Goal: Task Accomplishment & Management: Manage account settings

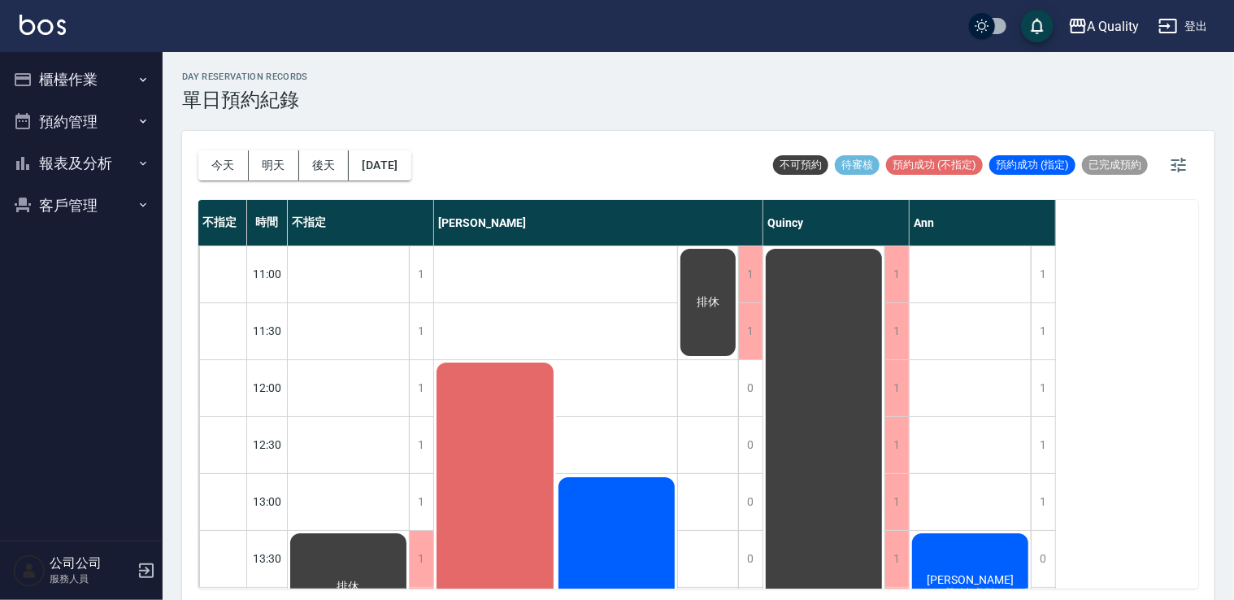
click at [154, 120] on button "預約管理" at bounding box center [82, 122] width 150 height 42
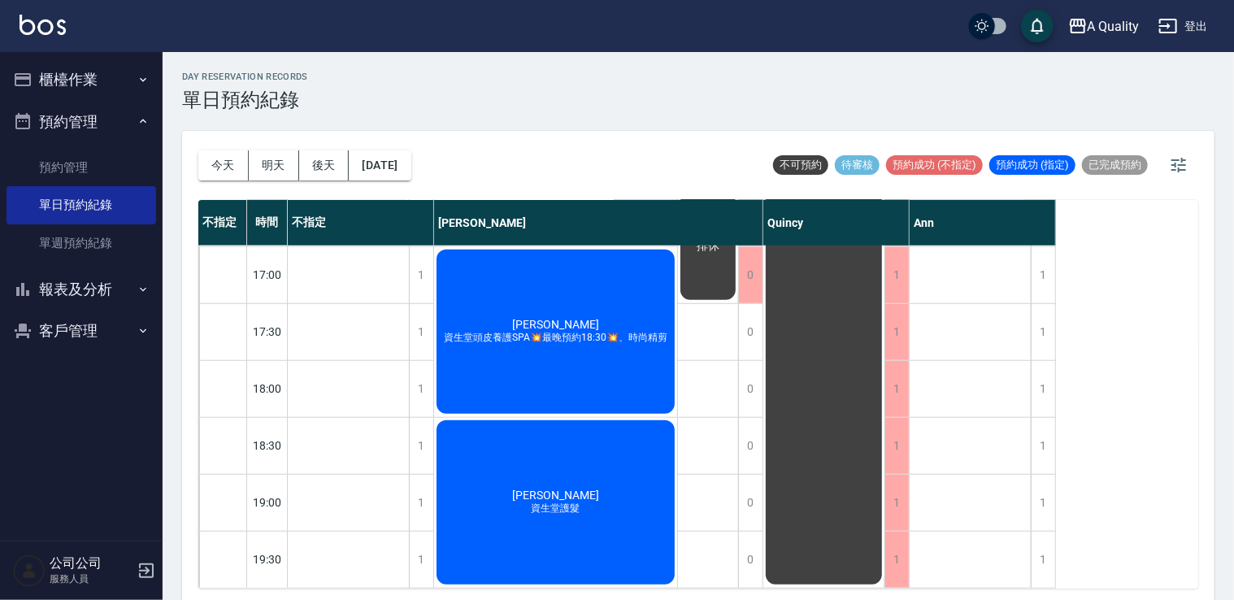
scroll to position [368, 0]
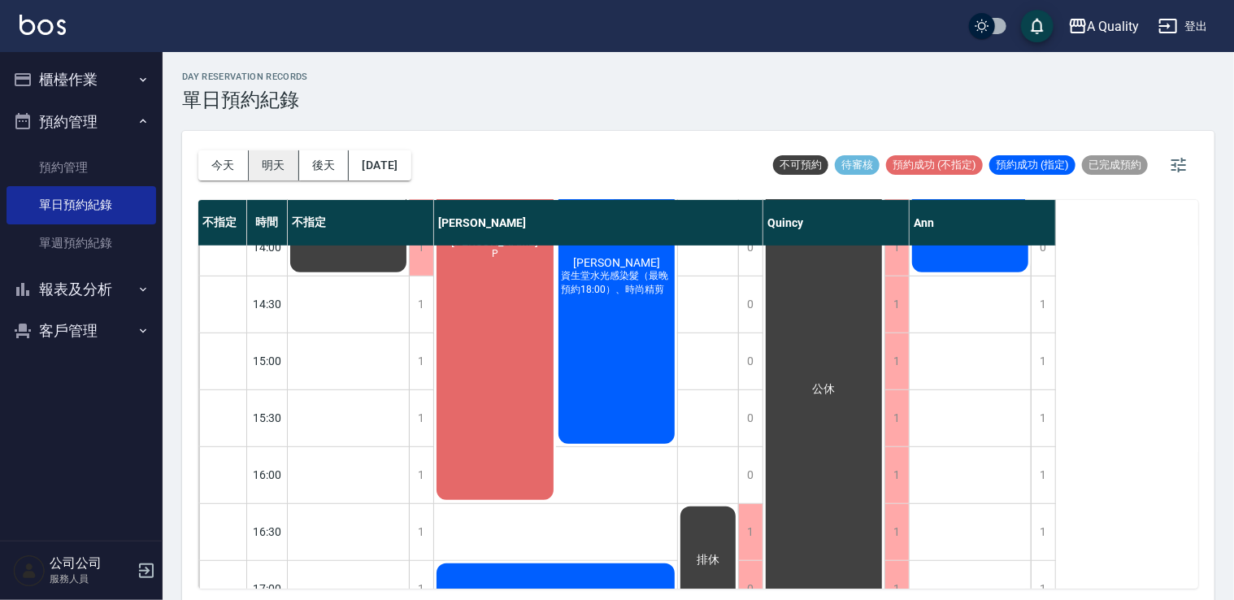
click at [262, 161] on button "明天" at bounding box center [274, 165] width 50 height 30
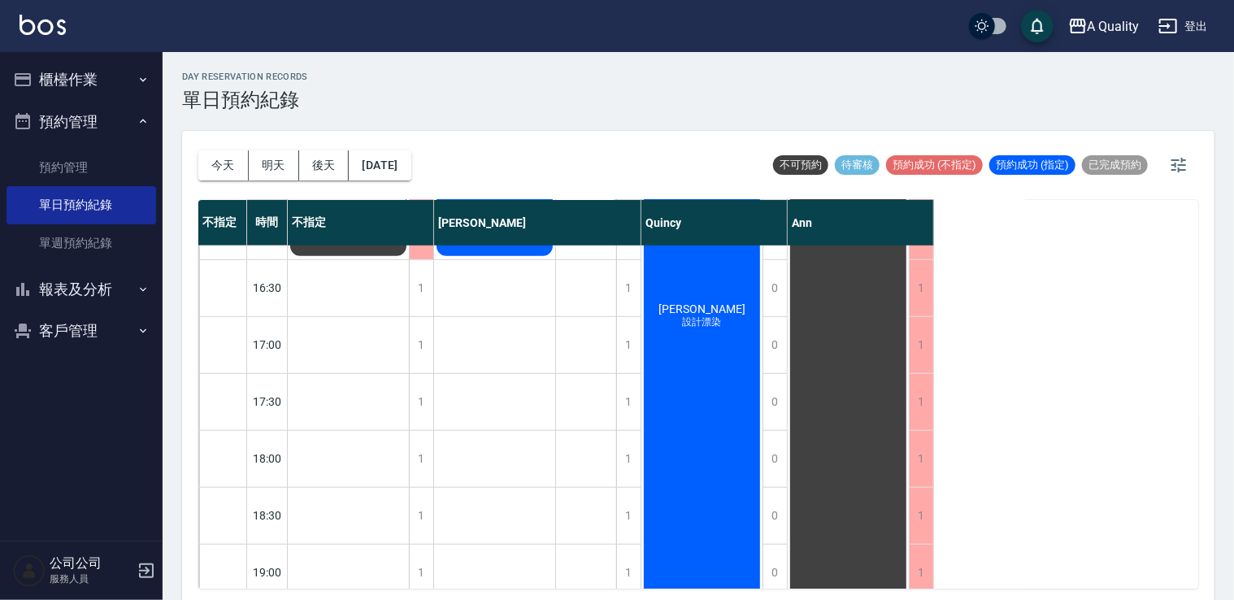
scroll to position [287, 0]
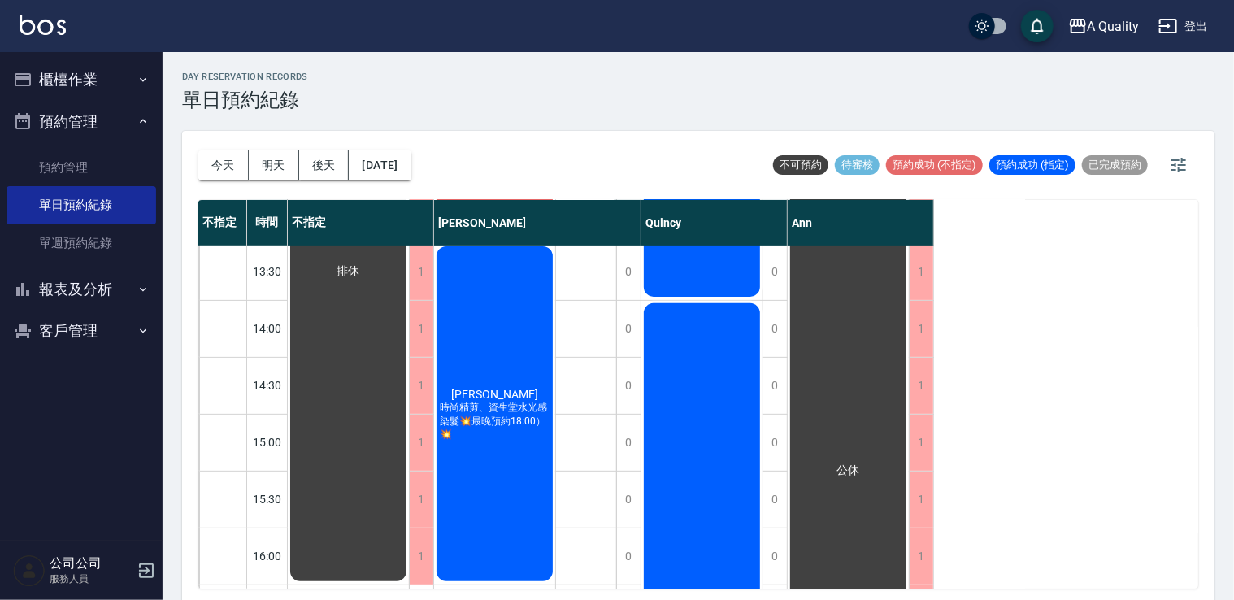
click at [78, 85] on button "櫃檯作業" at bounding box center [82, 80] width 150 height 42
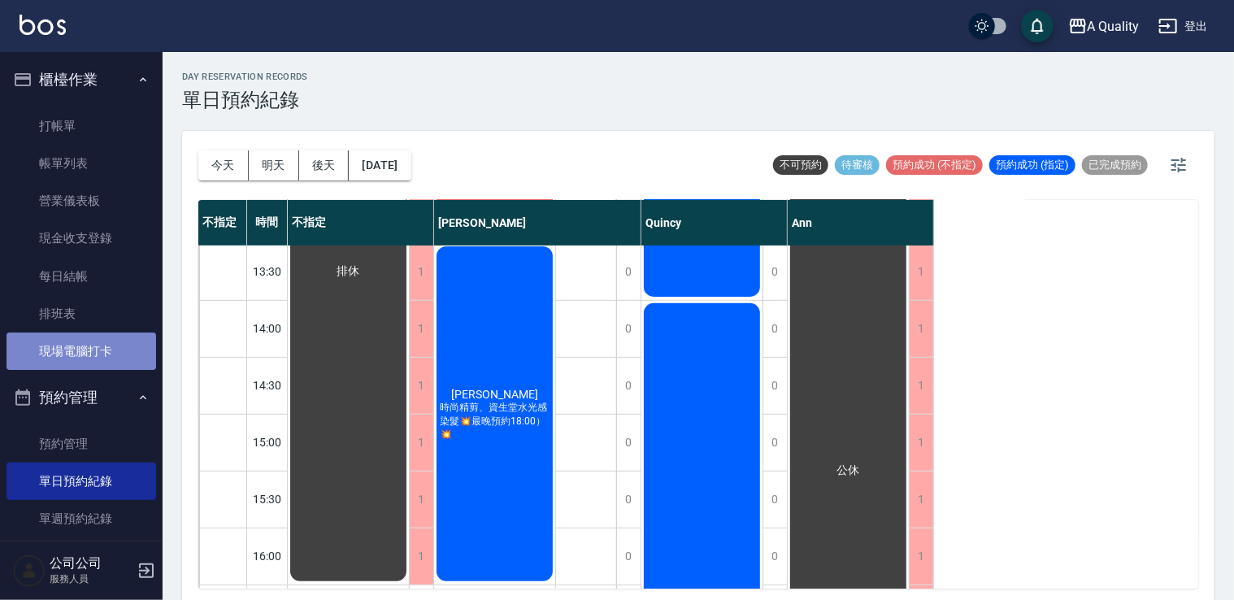
click at [86, 354] on link "現場電腦打卡" at bounding box center [82, 351] width 150 height 37
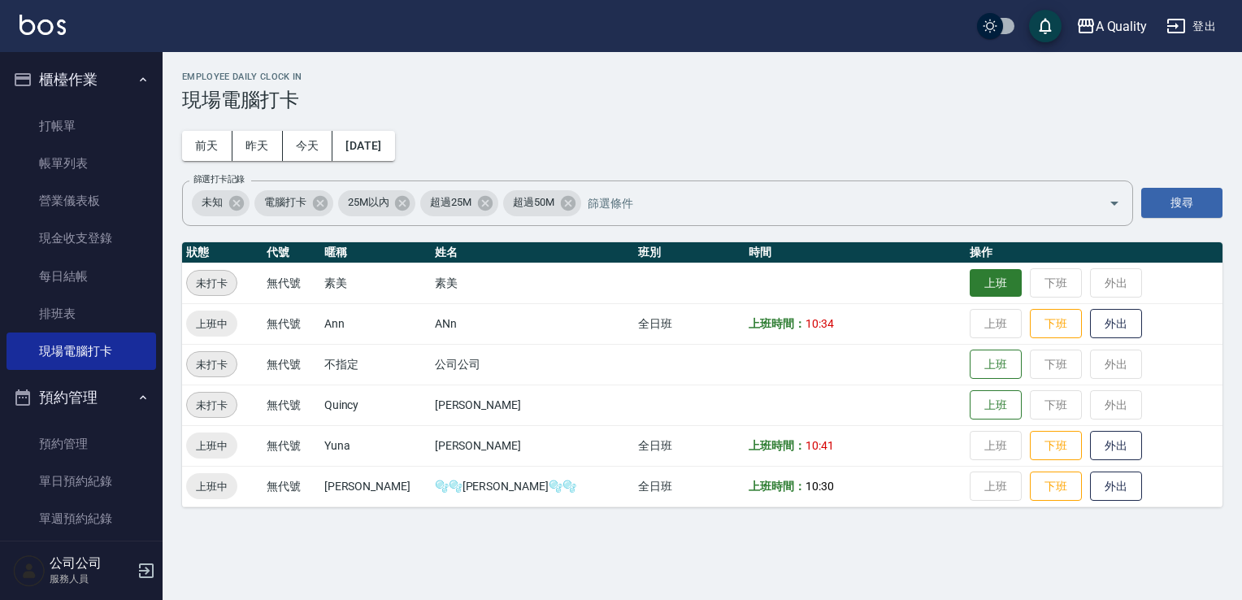
click at [970, 285] on button "上班" at bounding box center [996, 283] width 52 height 28
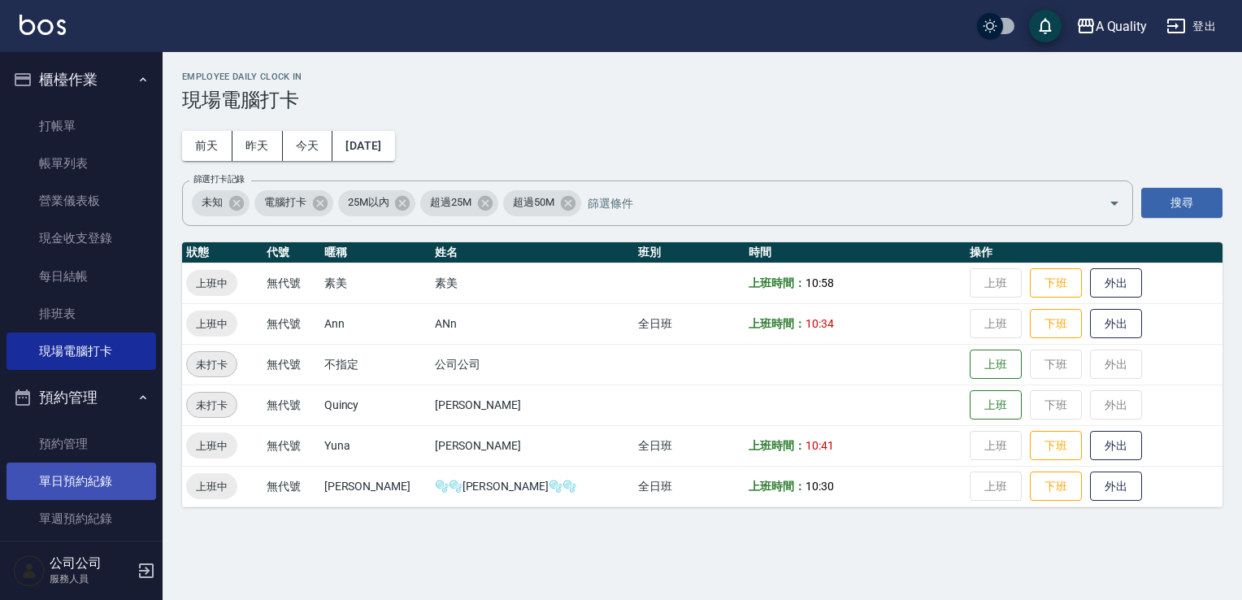
drag, startPoint x: 99, startPoint y: 473, endPoint x: 97, endPoint y: 463, distance: 10.1
click at [99, 473] on link "單日預約紀錄" at bounding box center [82, 481] width 150 height 37
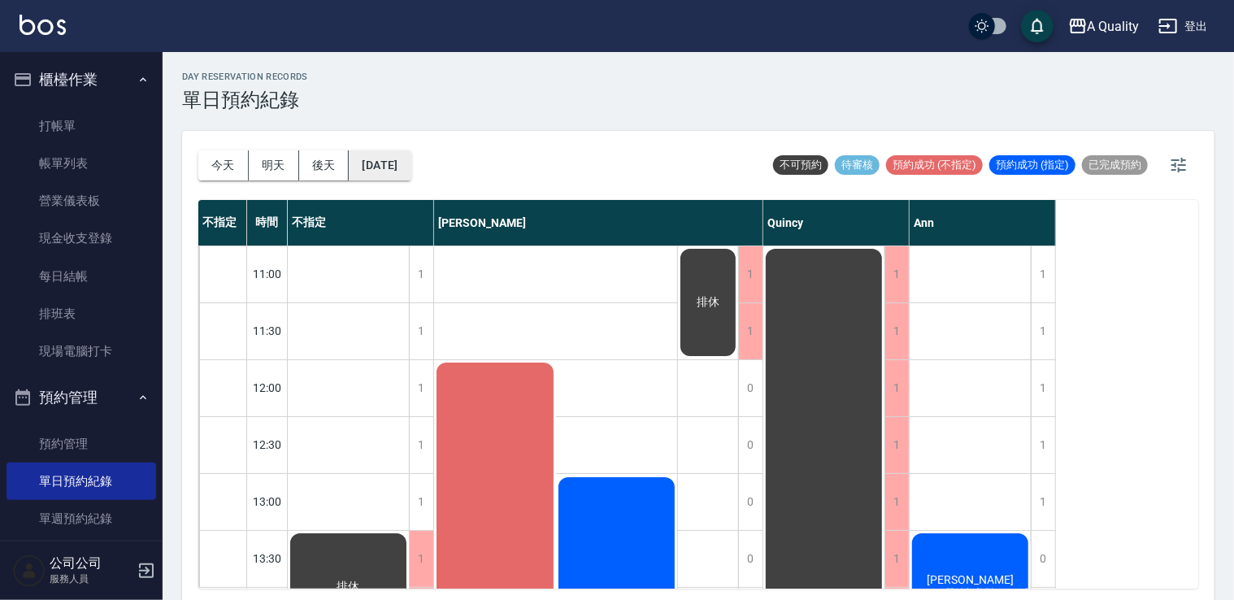
click at [402, 164] on button "[DATE]" at bounding box center [380, 165] width 62 height 30
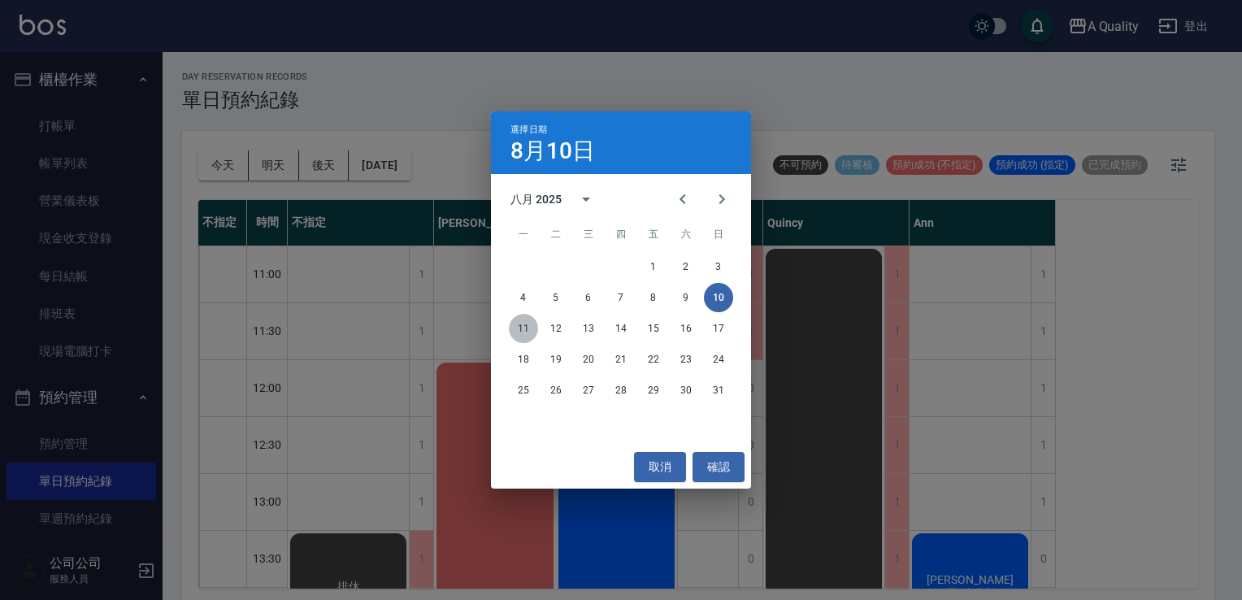
click at [527, 324] on button "11" at bounding box center [523, 328] width 29 height 29
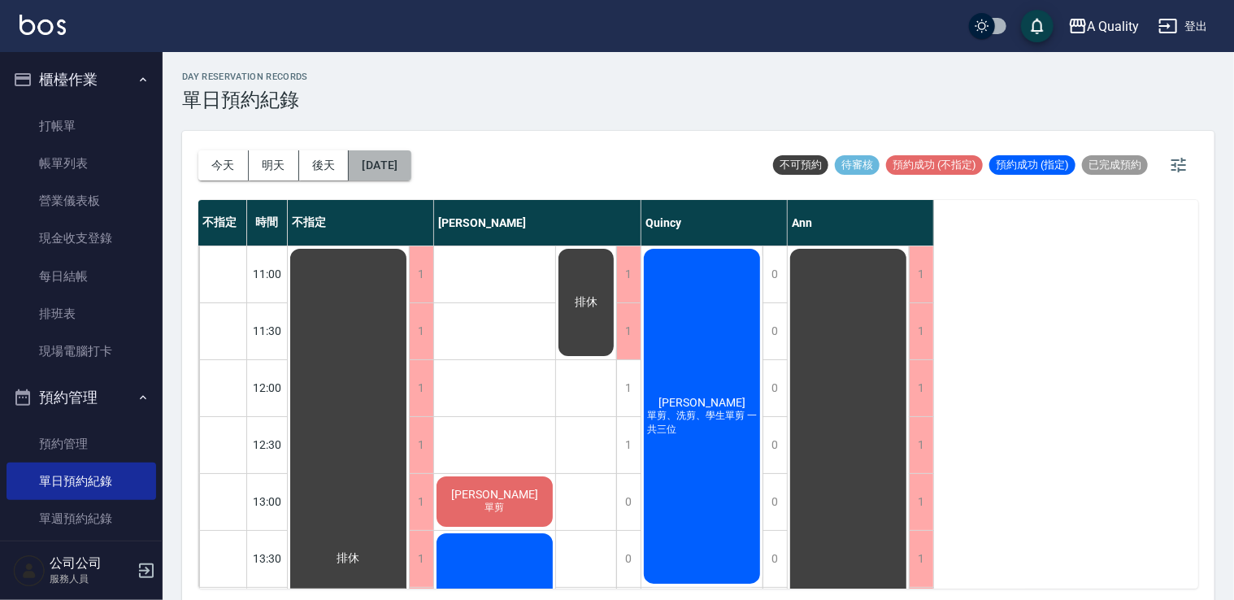
click at [402, 167] on button "2025/08/11" at bounding box center [380, 165] width 62 height 30
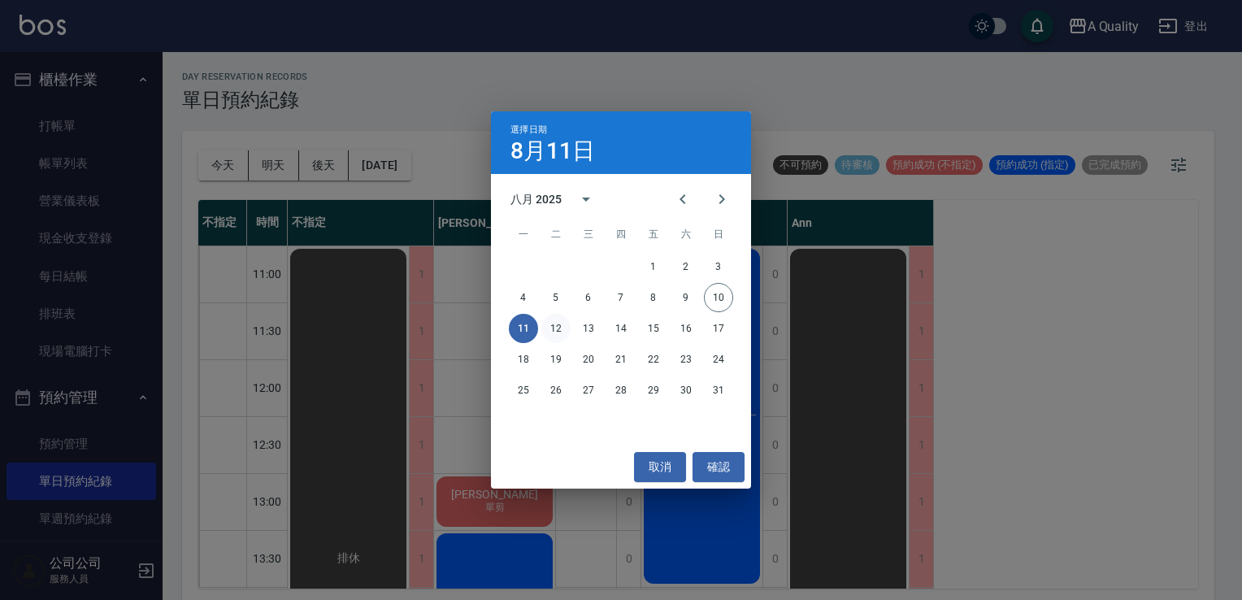
click at [559, 329] on button "12" at bounding box center [555, 328] width 29 height 29
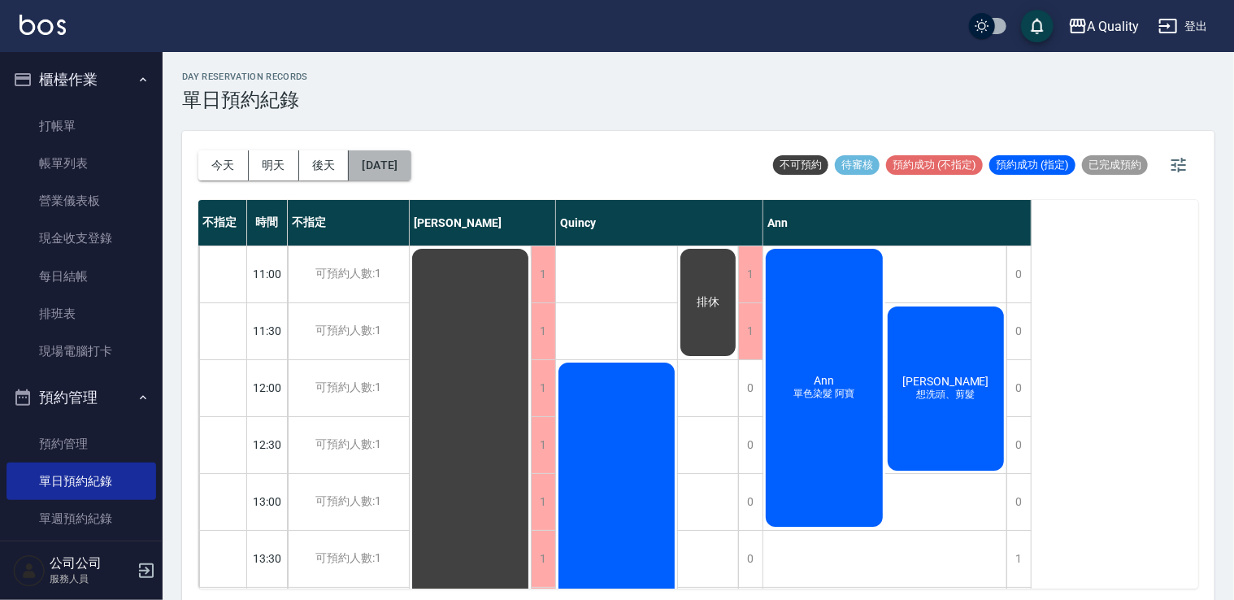
click at [397, 173] on button "2025/08/12" at bounding box center [380, 165] width 62 height 30
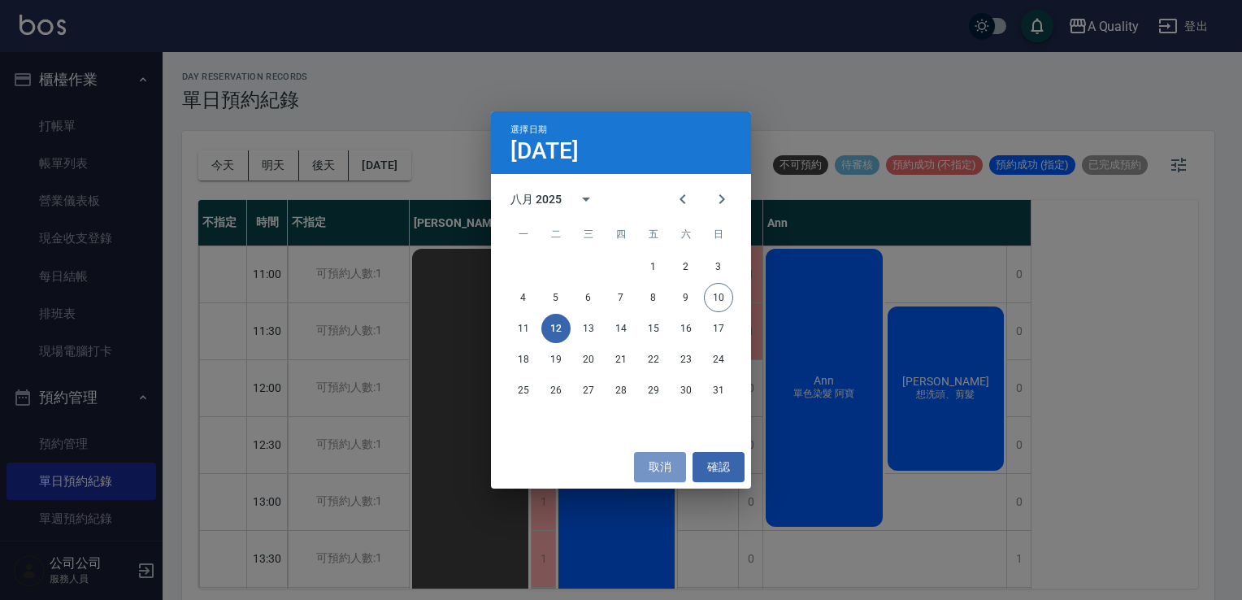
drag, startPoint x: 662, startPoint y: 463, endPoint x: 826, endPoint y: 354, distance: 197.1
click at [664, 460] on button "取消" at bounding box center [660, 467] width 52 height 30
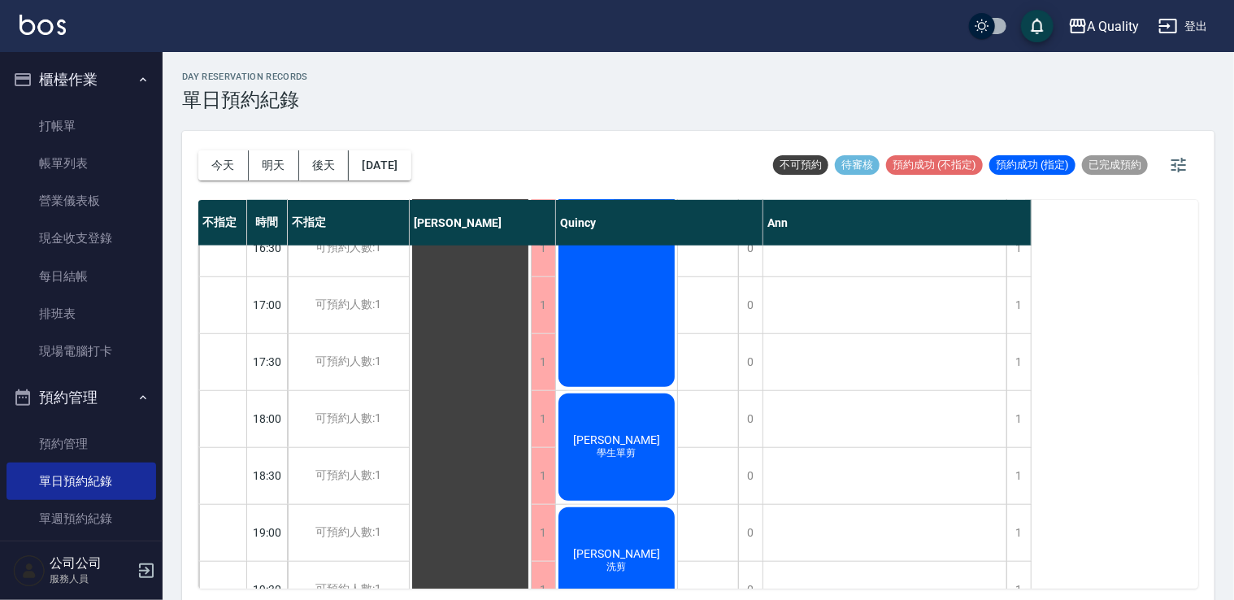
scroll to position [694, 0]
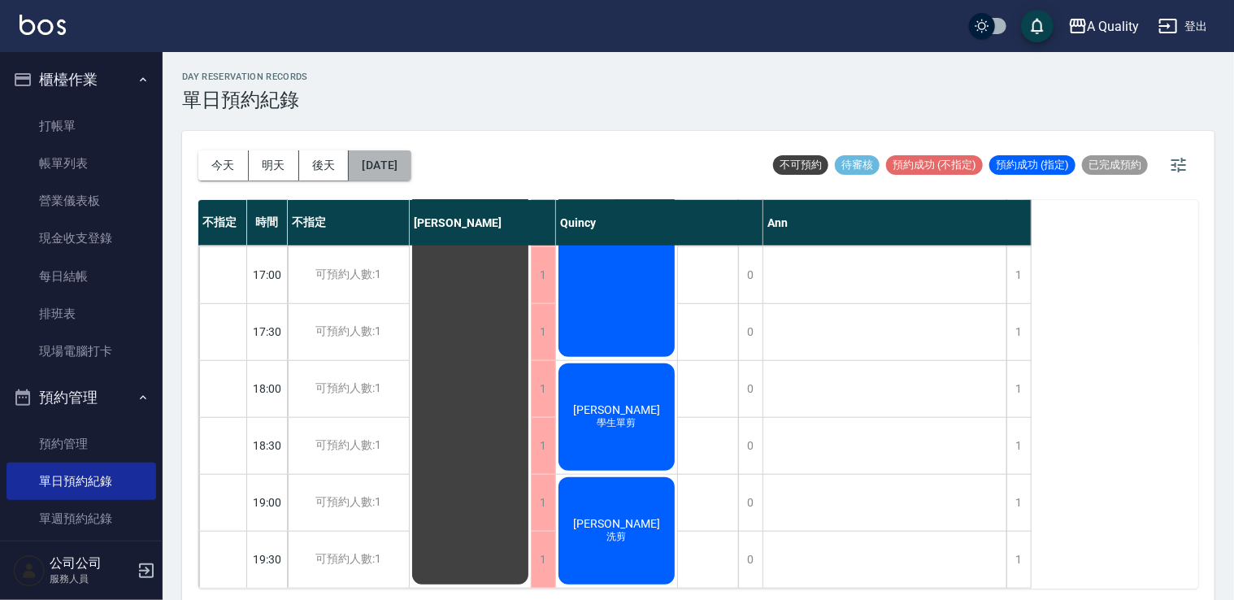
click at [411, 172] on button "2025/08/12" at bounding box center [380, 165] width 62 height 30
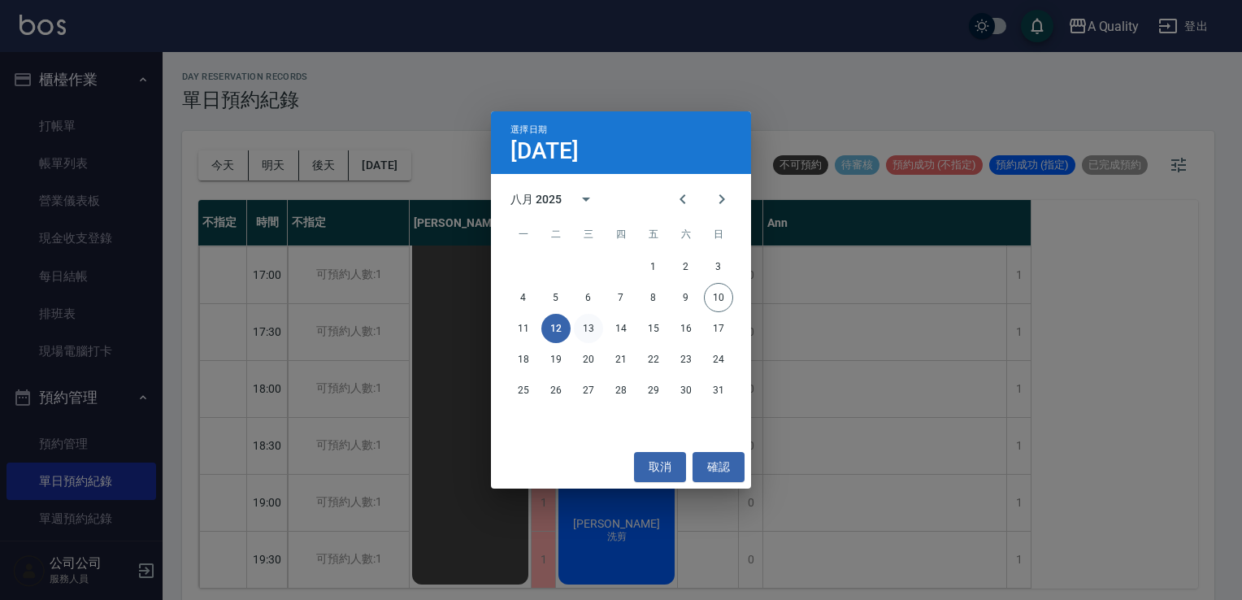
click at [586, 330] on button "13" at bounding box center [588, 328] width 29 height 29
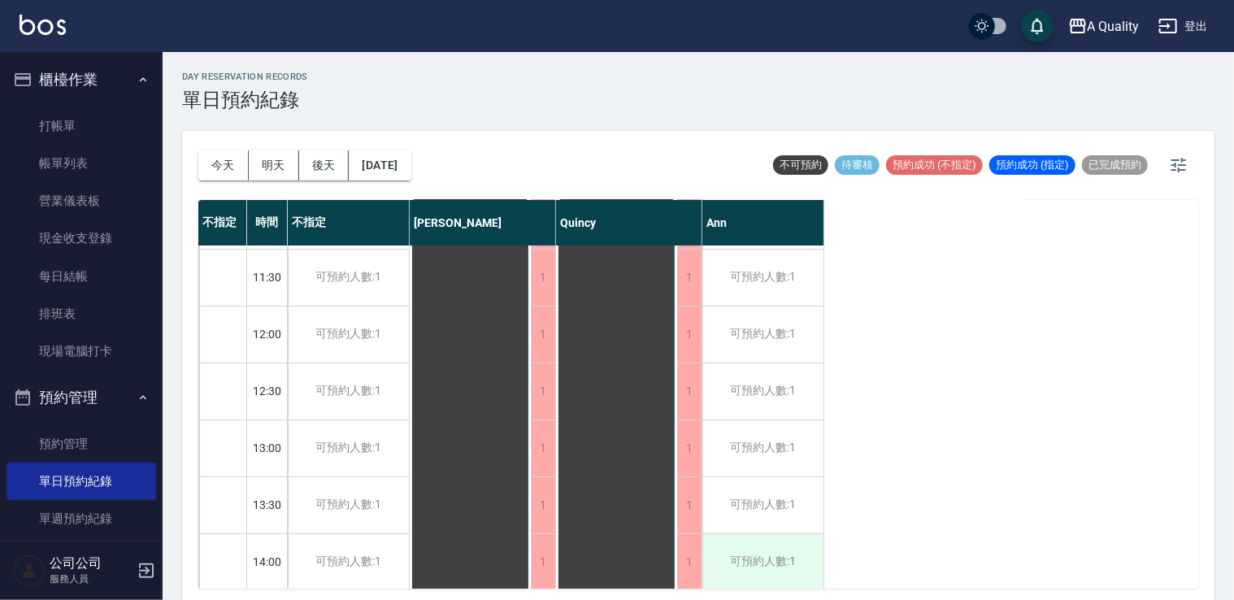
scroll to position [81, 0]
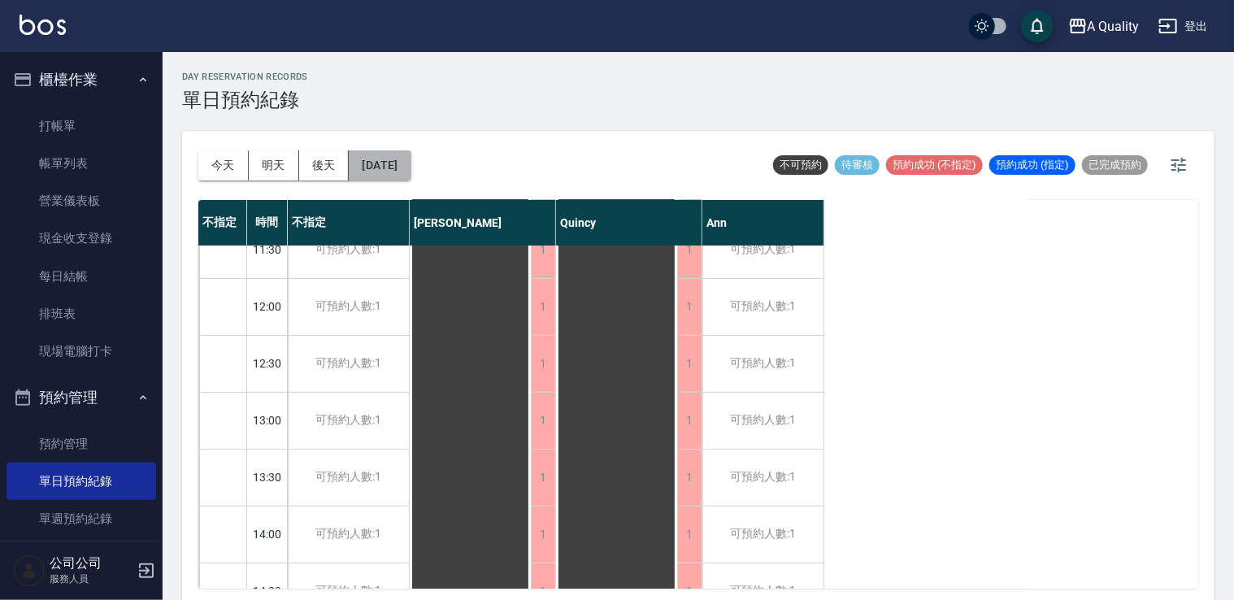
click at [400, 172] on button "2025/08/13" at bounding box center [380, 165] width 62 height 30
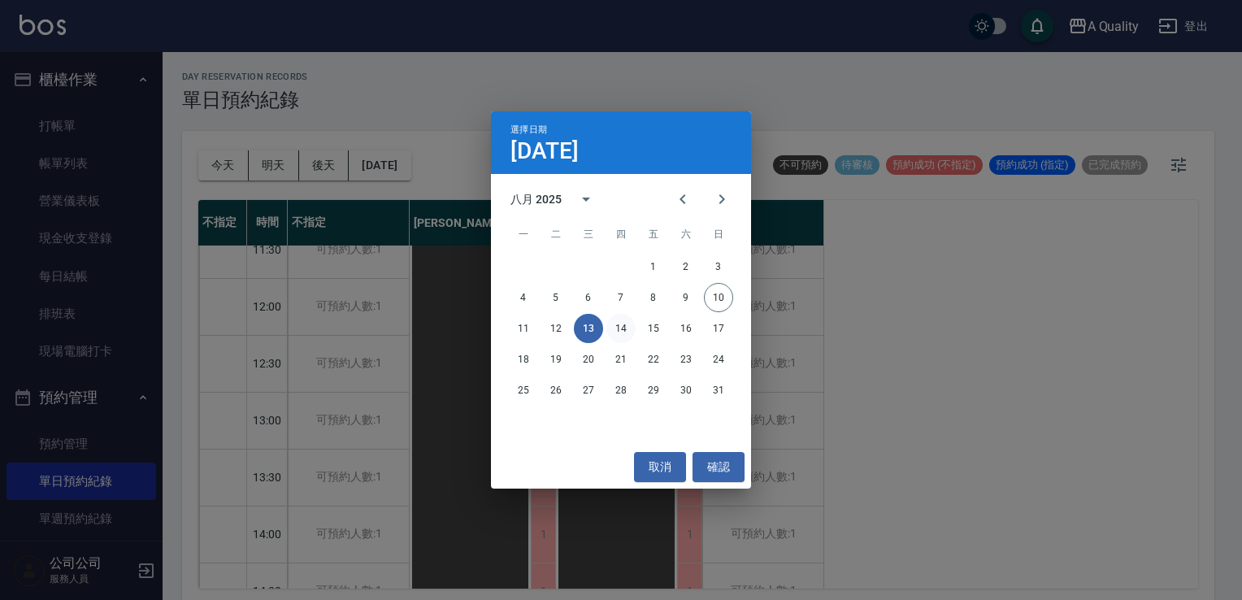
click at [618, 332] on button "14" at bounding box center [621, 328] width 29 height 29
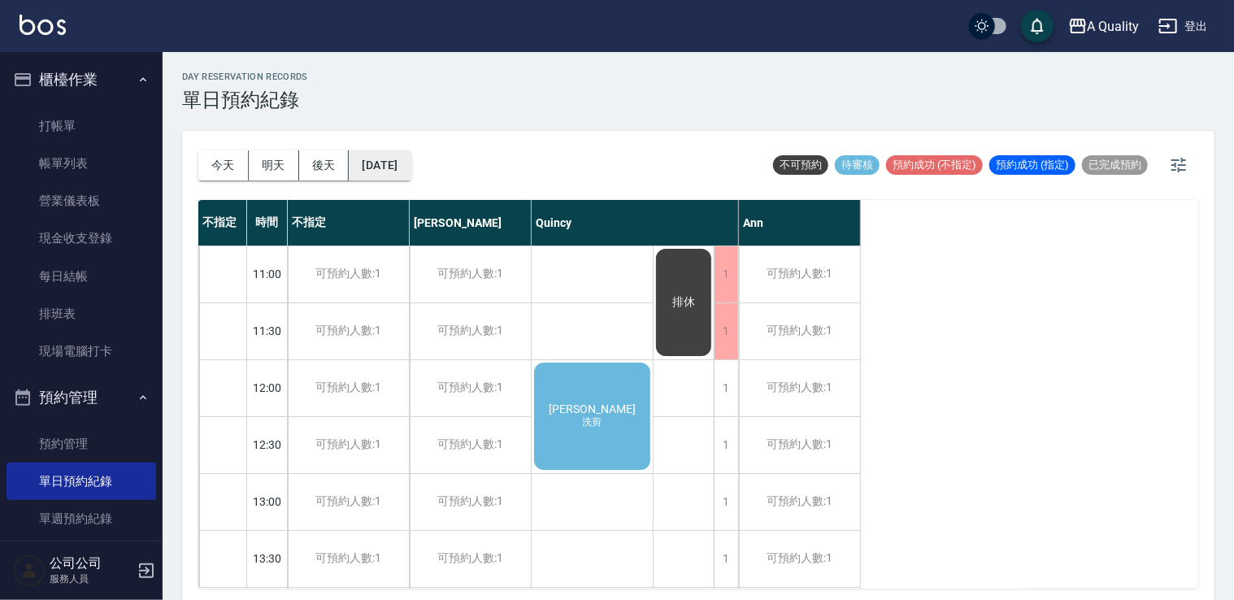
click at [411, 158] on button "2025/08/14" at bounding box center [380, 165] width 62 height 30
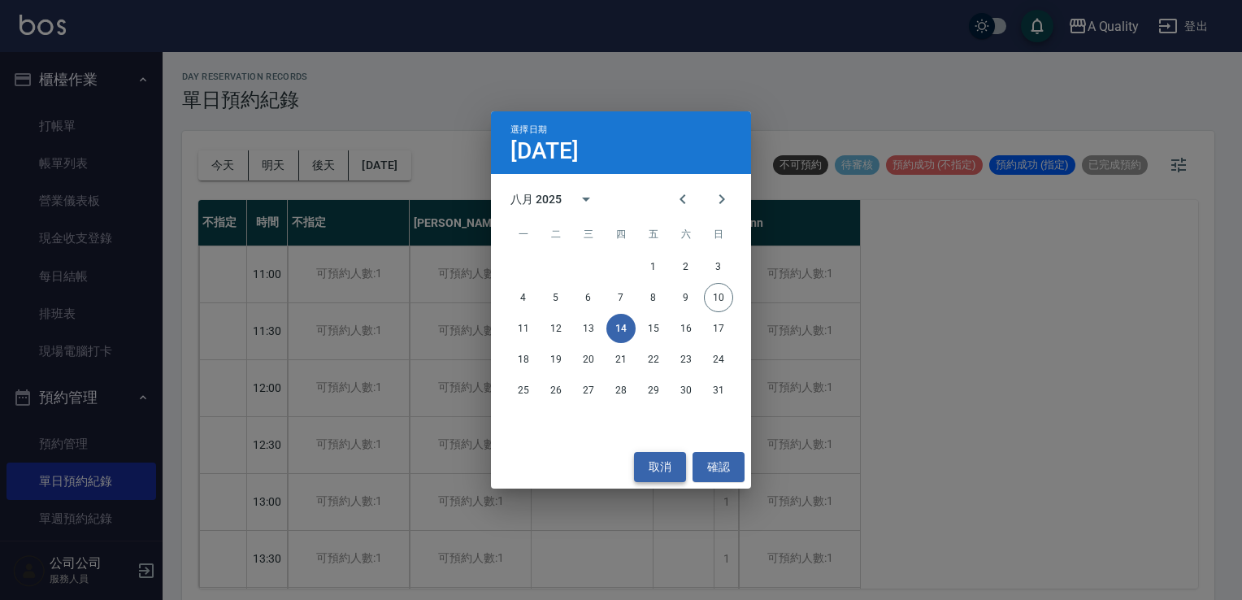
click at [663, 454] on button "取消" at bounding box center [660, 467] width 52 height 30
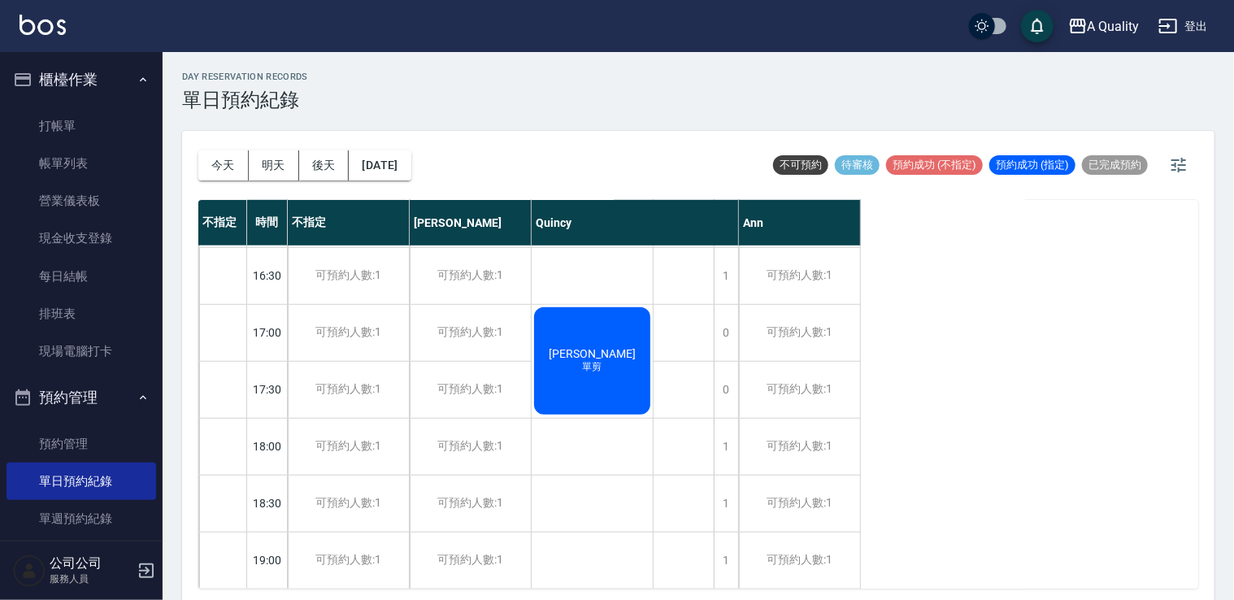
scroll to position [694, 0]
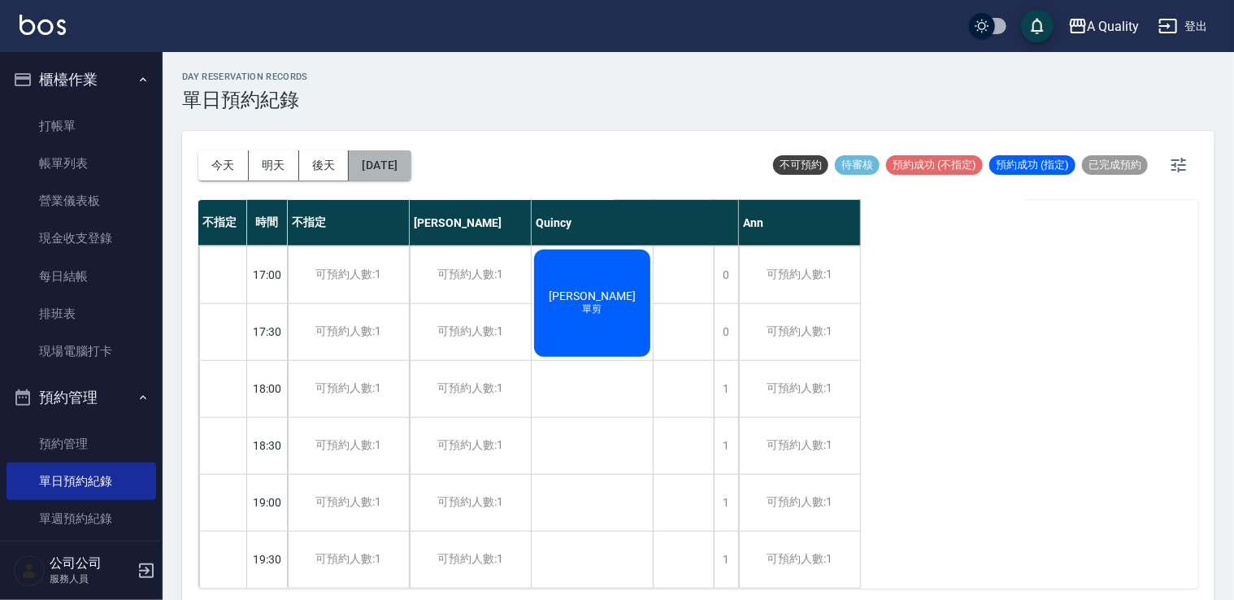
click at [411, 154] on button "2025/08/14" at bounding box center [380, 165] width 62 height 30
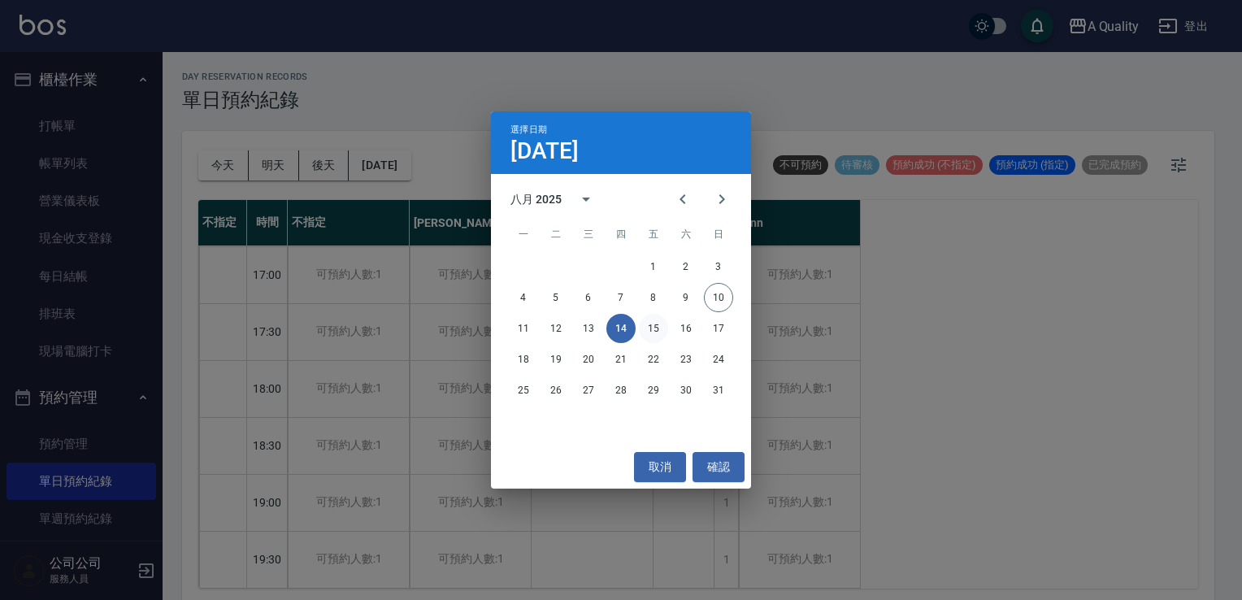
click at [657, 334] on button "15" at bounding box center [653, 328] width 29 height 29
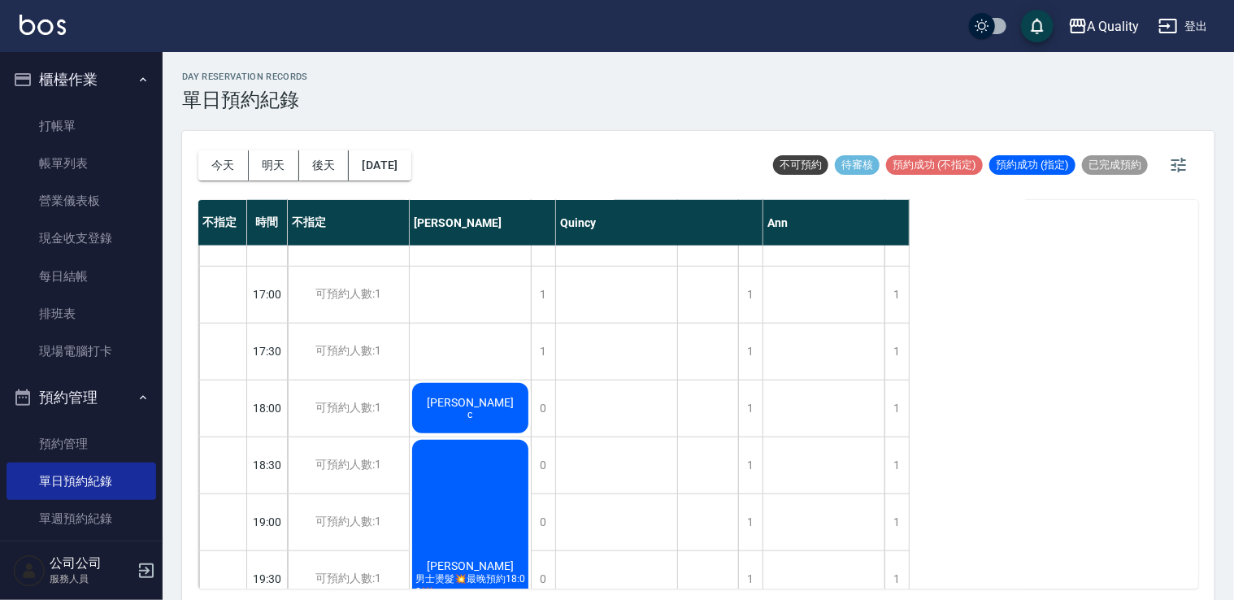
scroll to position [563, 0]
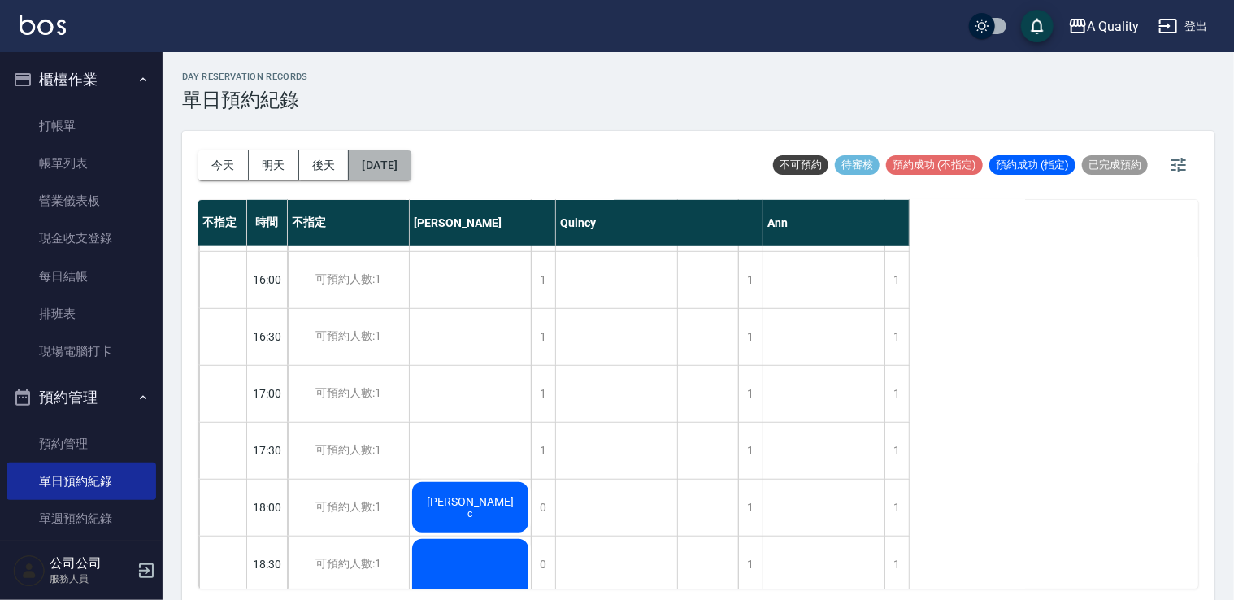
click at [390, 156] on button "2025/08/15" at bounding box center [380, 165] width 62 height 30
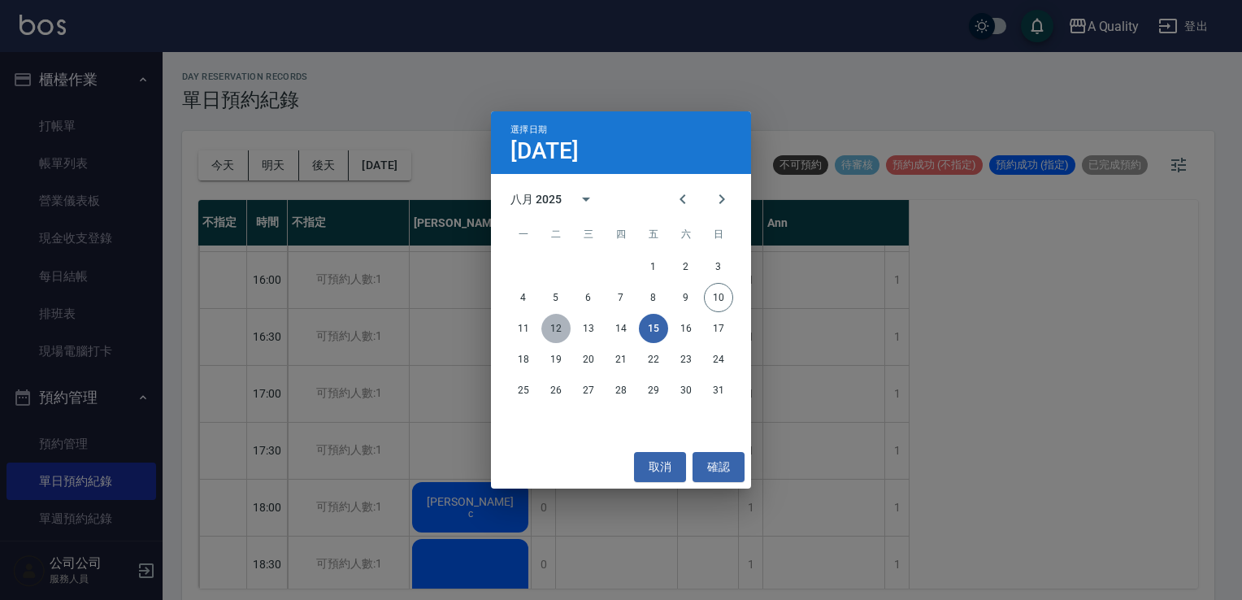
click at [557, 326] on button "12" at bounding box center [555, 328] width 29 height 29
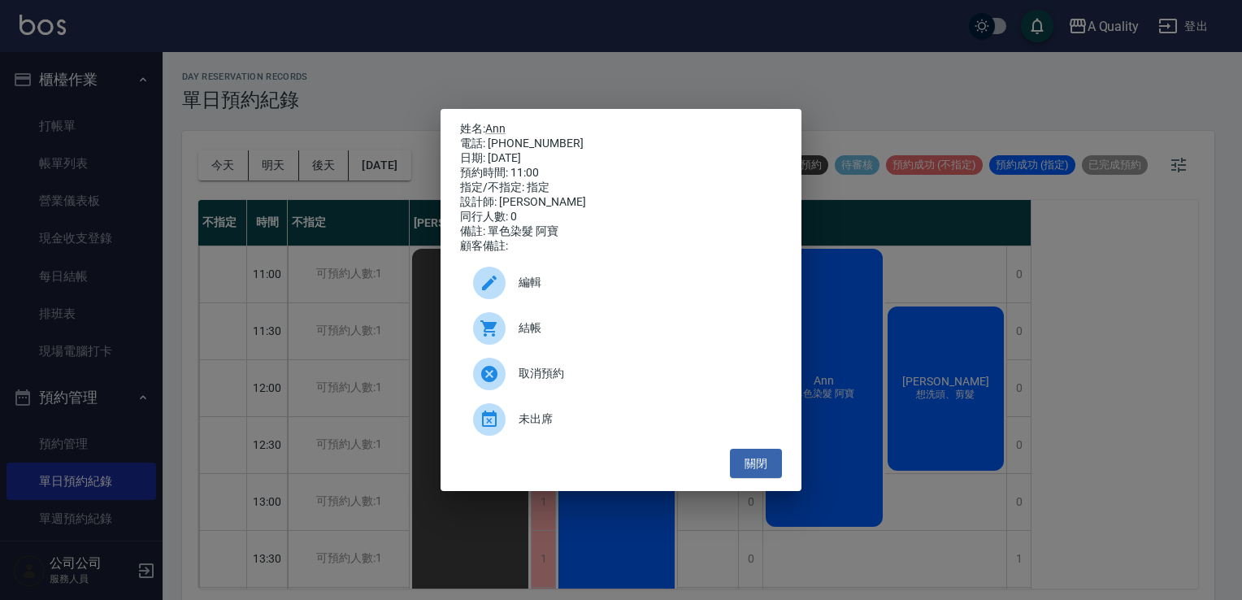
click at [539, 288] on span "編輯" at bounding box center [644, 282] width 250 height 17
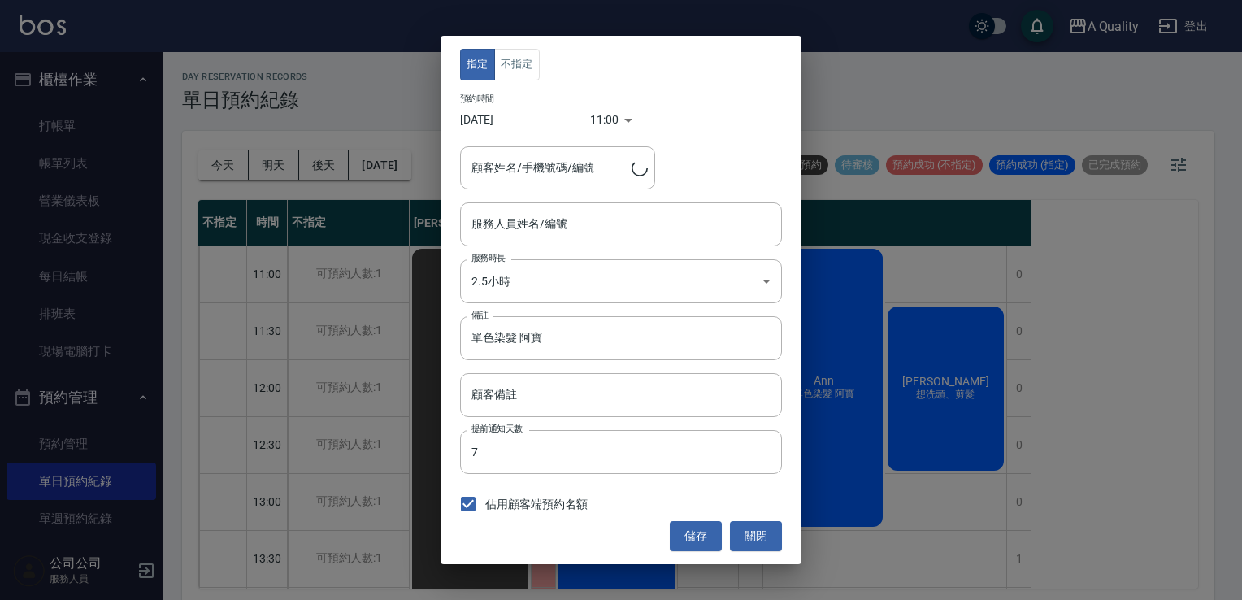
type input "Ann(無代號)"
type input "Ann/0912437337"
click at [551, 288] on body "A Quality 登出 櫃檯作業 打帳單 帳單列表 營業儀表板 現金收支登錄 每日結帳 排班表 現場電腦打卡 預約管理 預約管理 單日預約紀錄 單週預約紀錄…" at bounding box center [621, 302] width 1242 height 605
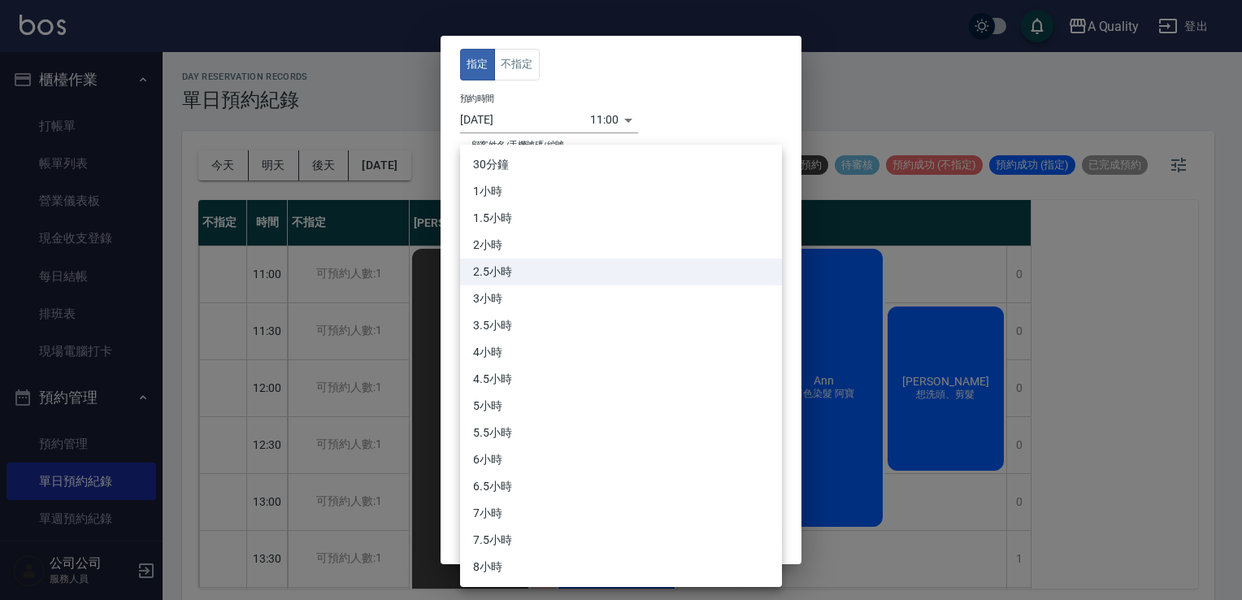
click at [507, 294] on li "3小時" at bounding box center [621, 298] width 322 height 27
type input "6"
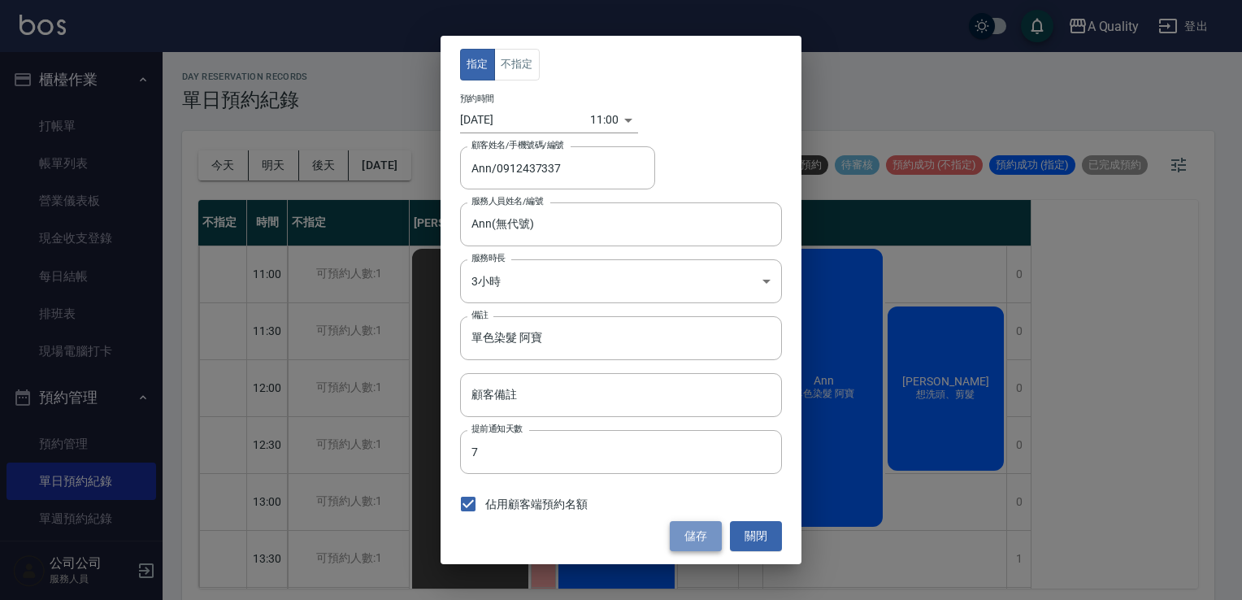
click at [691, 539] on button "儲存" at bounding box center [696, 536] width 52 height 30
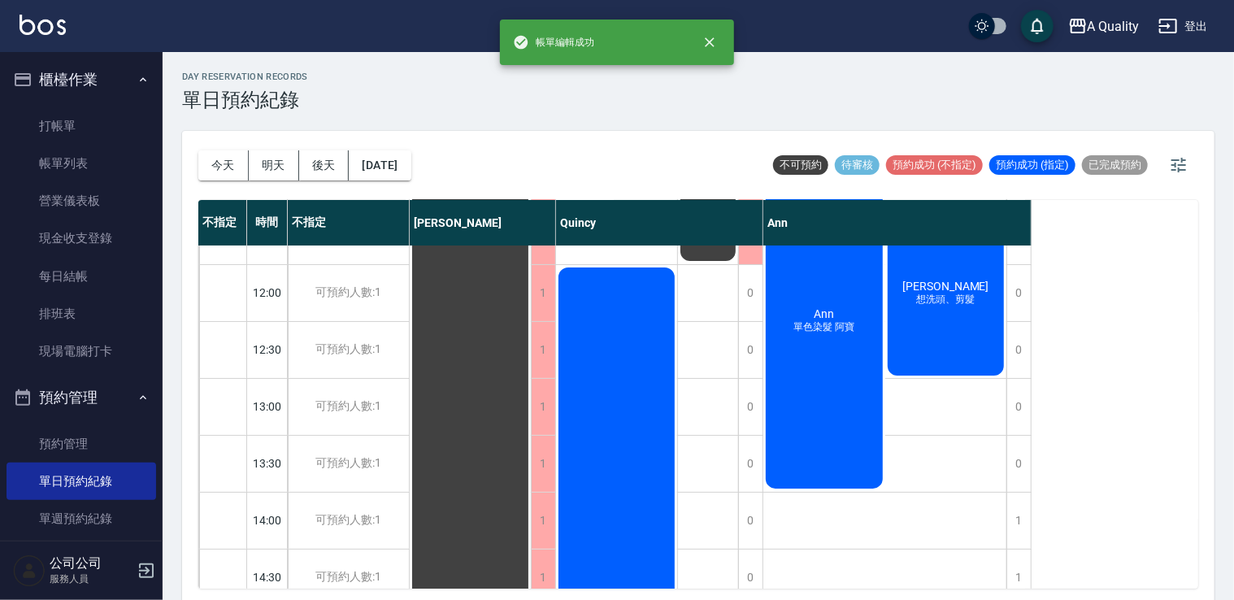
scroll to position [244, 0]
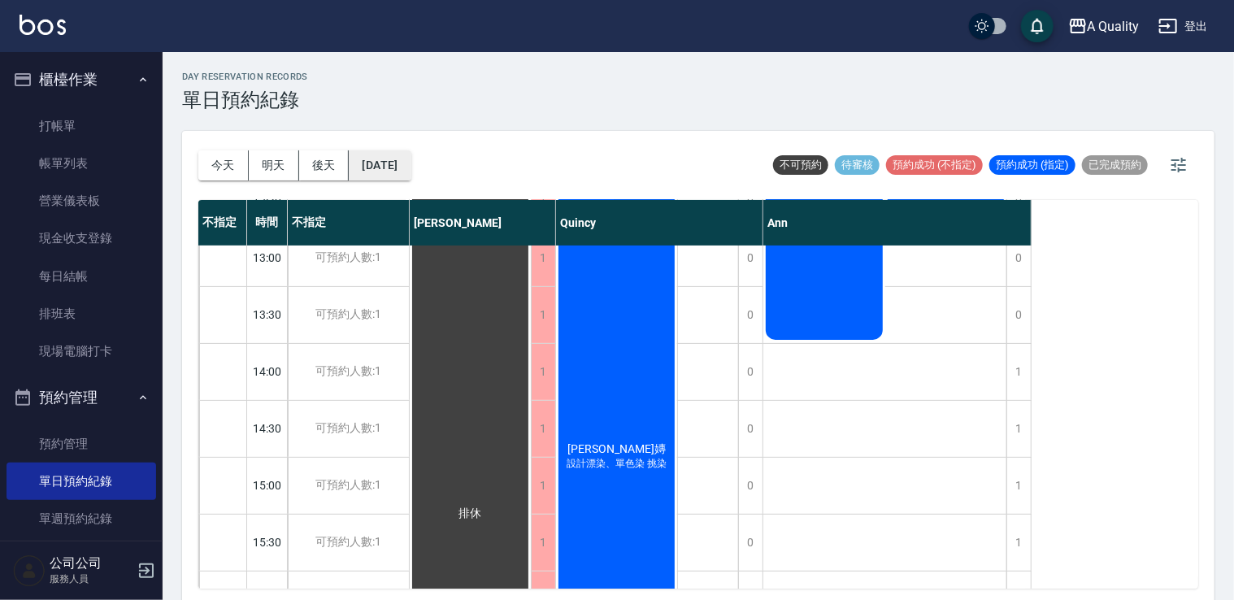
click at [411, 161] on button "2025/08/12" at bounding box center [380, 165] width 62 height 30
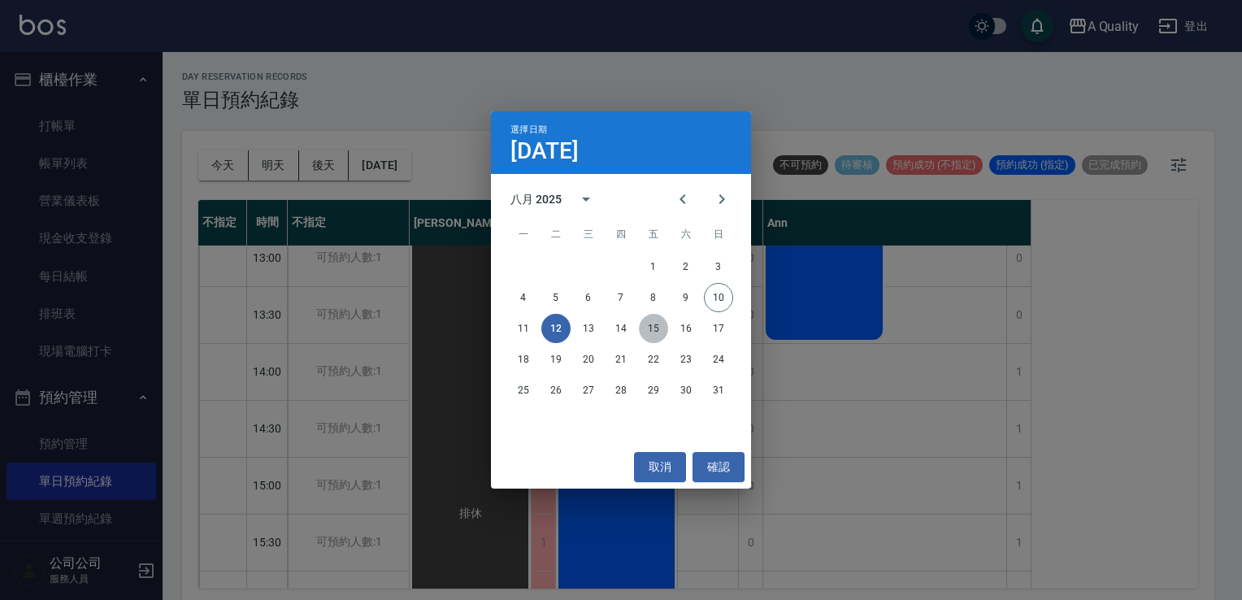
click at [654, 325] on button "15" at bounding box center [653, 328] width 29 height 29
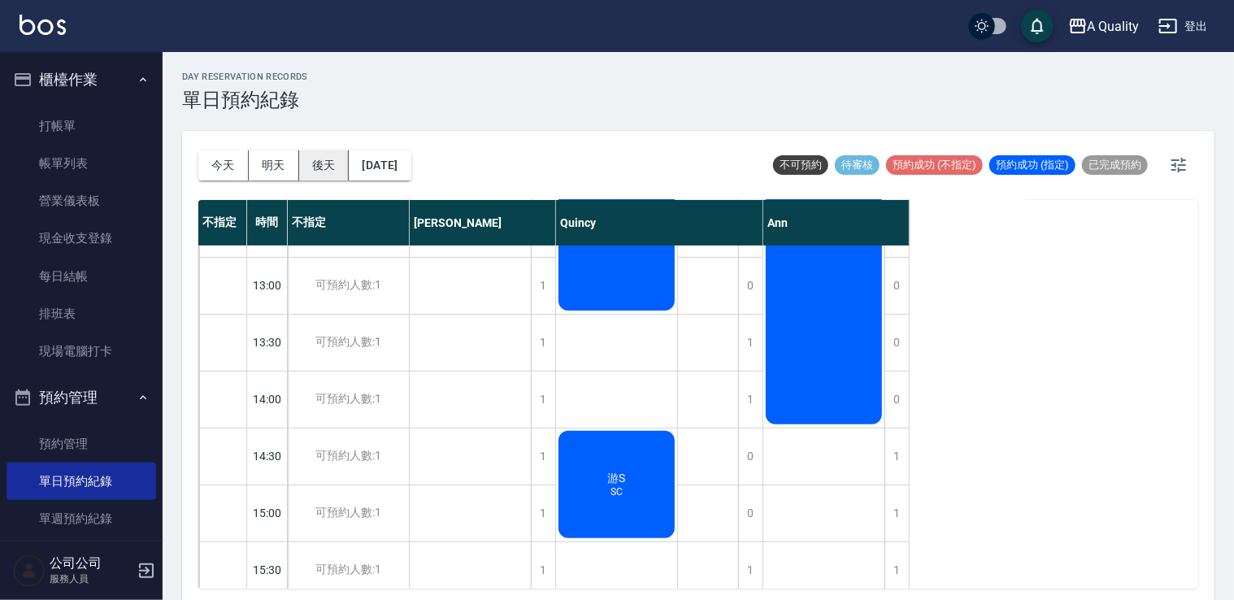
scroll to position [163, 0]
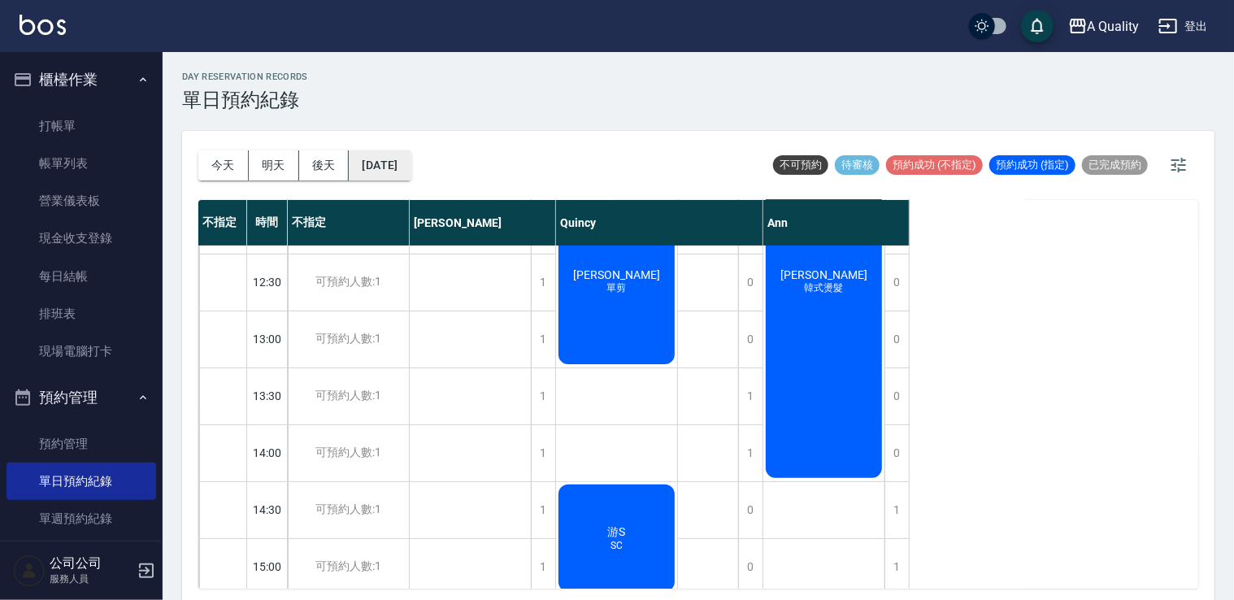
click at [411, 169] on button "2025/08/15" at bounding box center [380, 165] width 62 height 30
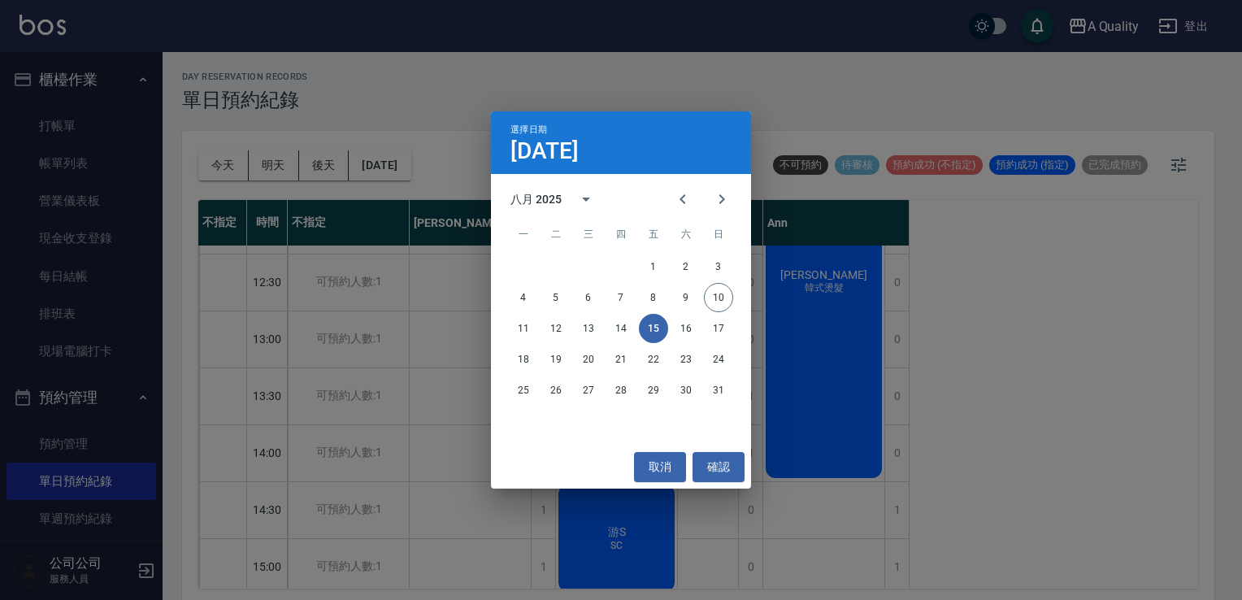
click at [701, 330] on div "11 12 13 14 15 16 17" at bounding box center [621, 328] width 260 height 29
click at [686, 327] on button "16" at bounding box center [686, 328] width 29 height 29
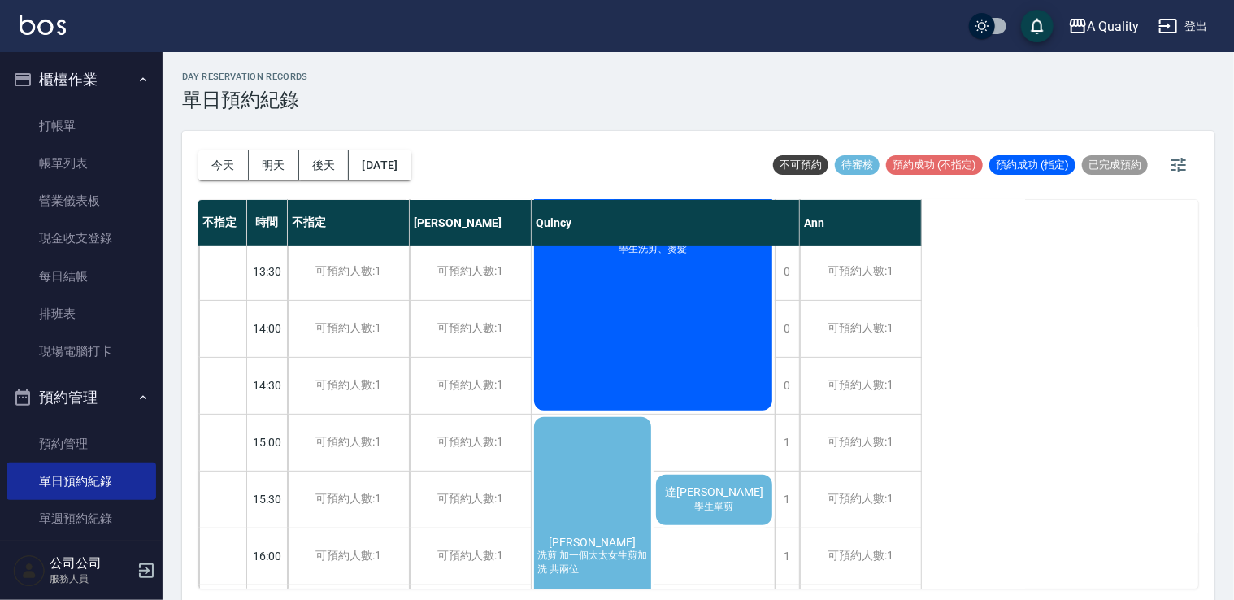
scroll to position [325, 0]
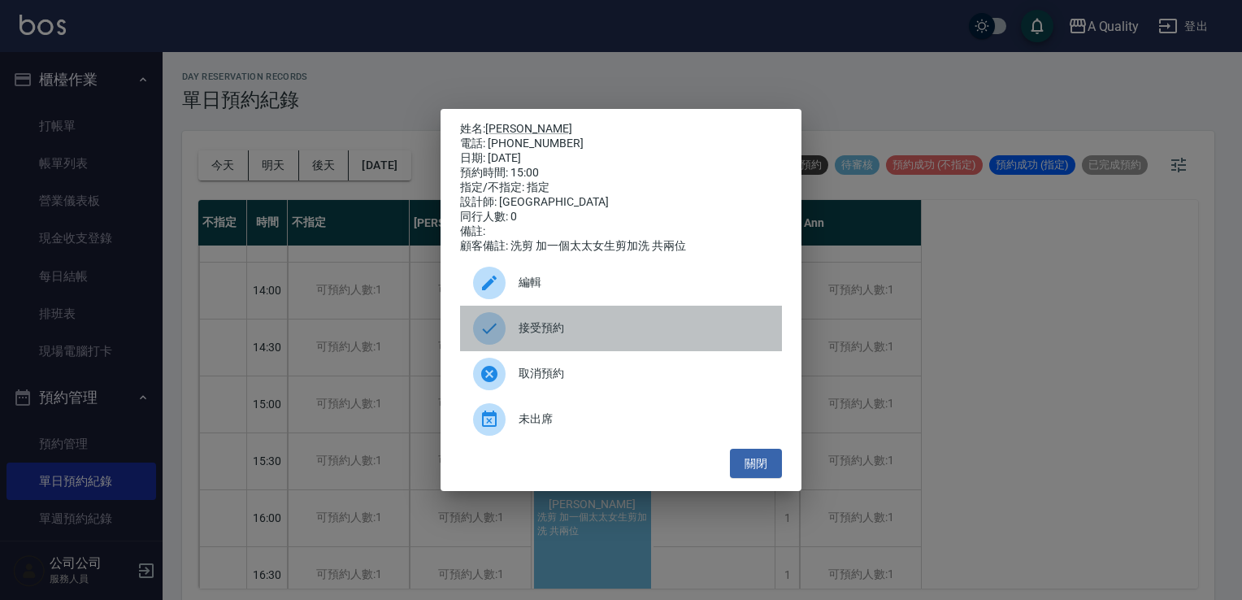
click at [572, 333] on span "接受預約" at bounding box center [644, 328] width 250 height 17
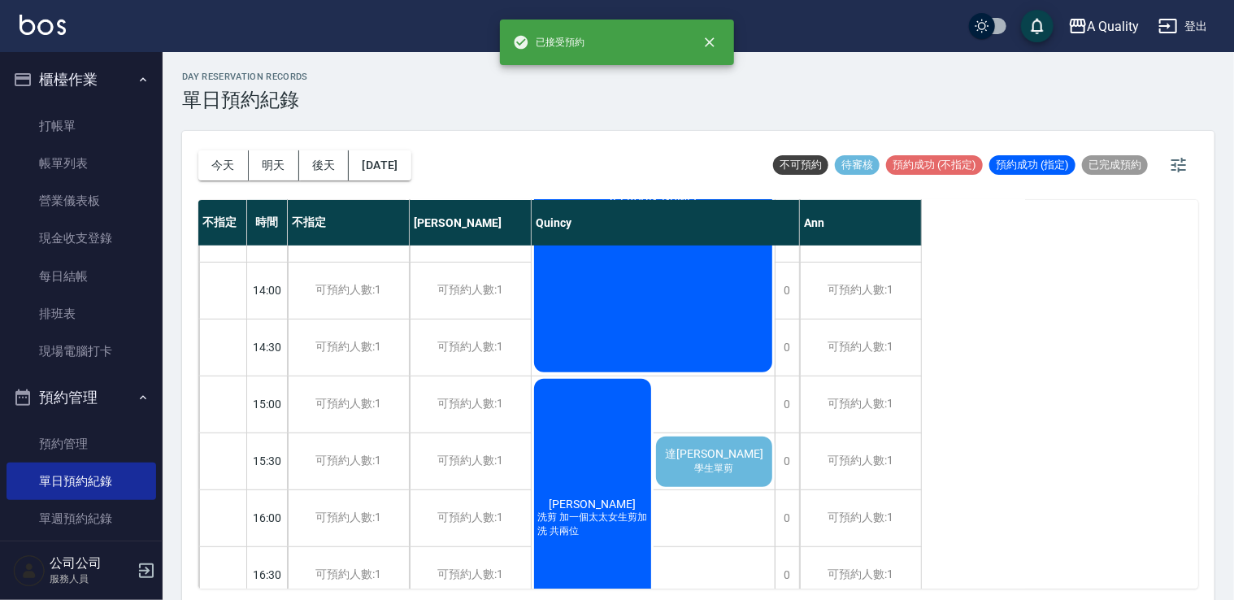
click at [754, 463] on div "達晉婷 學生單剪" at bounding box center [715, 461] width 122 height 55
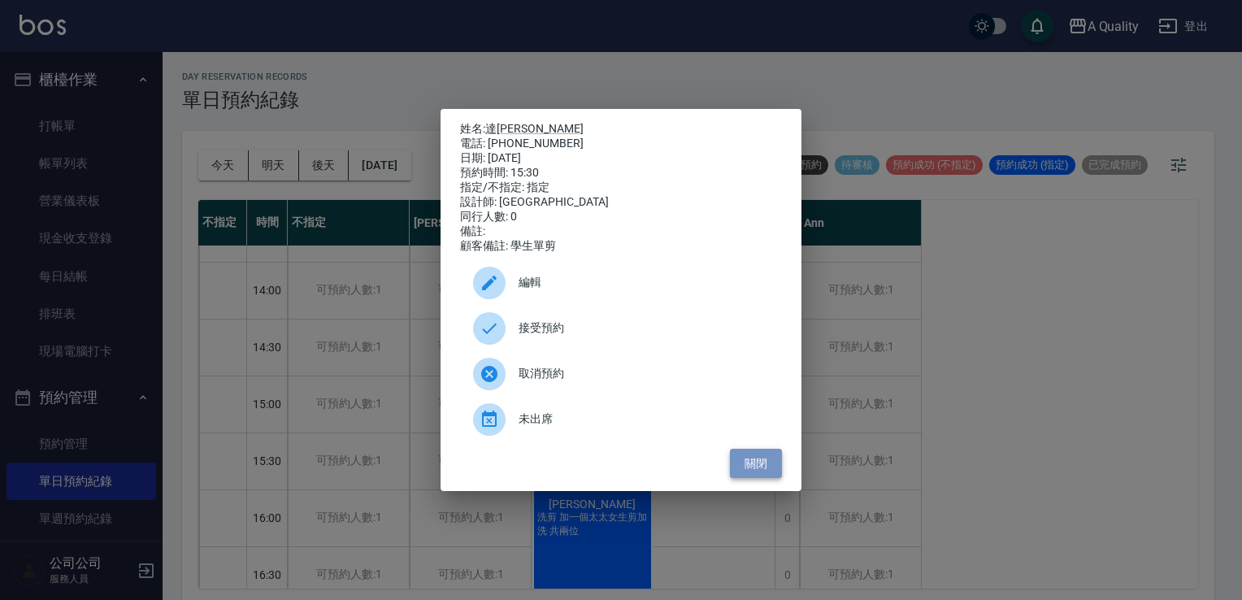
click at [754, 476] on button "關閉" at bounding box center [756, 464] width 52 height 30
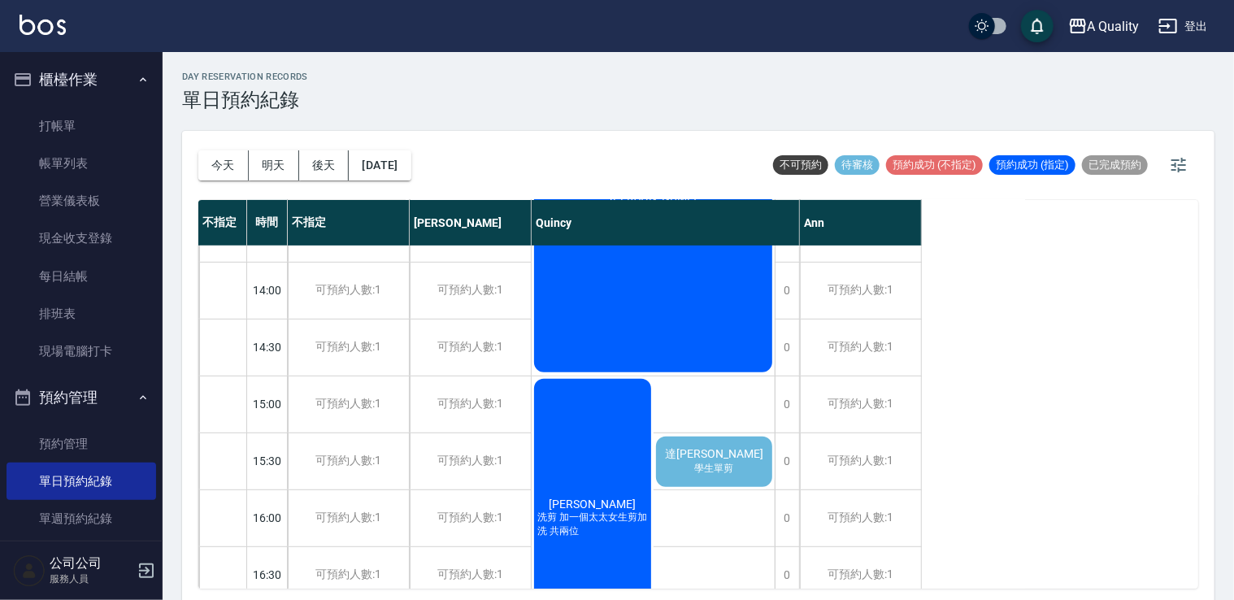
click at [751, 463] on div "達晉婷 學生單剪" at bounding box center [715, 461] width 122 height 55
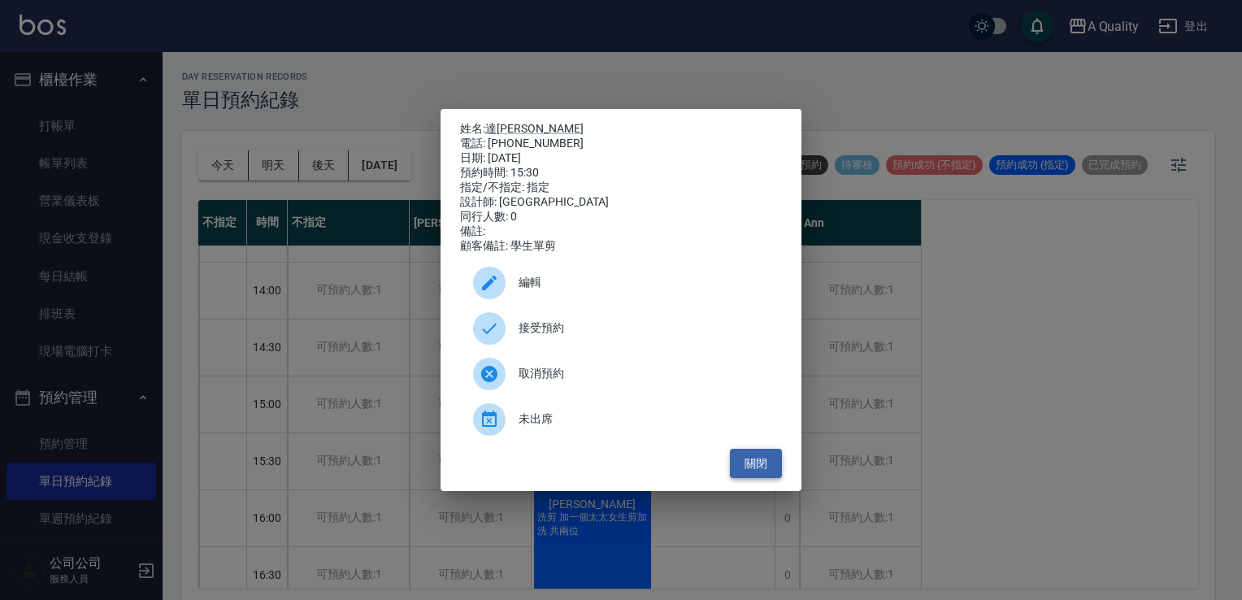
click at [753, 472] on button "關閉" at bounding box center [756, 464] width 52 height 30
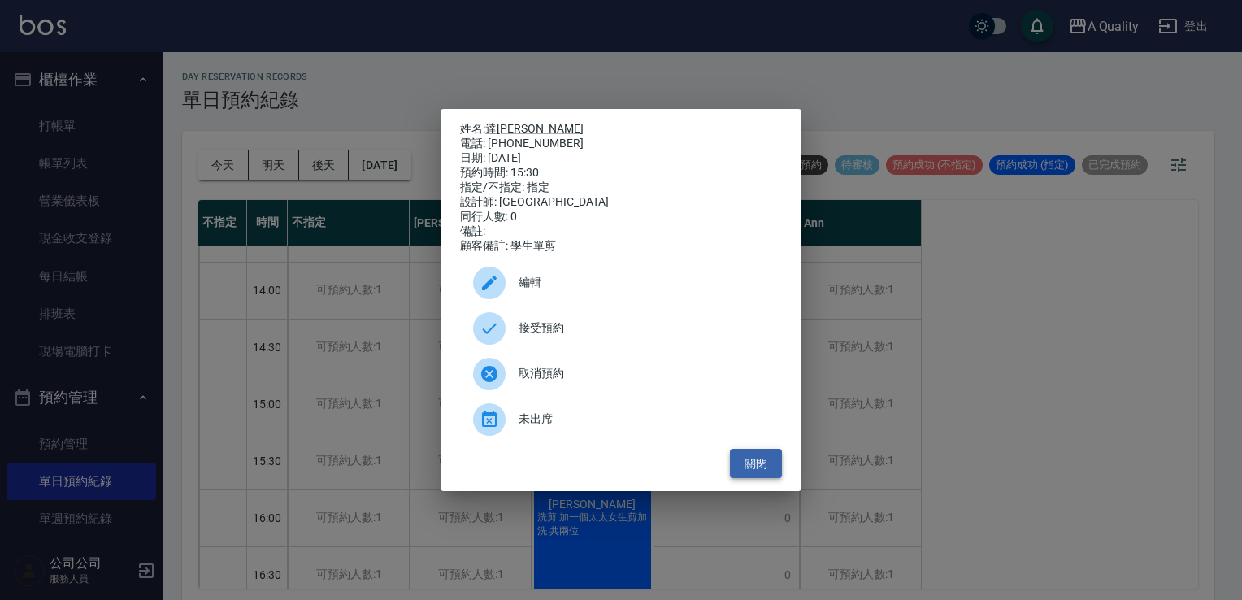
click at [781, 472] on button "關閉" at bounding box center [756, 464] width 52 height 30
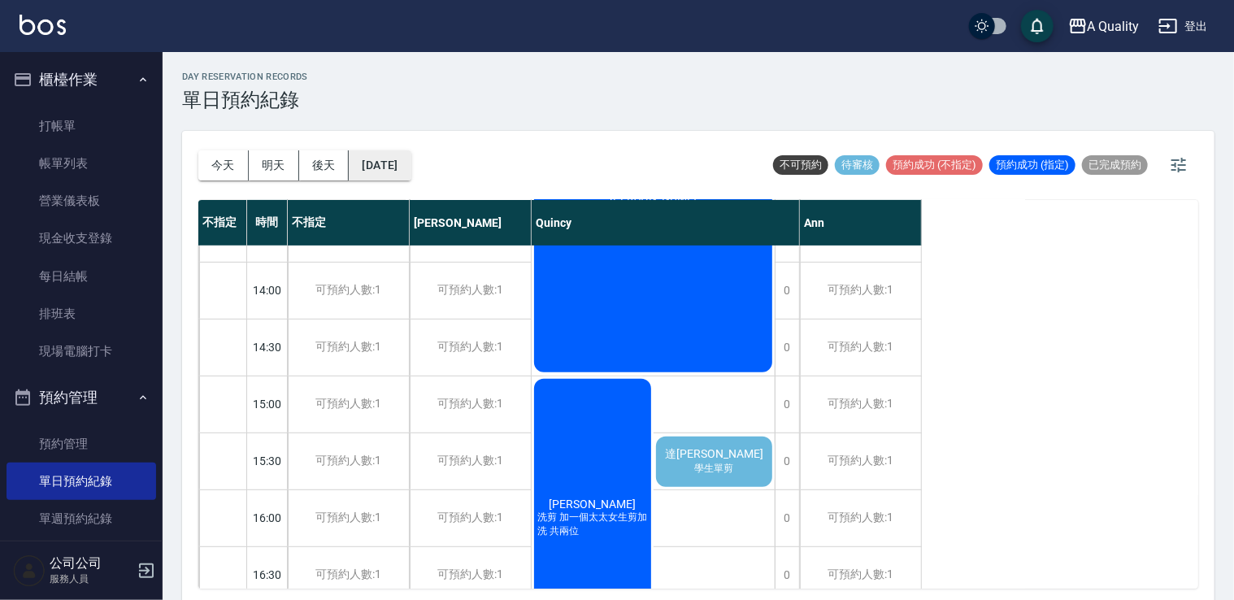
click at [397, 176] on button "2025/08/16" at bounding box center [380, 165] width 62 height 30
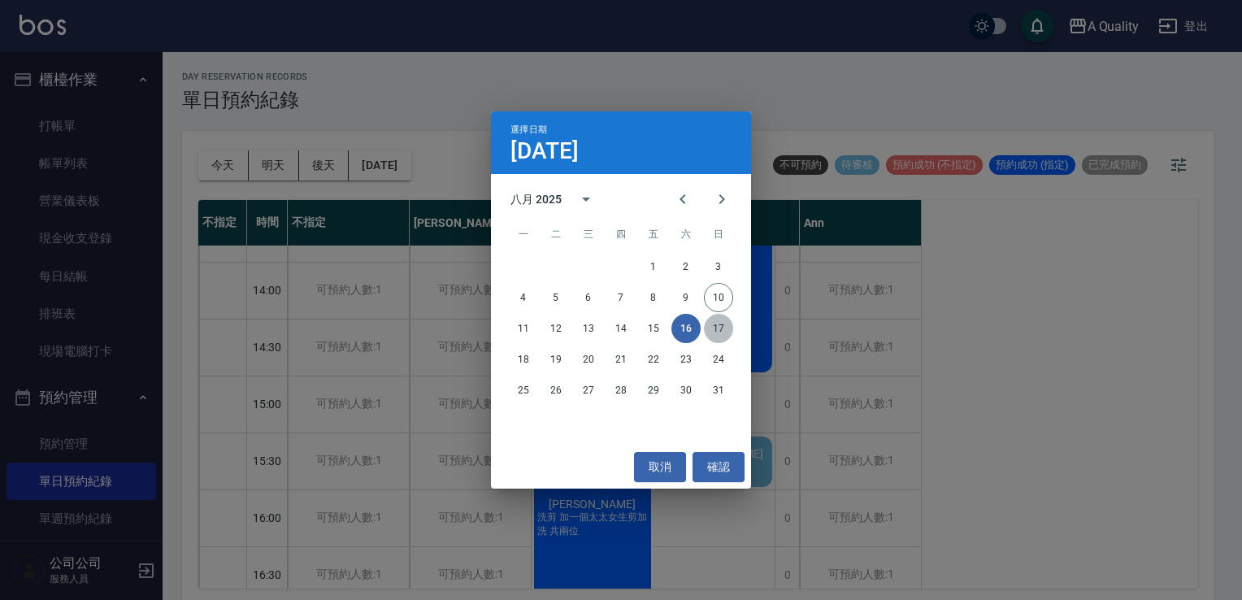
click at [722, 331] on button "17" at bounding box center [718, 328] width 29 height 29
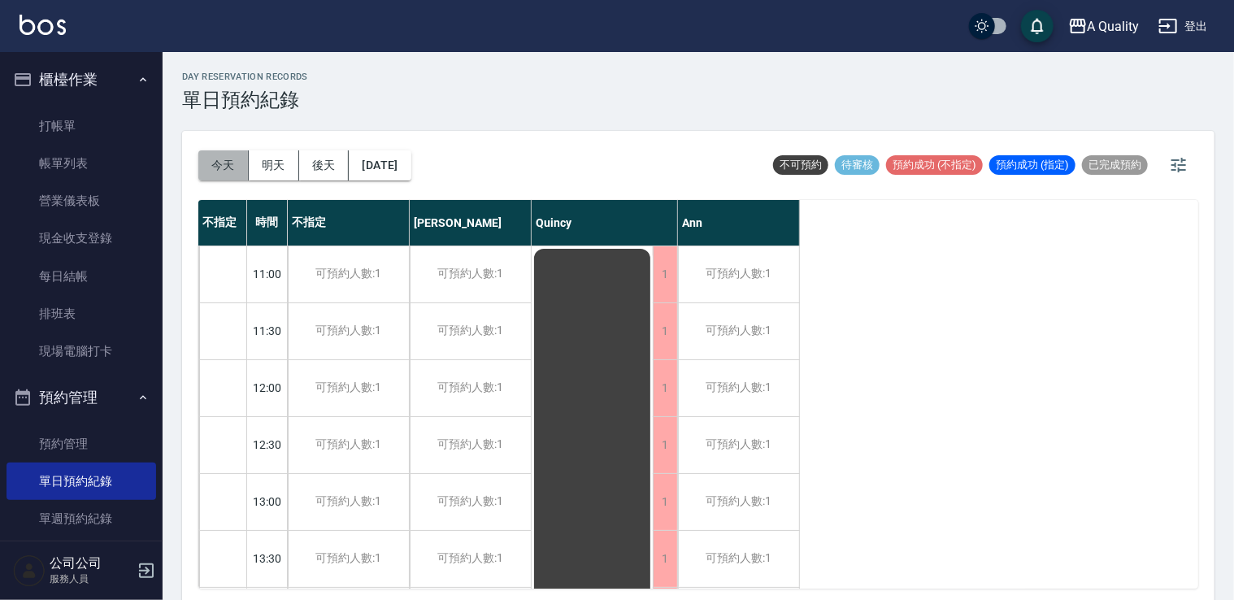
click at [217, 166] on button "今天" at bounding box center [223, 165] width 50 height 30
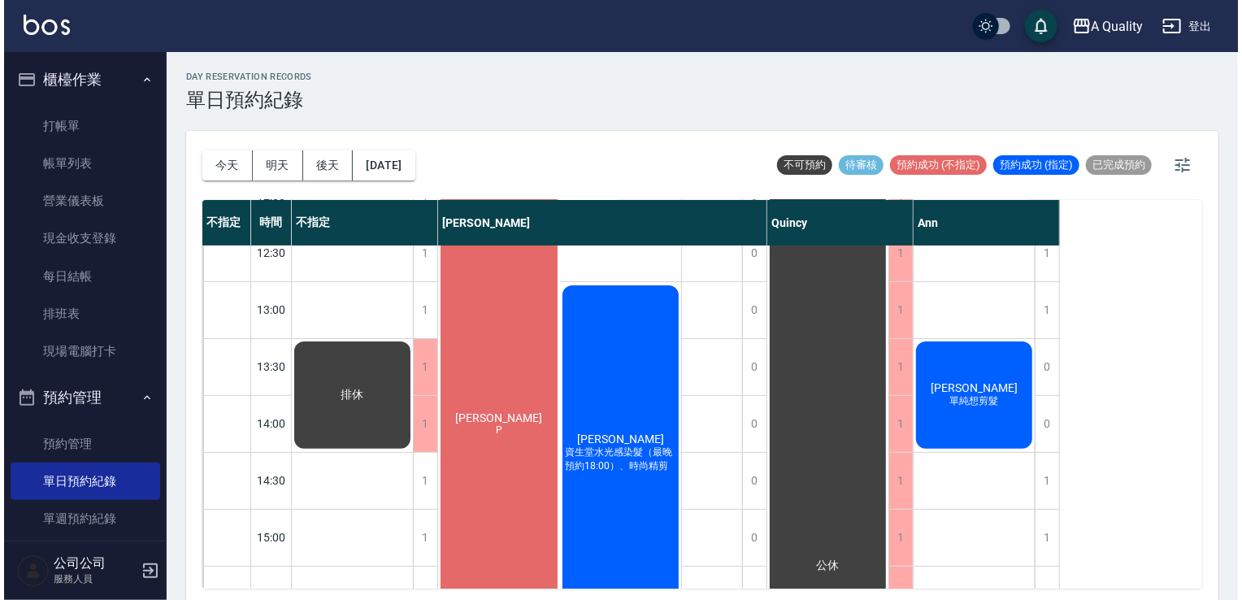
scroll to position [163, 0]
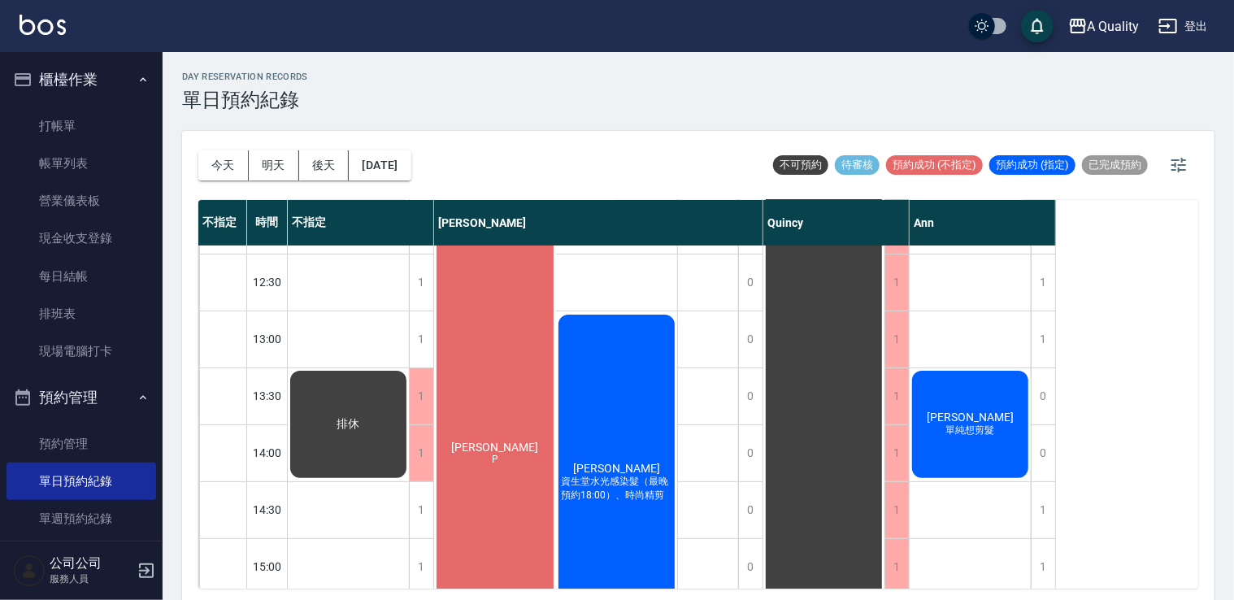
click at [409, 428] on div "李R 單純想剪髮" at bounding box center [348, 424] width 121 height 112
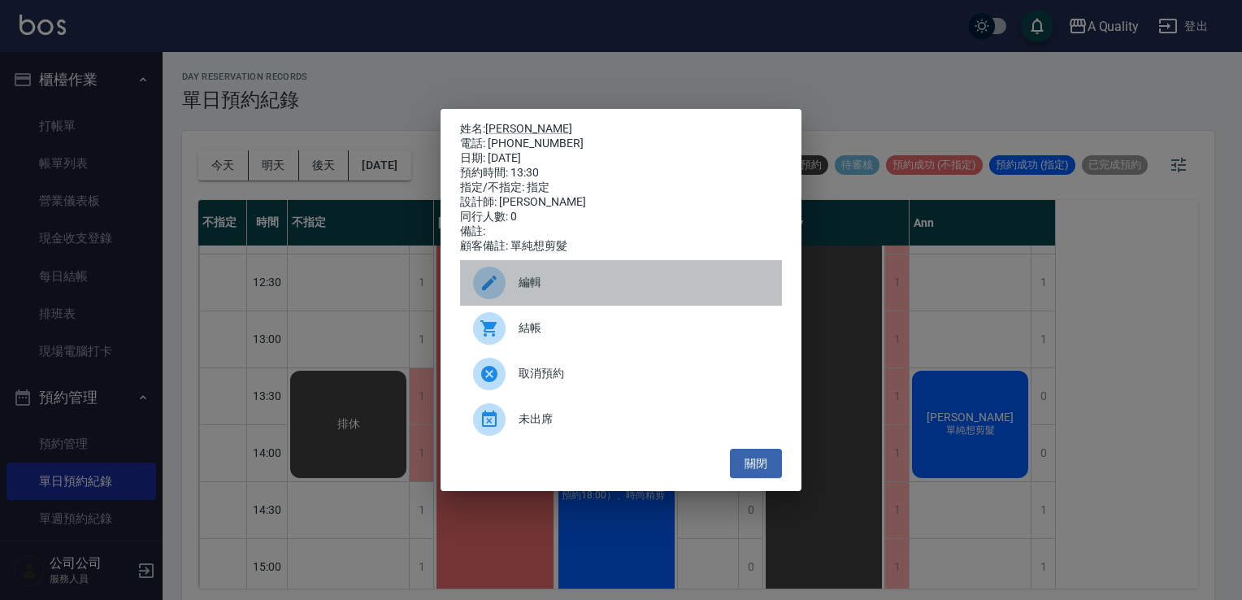
click at [553, 289] on span "編輯" at bounding box center [644, 282] width 250 height 17
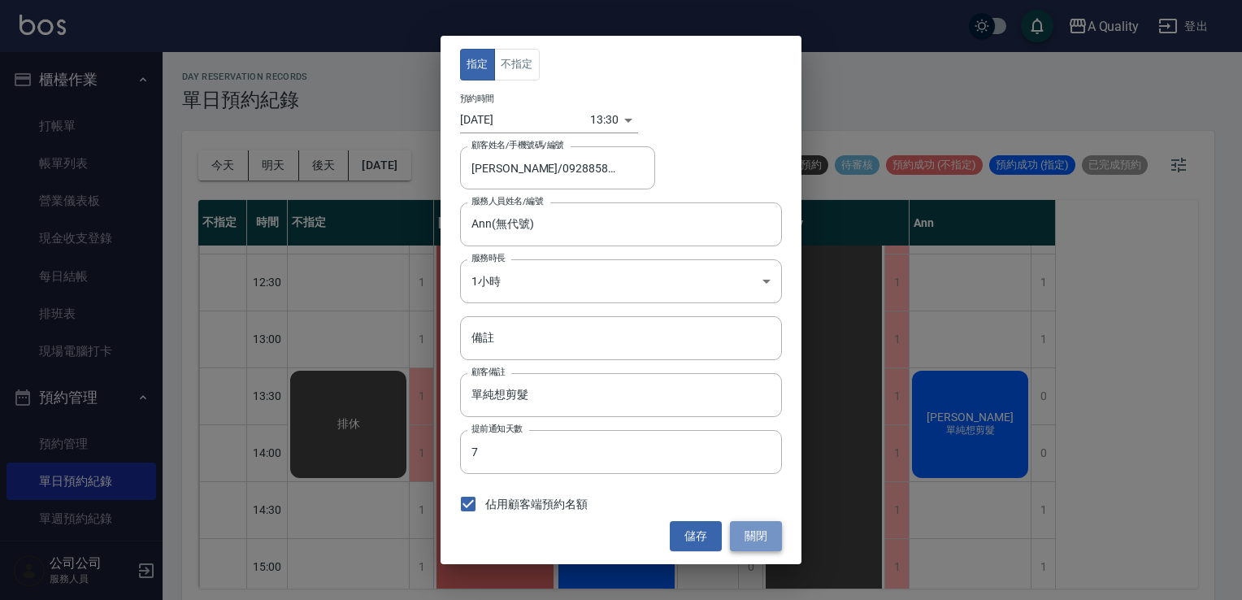
click at [754, 544] on button "關閉" at bounding box center [756, 536] width 52 height 30
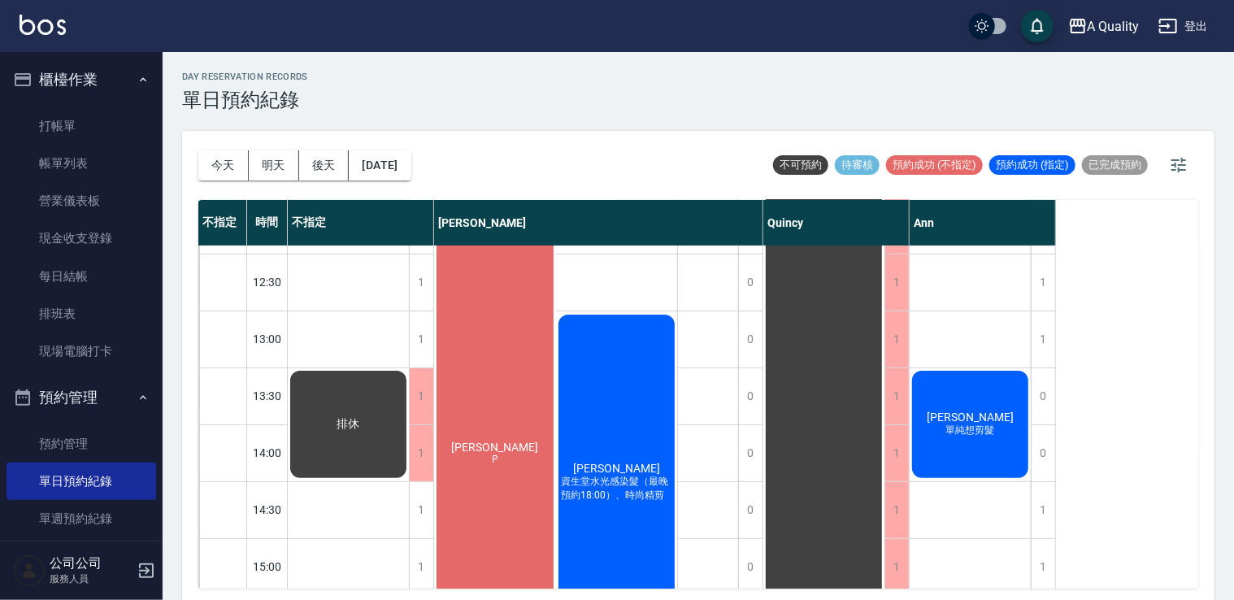
click at [498, 454] on span "單純想剪髮" at bounding box center [495, 454] width 7 height 0
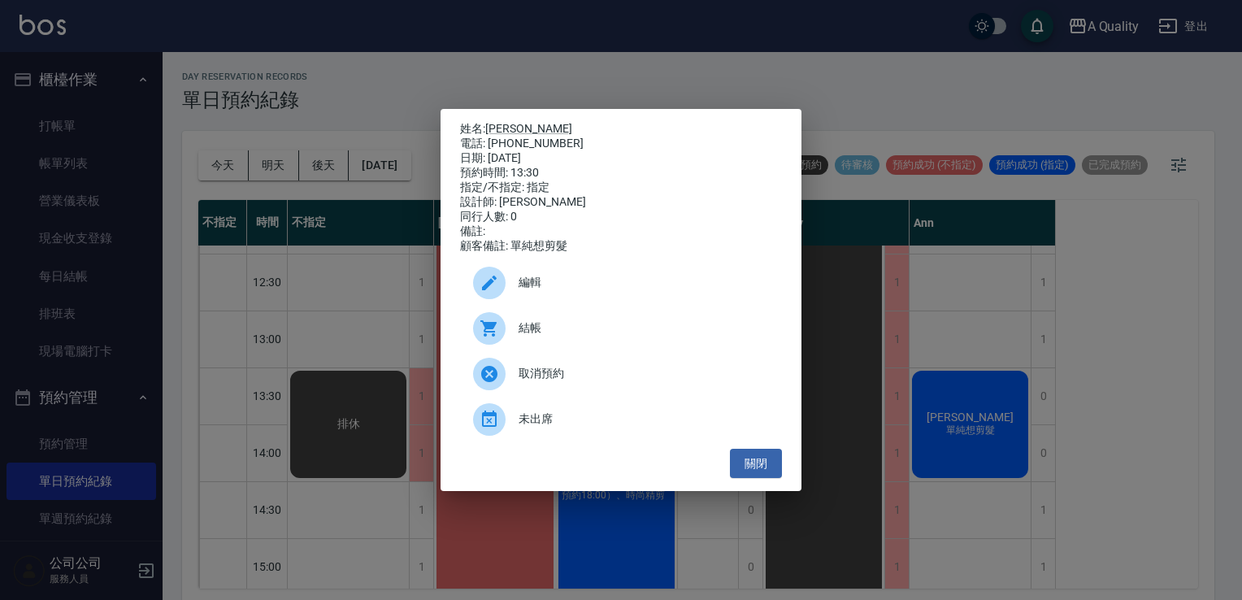
click at [542, 291] on span "編輯" at bounding box center [644, 282] width 250 height 17
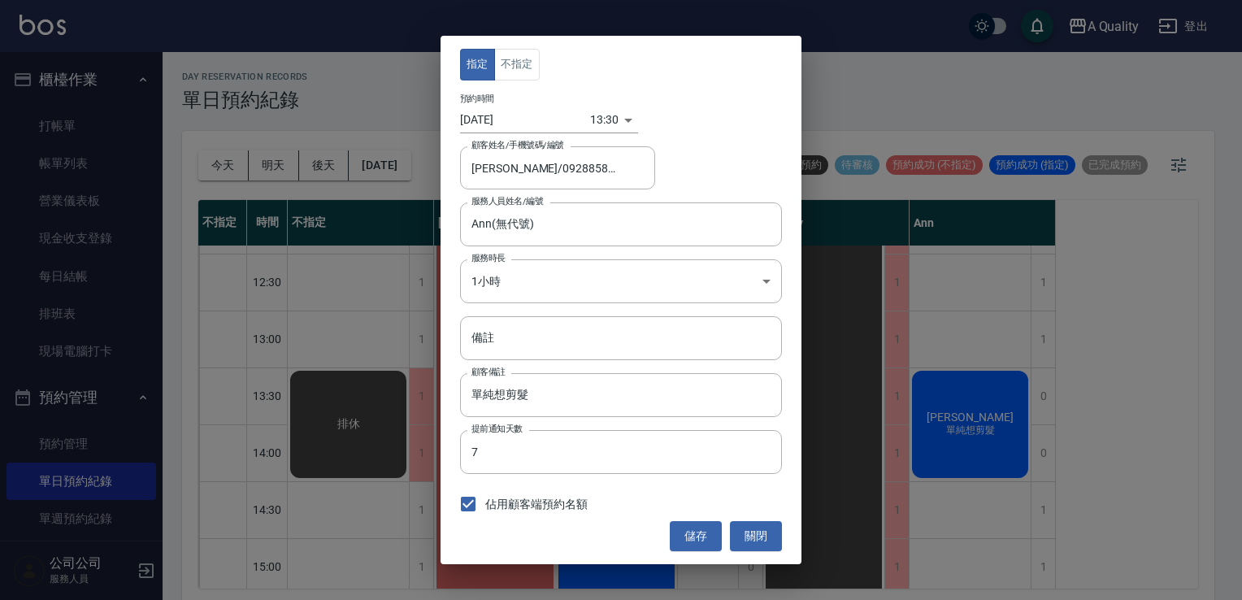
click at [615, 126] on body "A Quality 登出 櫃檯作業 打帳單 帳單列表 營業儀表板 現金收支登錄 每日結帳 排班表 現場電腦打卡 預約管理 預約管理 單日預約紀錄 單週預約紀錄…" at bounding box center [621, 302] width 1242 height 605
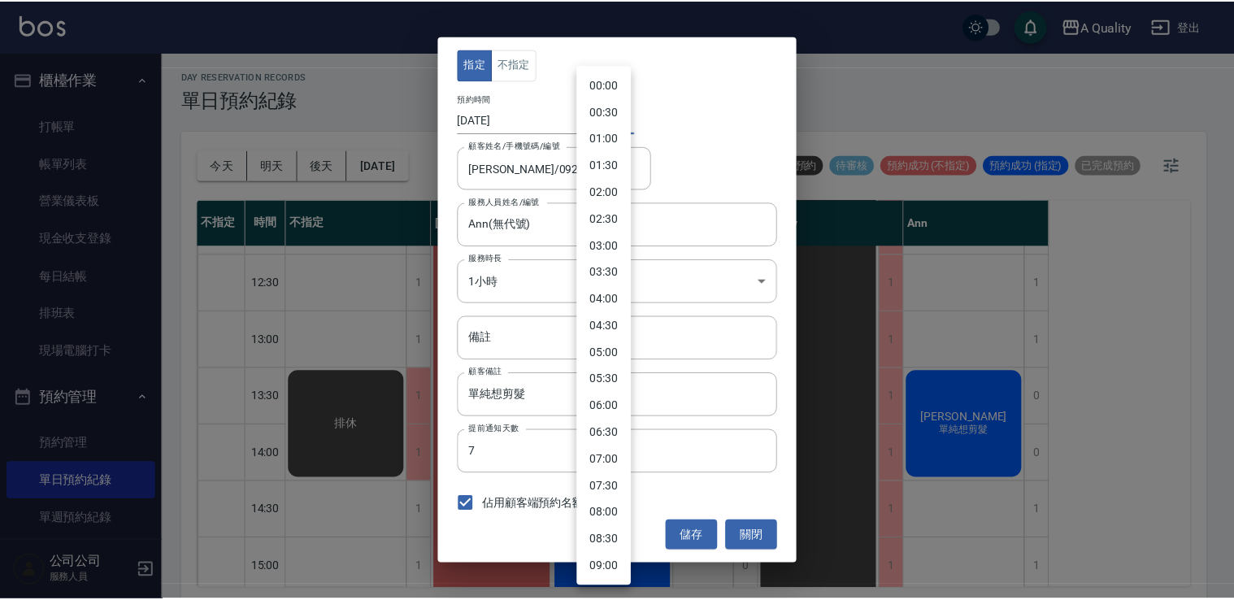
scroll to position [483, 0]
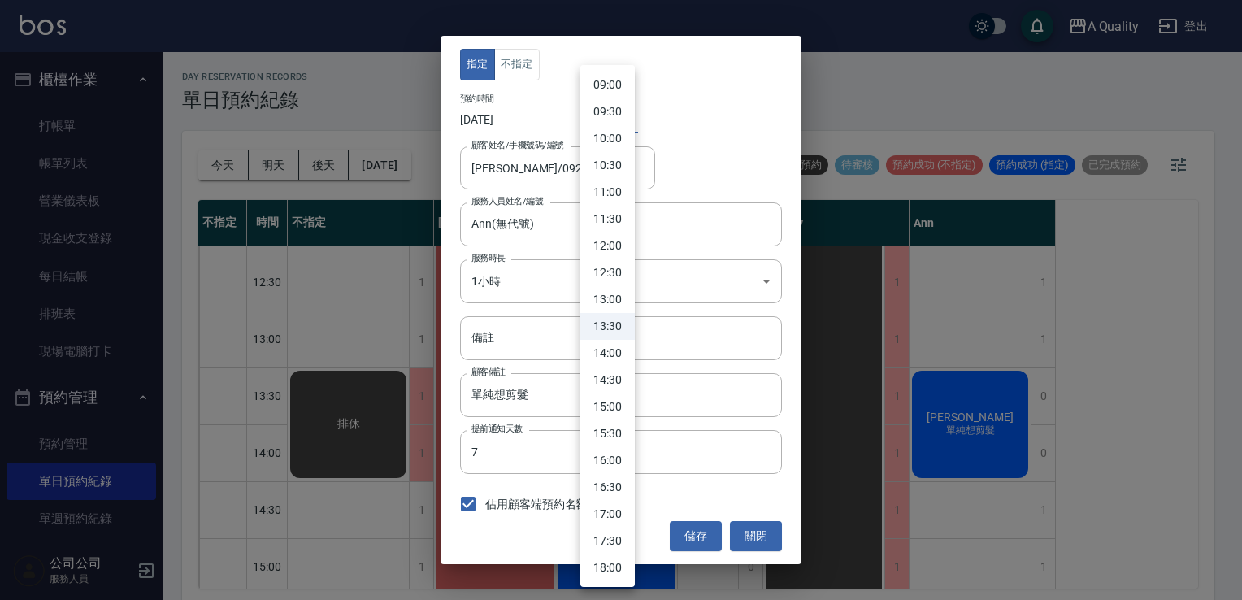
click at [608, 298] on li "13:00" at bounding box center [608, 299] width 54 height 27
type input "1754802000000"
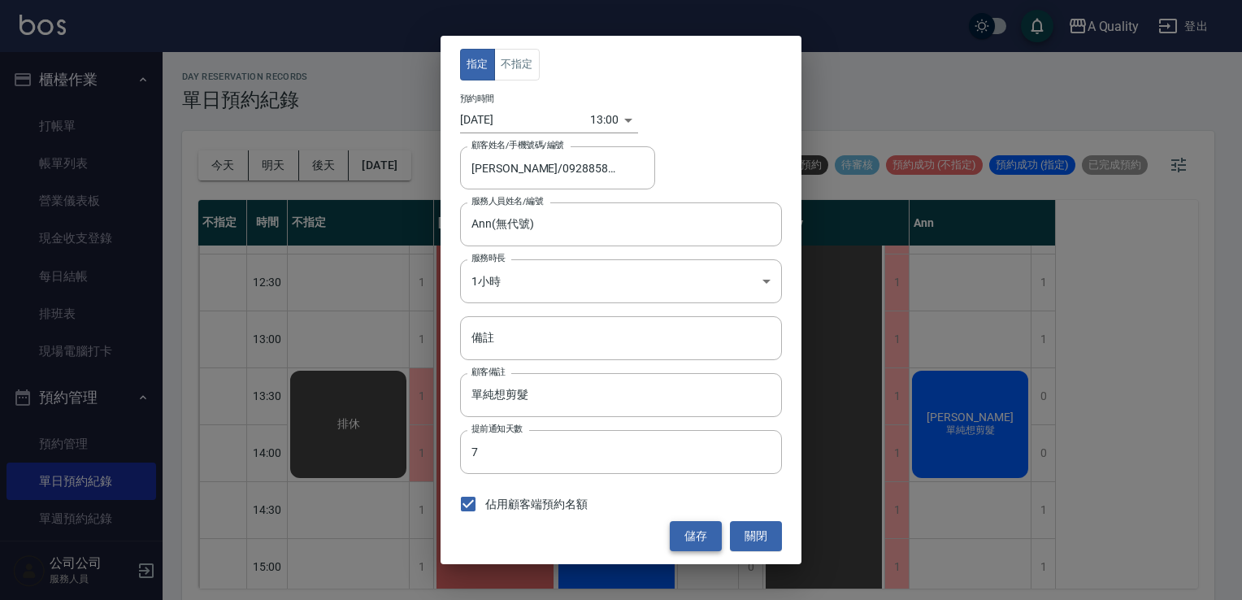
drag, startPoint x: 712, startPoint y: 559, endPoint x: 711, endPoint y: 545, distance: 14.7
click at [712, 549] on div "指定 不指定 預約時間 2025/08/10 13:00 1754802000000 顧客姓名/手機號碼/編號 李R/0928858179 顧客姓名/手機號碼…" at bounding box center [621, 300] width 361 height 528
click at [711, 545] on button "儲存" at bounding box center [696, 536] width 52 height 30
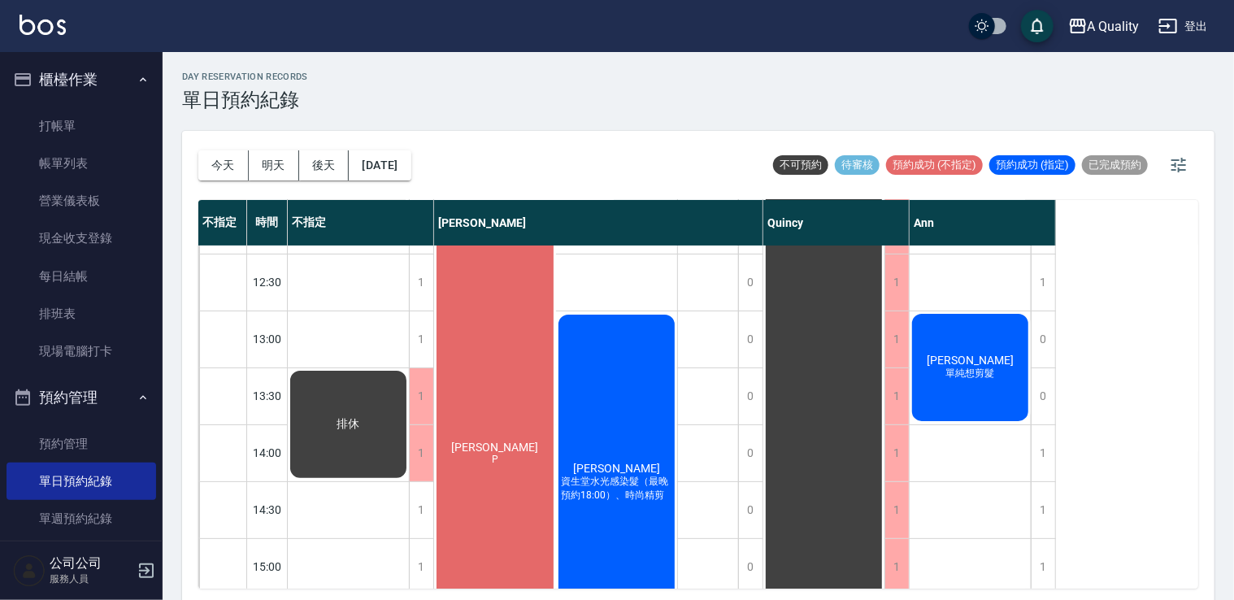
click at [498, 454] on span "單純想剪髮" at bounding box center [495, 454] width 7 height 0
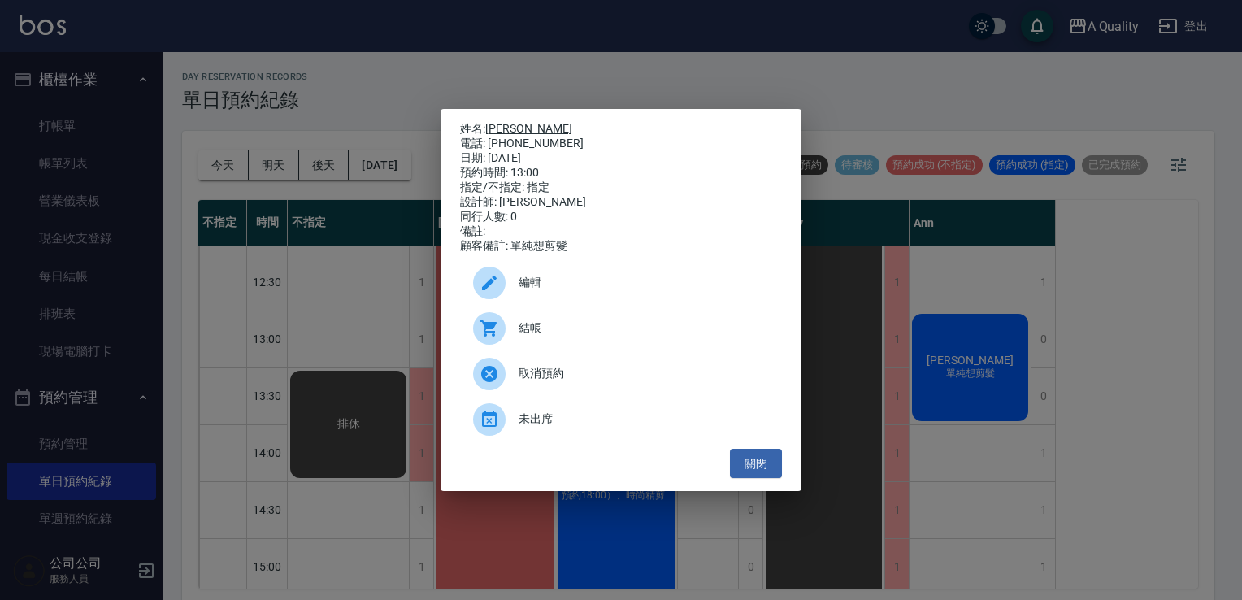
click at [501, 122] on link "李R" at bounding box center [528, 128] width 87 height 13
click at [741, 457] on button "關閉" at bounding box center [756, 464] width 52 height 30
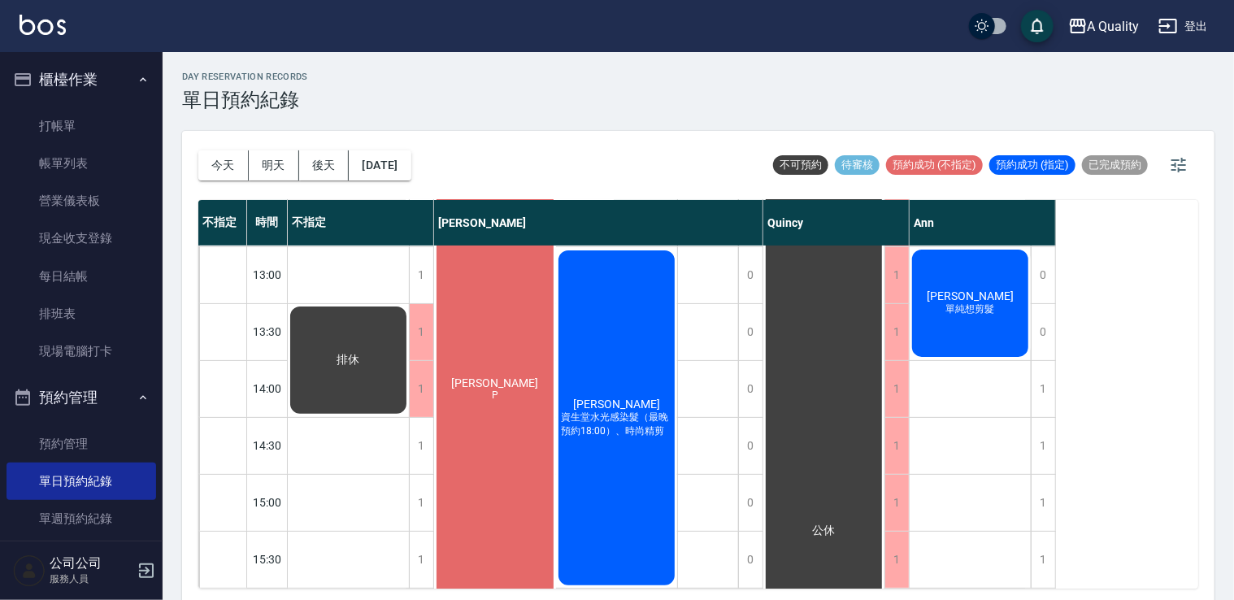
scroll to position [124, 0]
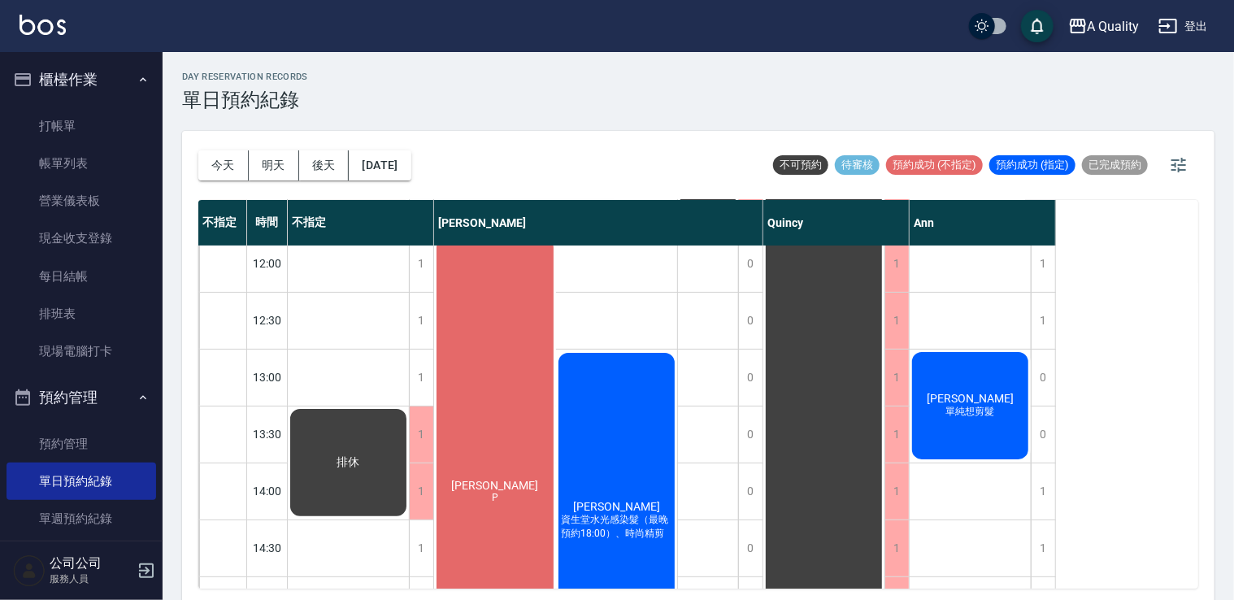
click at [446, 166] on div "今天 明天 後天 2025/08/10 不可預約 待審核 預約成功 (不指定) 預約成功 (指定) 已完成預約" at bounding box center [698, 165] width 1000 height 69
click at [411, 171] on button "[DATE]" at bounding box center [380, 165] width 62 height 30
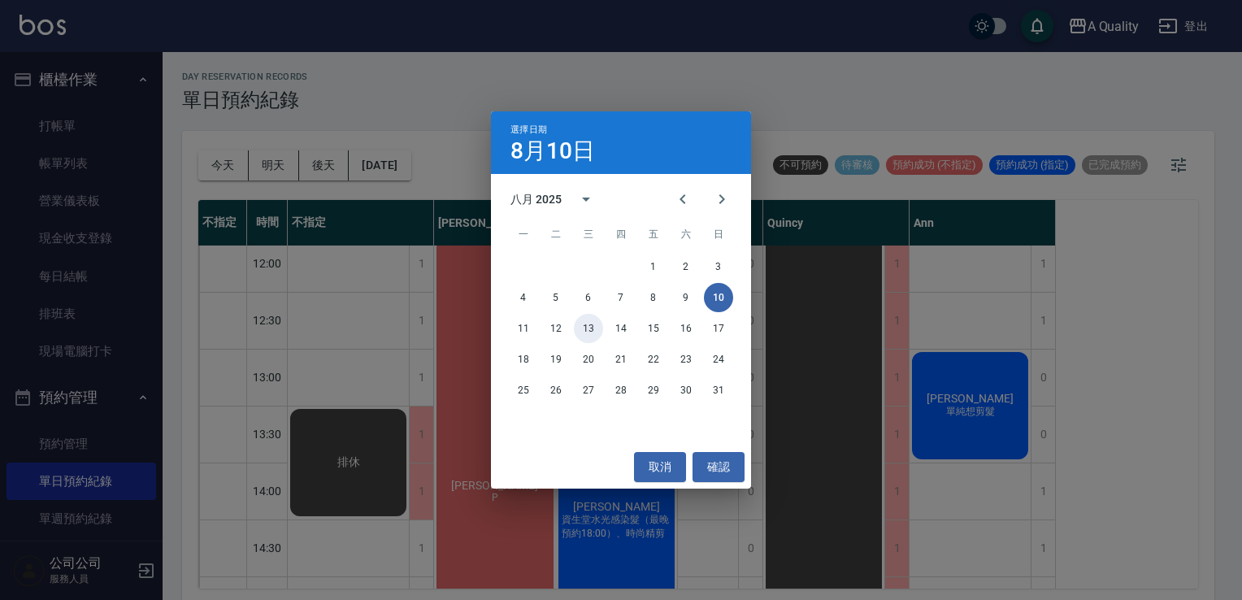
click at [594, 321] on button "13" at bounding box center [588, 328] width 29 height 29
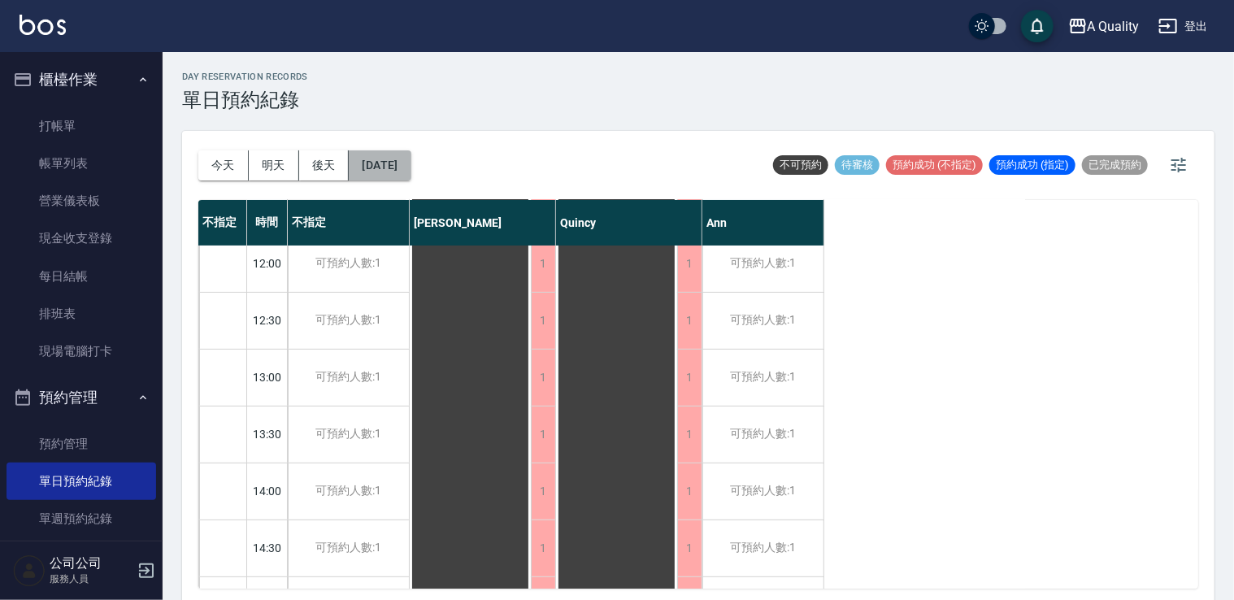
click at [402, 162] on button "2025/08/13" at bounding box center [380, 165] width 62 height 30
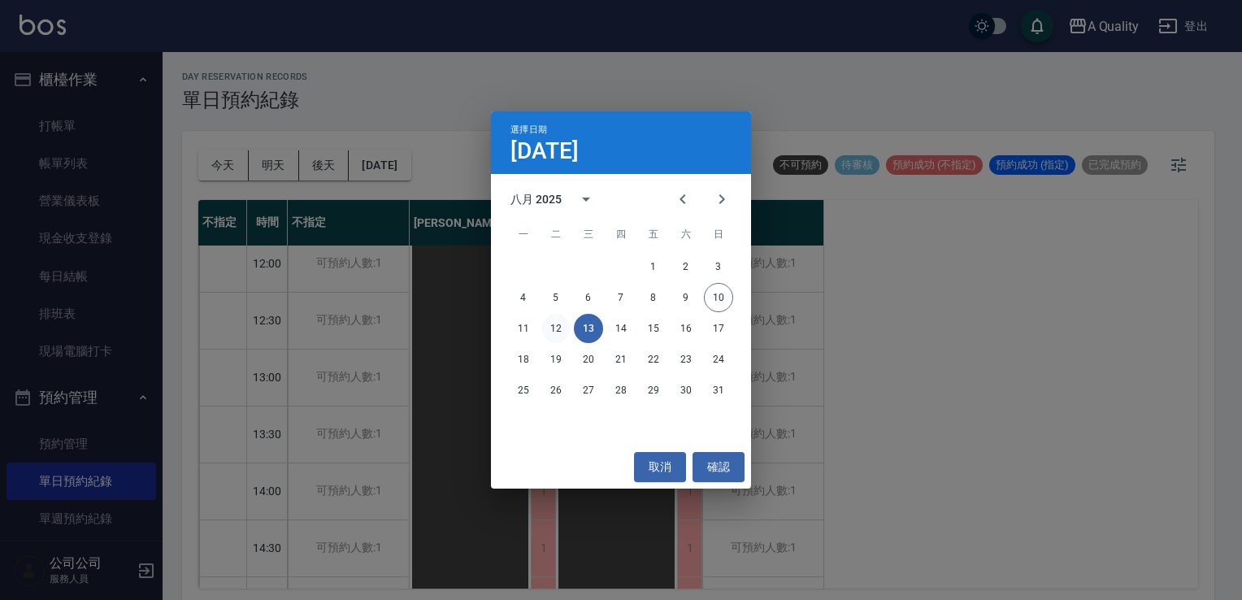
click at [553, 333] on button "12" at bounding box center [555, 328] width 29 height 29
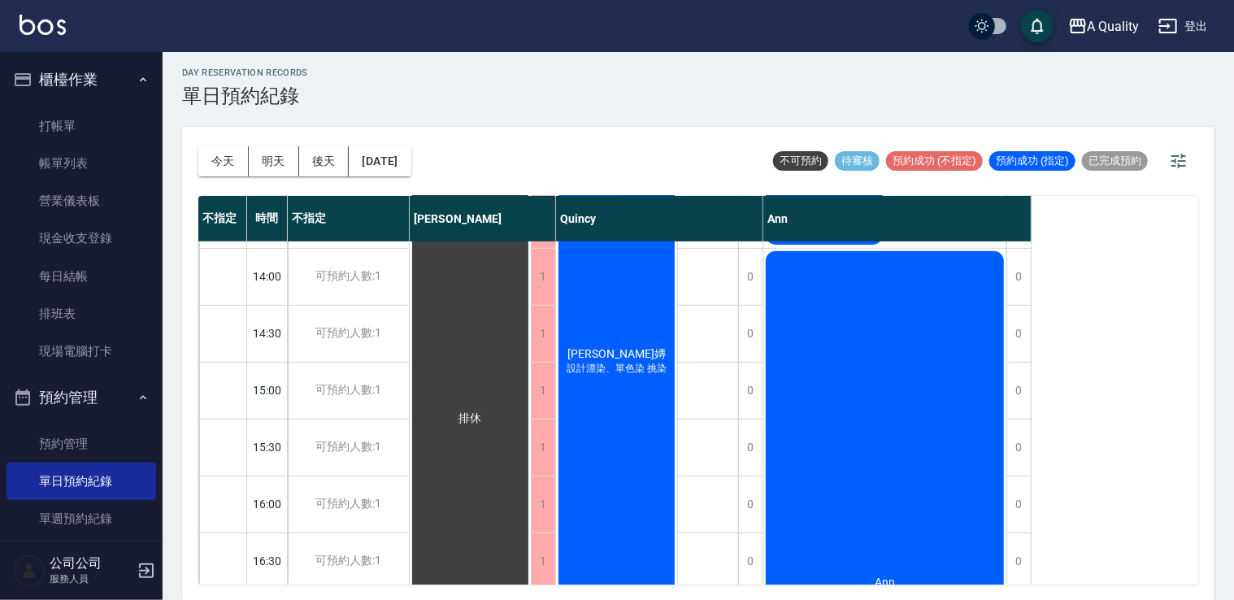
scroll to position [325, 0]
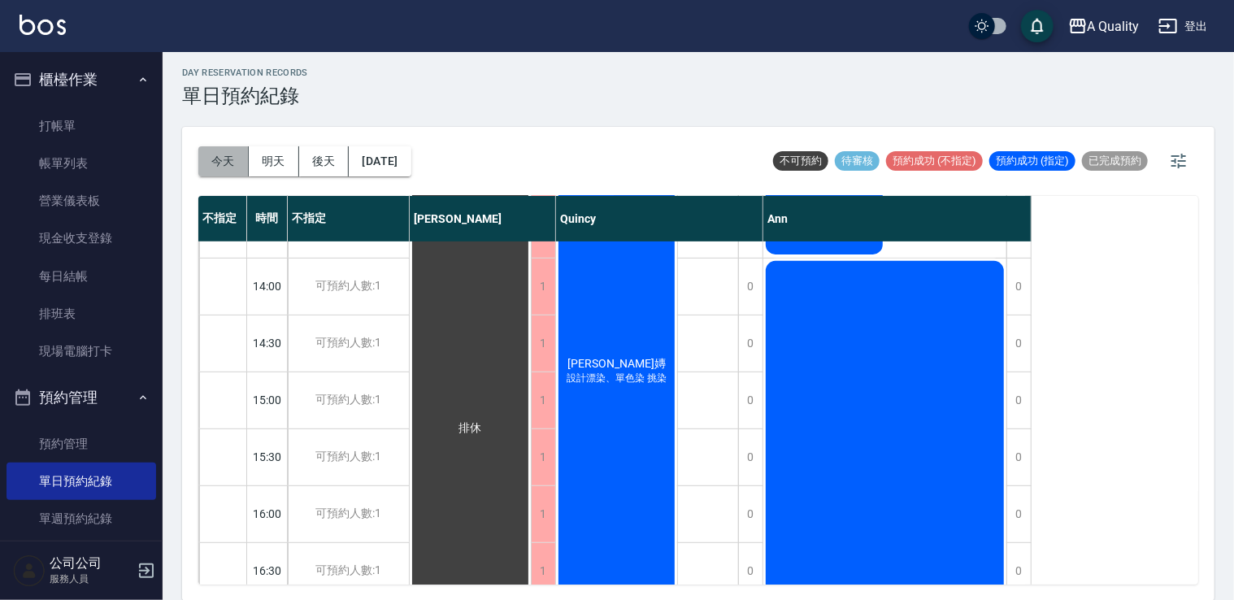
click at [222, 161] on button "今天" at bounding box center [223, 161] width 50 height 30
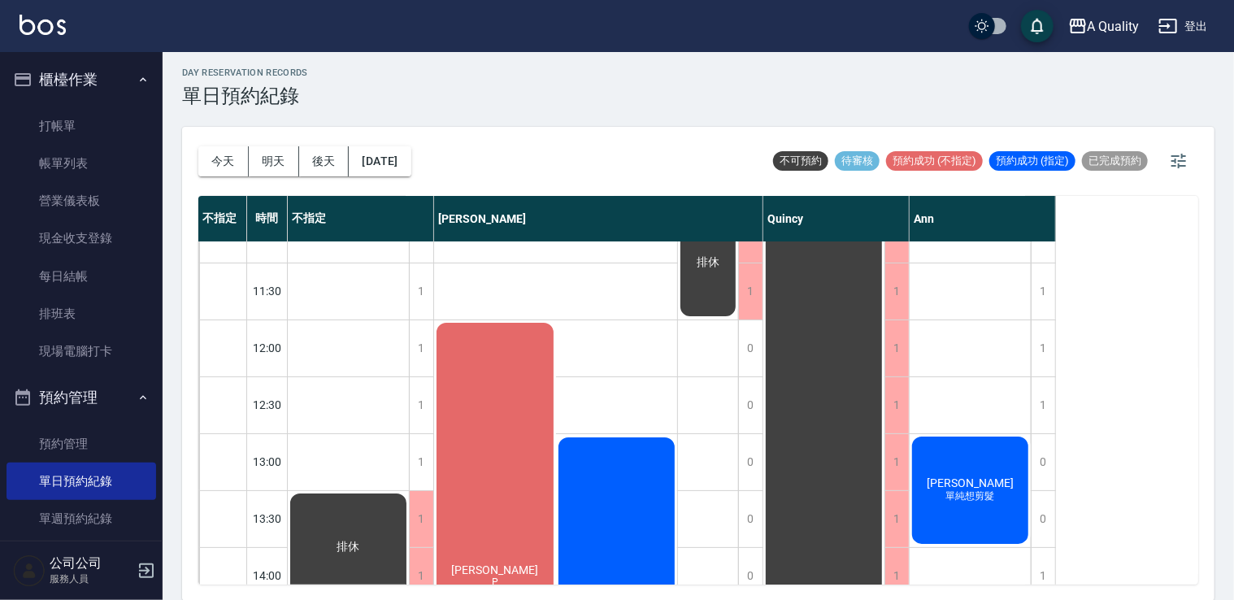
scroll to position [163, 0]
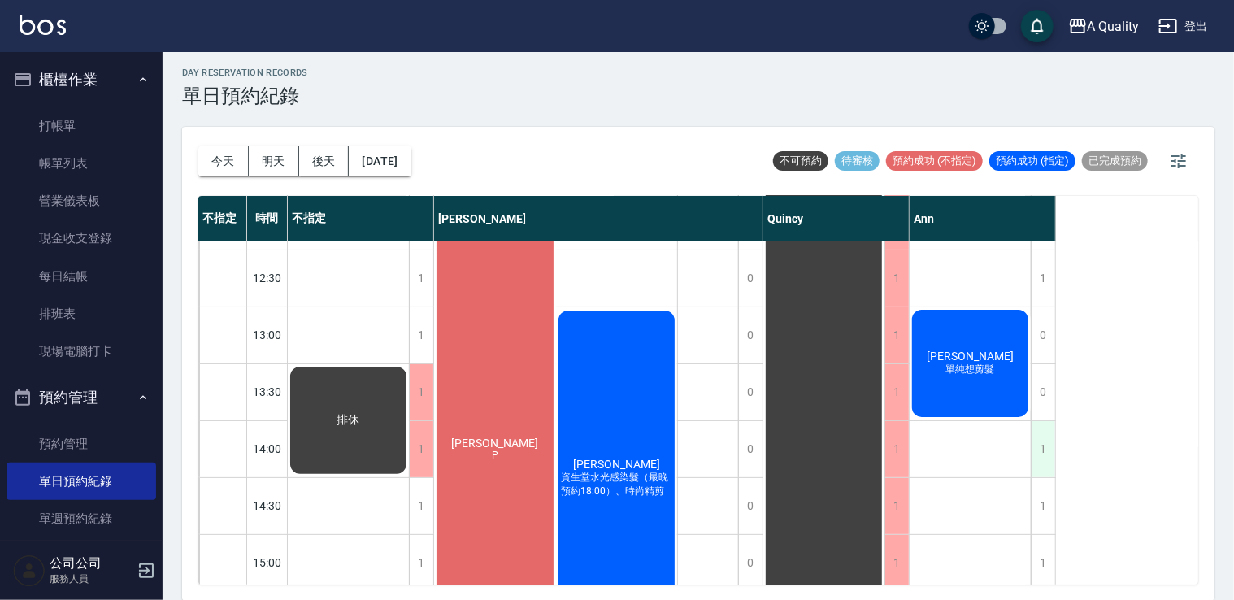
click at [1039, 453] on div "1" at bounding box center [1043, 449] width 24 height 56
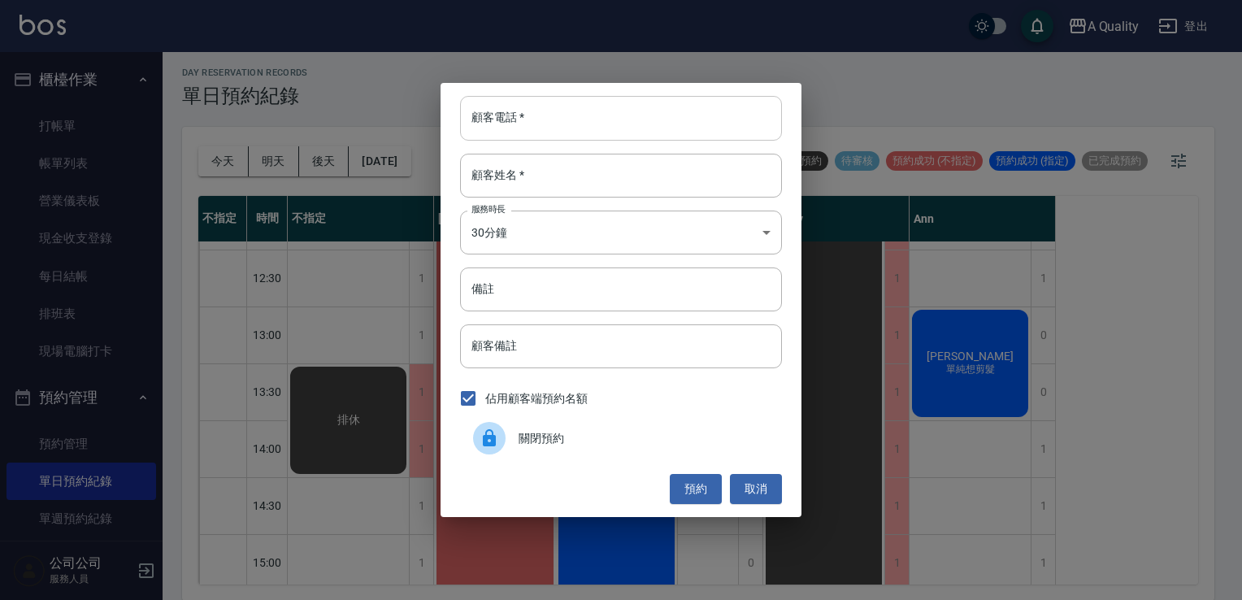
click at [559, 110] on input "顧客電話   *" at bounding box center [621, 118] width 322 height 44
type input "0909347988"
click at [551, 182] on input "顧客姓名   *" at bounding box center [621, 176] width 322 height 44
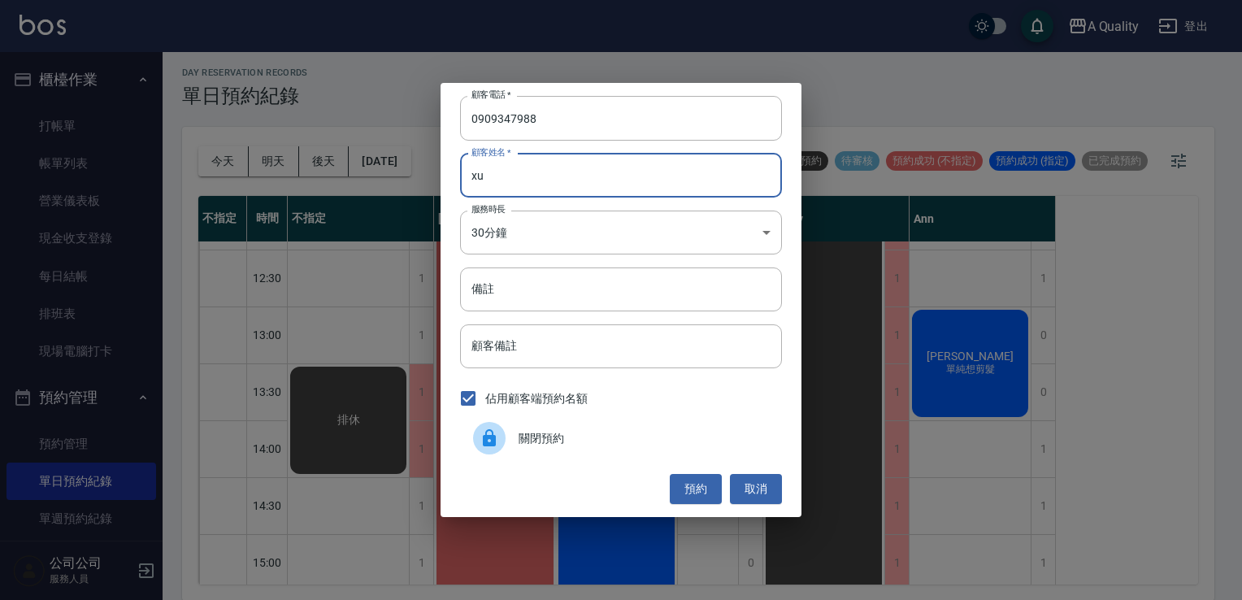
type input "x"
type input "[PERSON_NAME]"
click at [528, 215] on body "A Quality 登出 櫃檯作業 打帳單 帳單列表 營業儀表板 現金收支登錄 每日結帳 排班表 現場電腦打卡 預約管理 預約管理 單日預約紀錄 單週預約紀錄…" at bounding box center [621, 298] width 1242 height 605
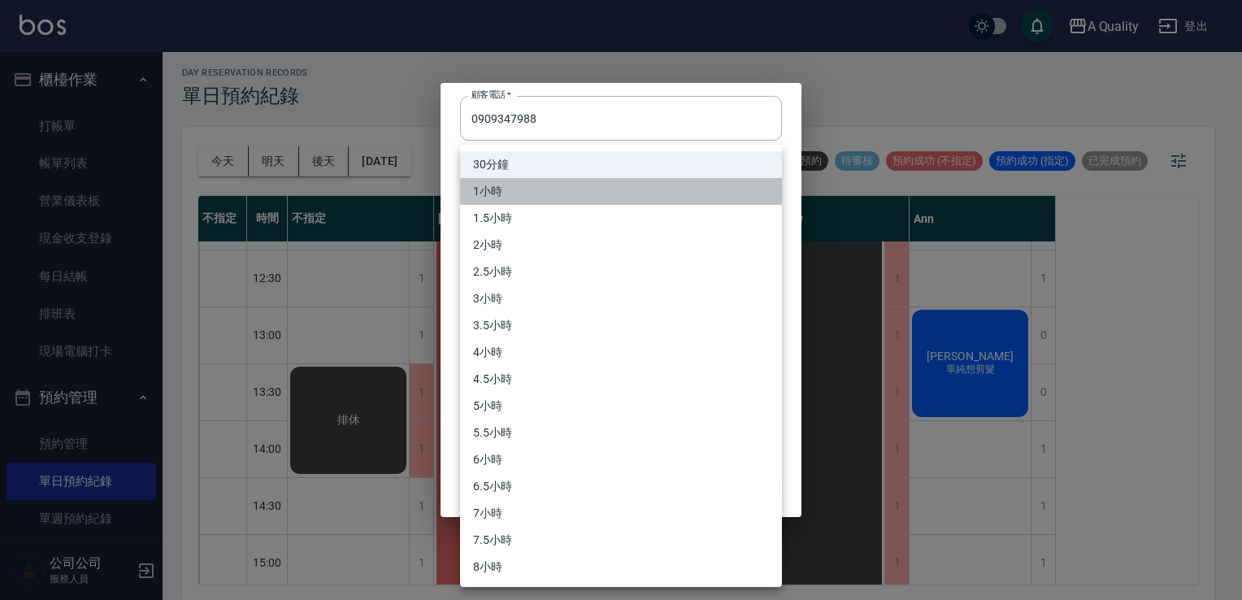
click at [524, 187] on li "1小時" at bounding box center [621, 191] width 322 height 27
type input "2"
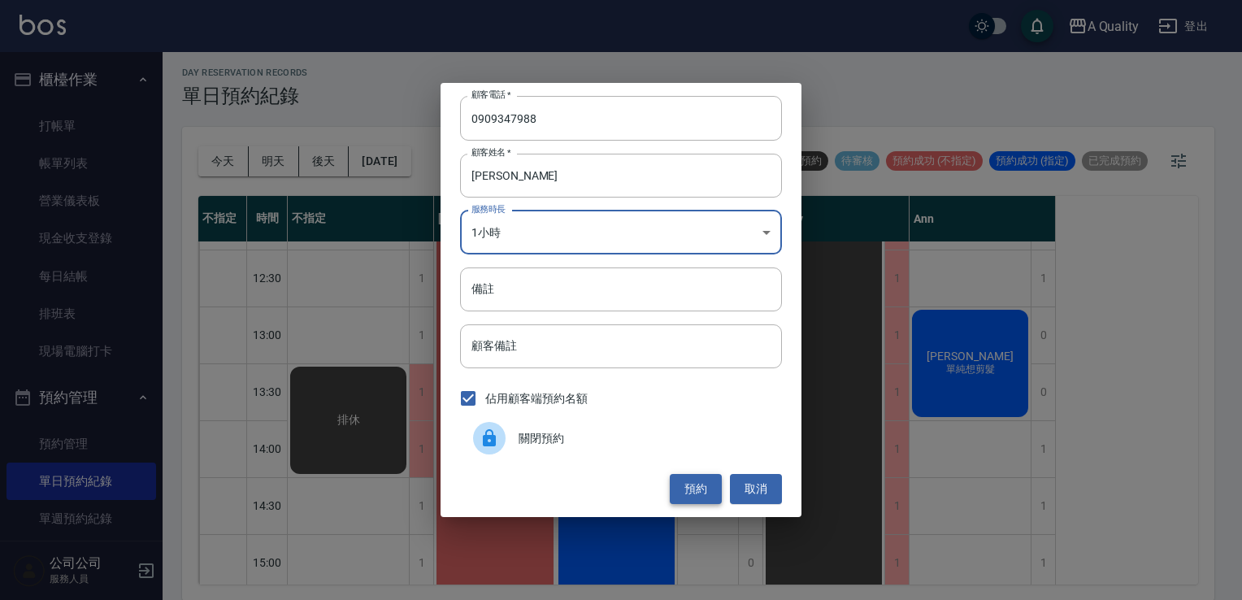
click at [703, 487] on button "預約" at bounding box center [696, 489] width 52 height 30
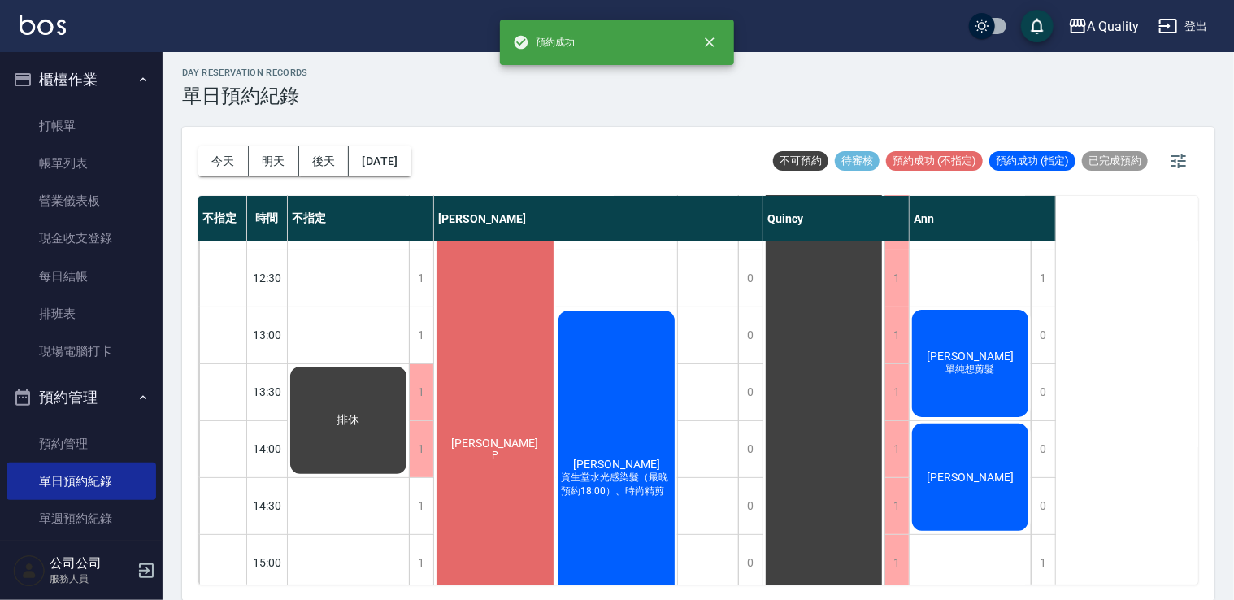
click at [409, 461] on div "[PERSON_NAME]" at bounding box center [348, 420] width 121 height 112
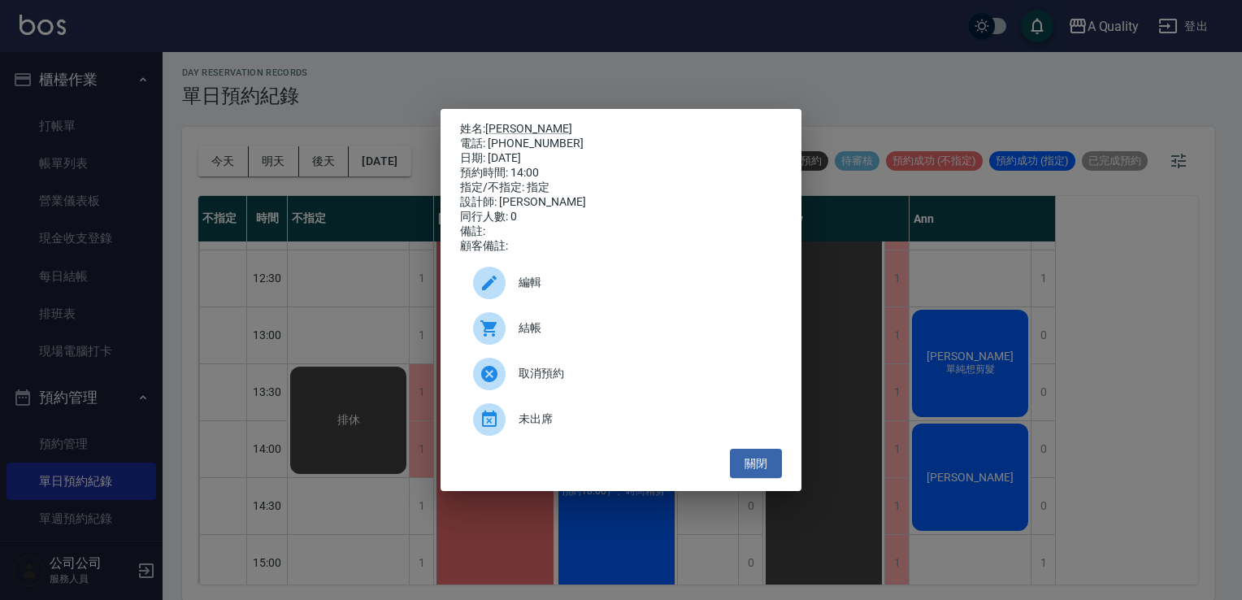
click at [608, 276] on div "編輯" at bounding box center [621, 283] width 322 height 46
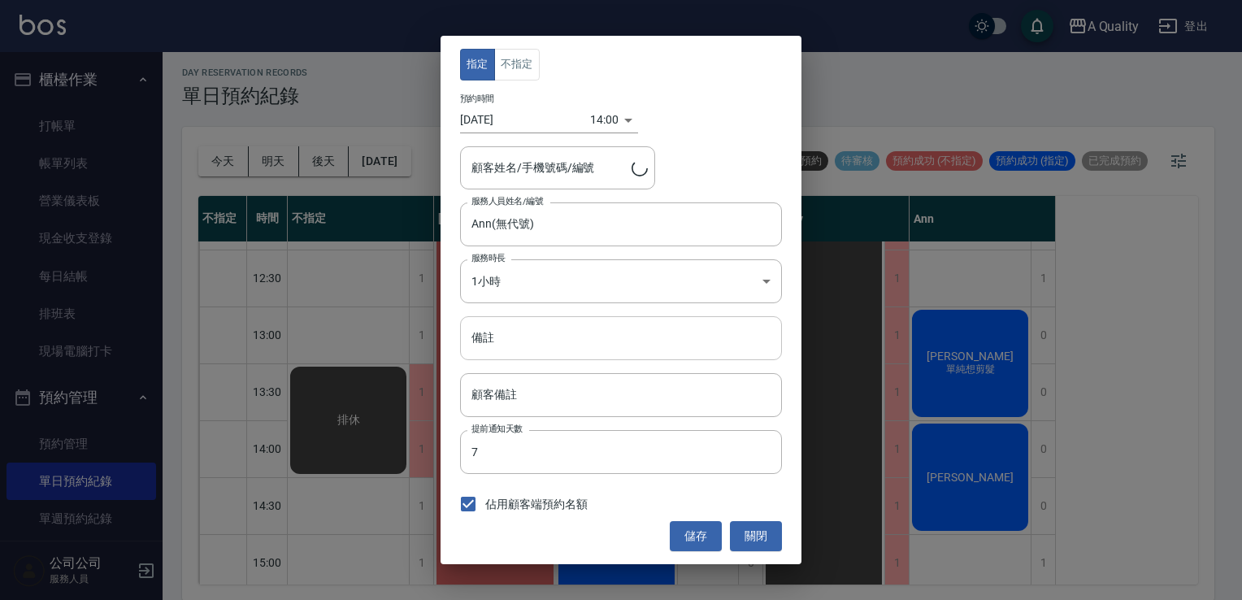
type input "李S/0909347988"
click at [507, 322] on input "備註" at bounding box center [621, 338] width 322 height 44
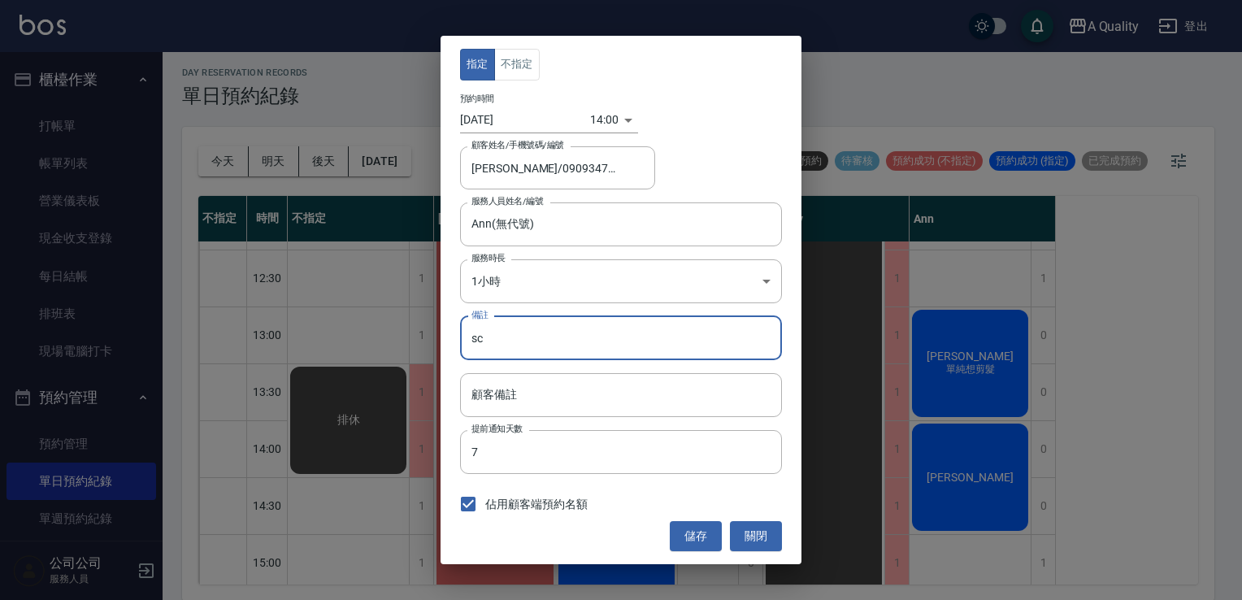
type input "sc"
click at [653, 524] on div "儲存 關閉" at bounding box center [621, 536] width 322 height 30
click at [679, 537] on button "儲存" at bounding box center [696, 536] width 52 height 30
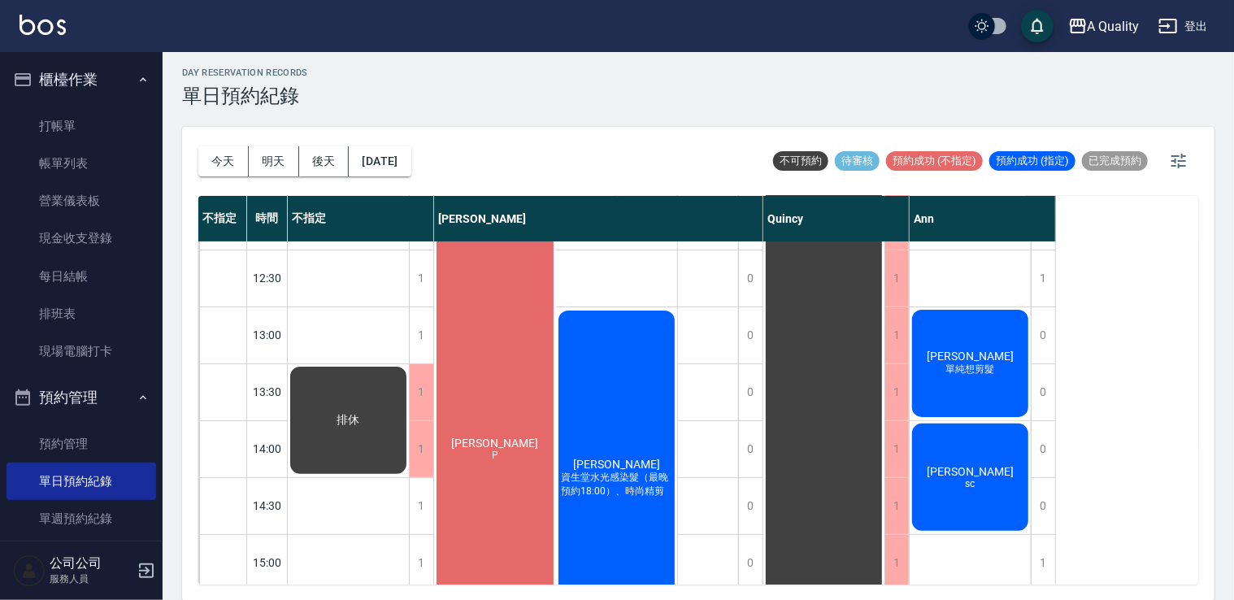
click at [409, 476] on div "李S sc" at bounding box center [348, 420] width 121 height 112
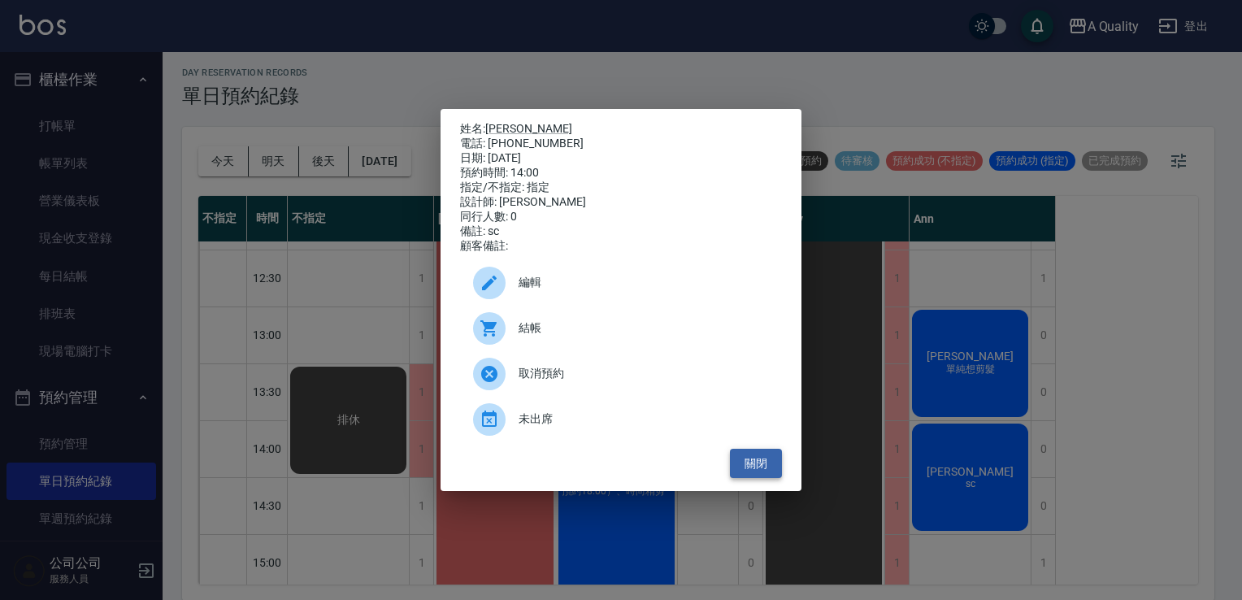
click at [754, 472] on button "關閉" at bounding box center [756, 464] width 52 height 30
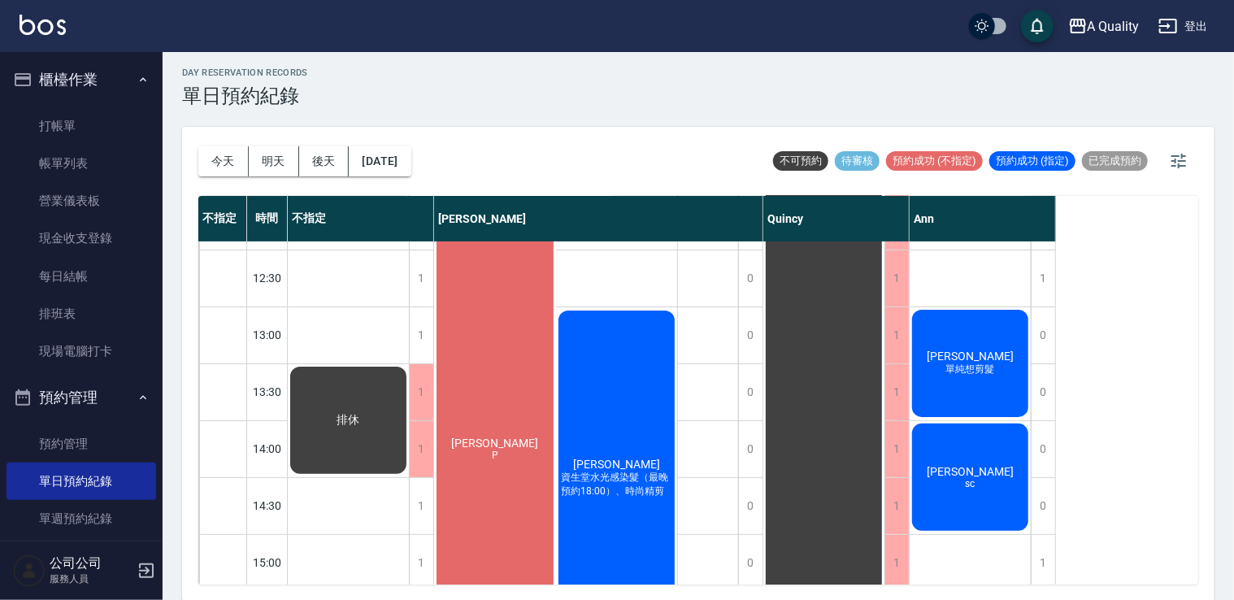
click at [409, 476] on div "李S sc" at bounding box center [348, 420] width 121 height 112
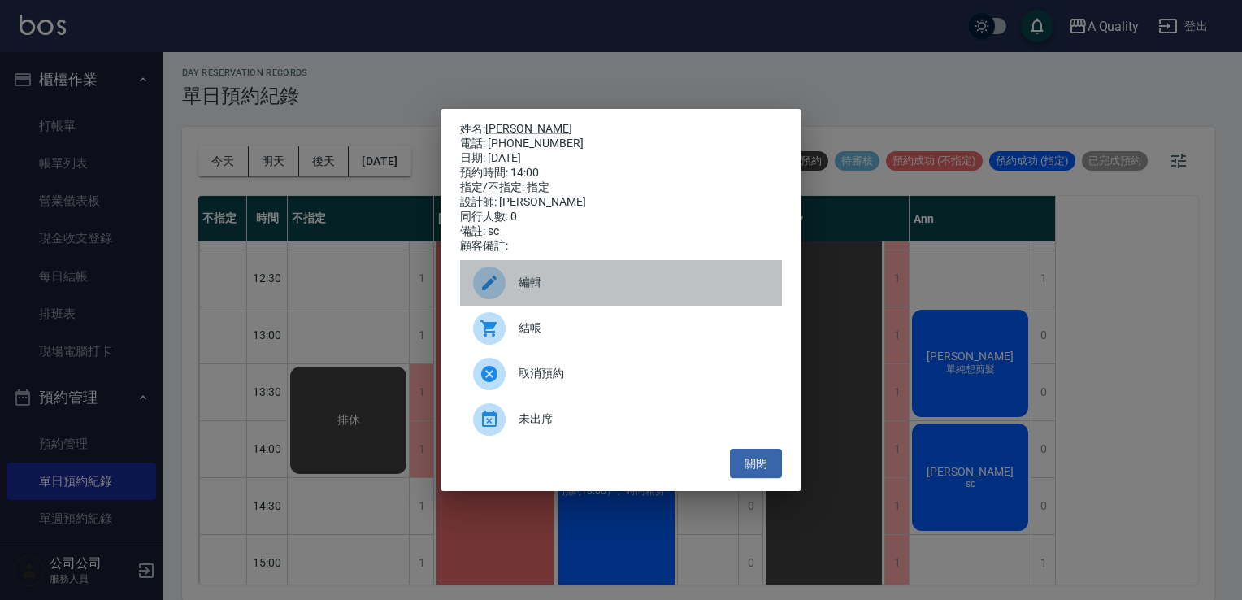
click at [544, 280] on div "編輯" at bounding box center [621, 283] width 322 height 46
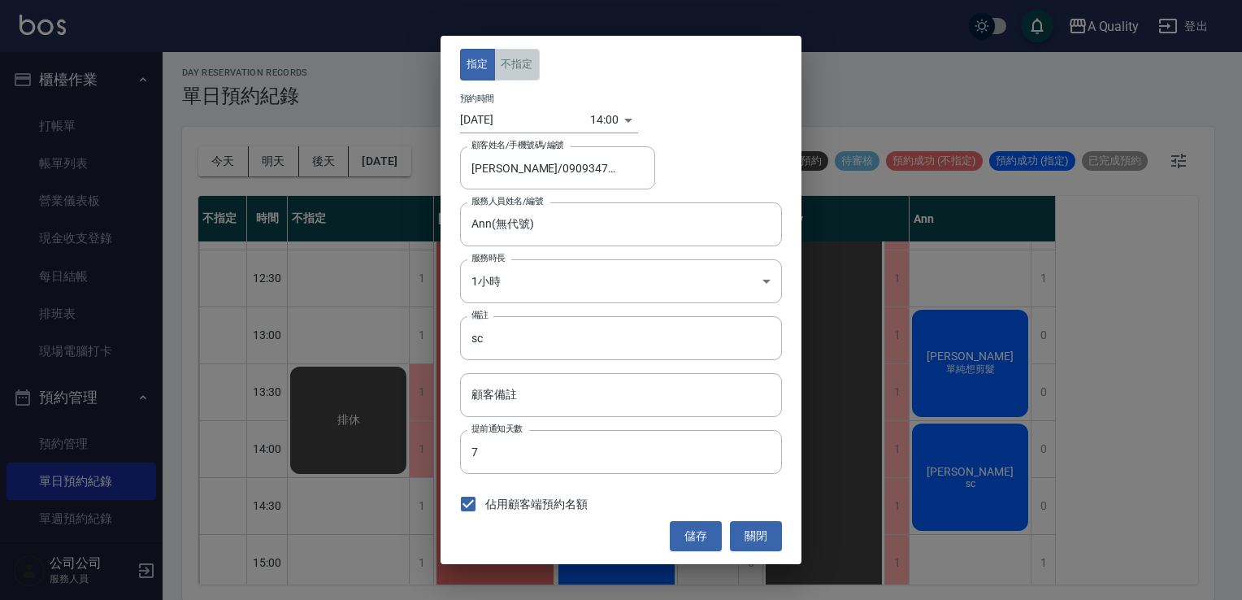
click at [514, 66] on button "不指定" at bounding box center [517, 65] width 46 height 32
drag, startPoint x: 705, startPoint y: 535, endPoint x: 702, endPoint y: 526, distance: 9.5
click at [704, 536] on button "儲存" at bounding box center [696, 536] width 52 height 30
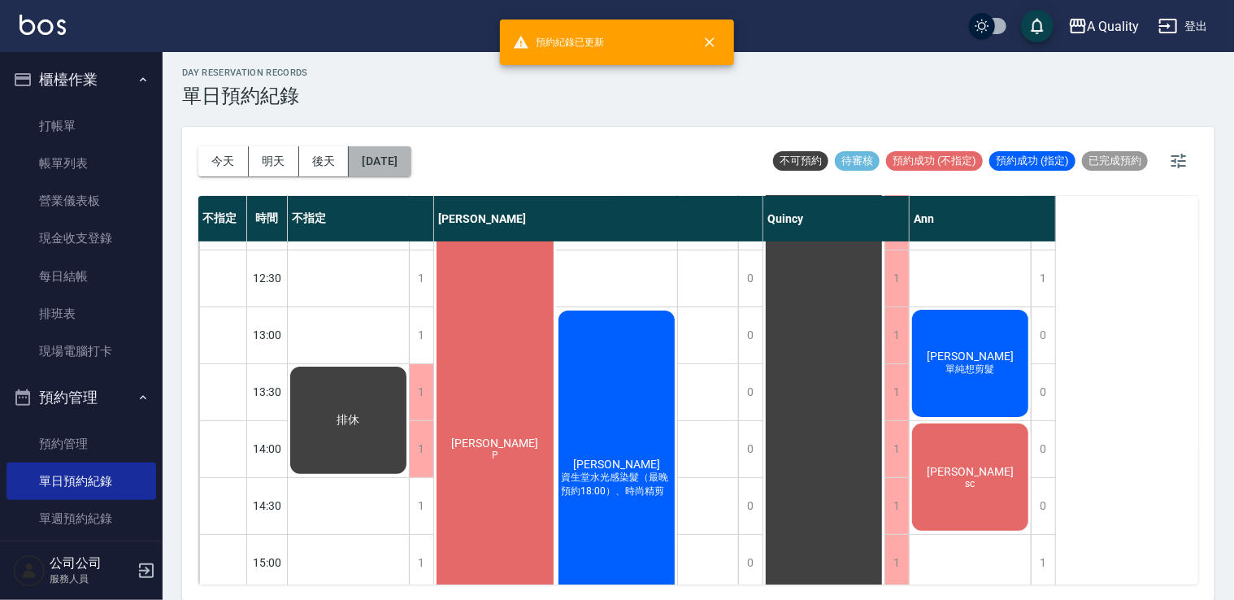
click at [401, 162] on button "[DATE]" at bounding box center [380, 161] width 62 height 30
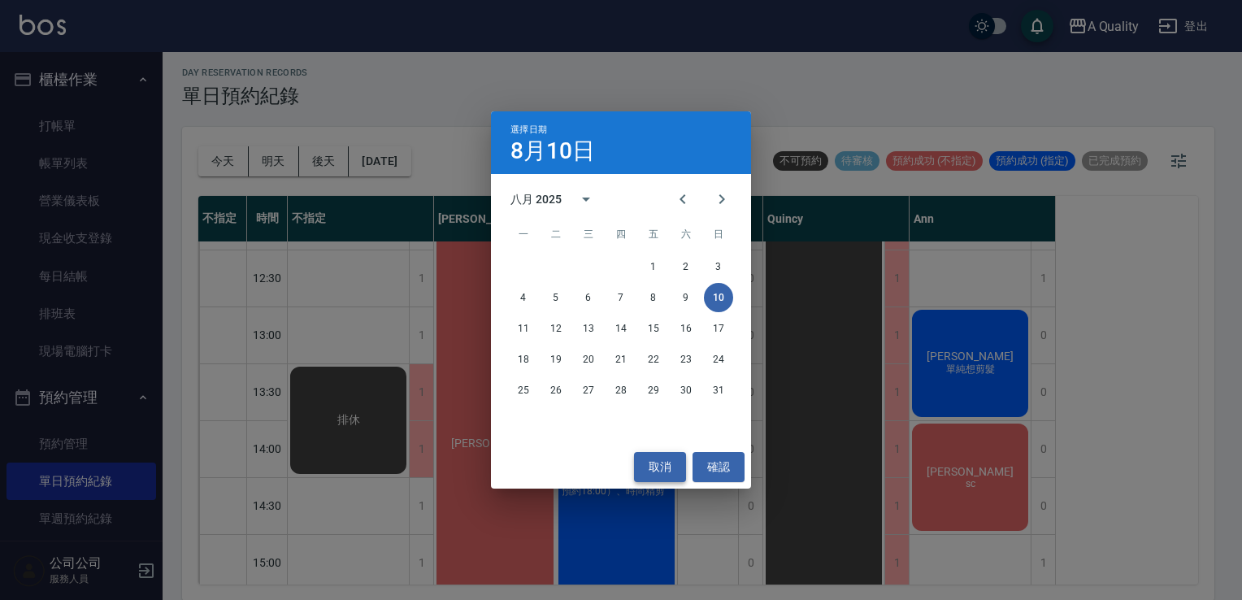
click at [650, 463] on button "取消" at bounding box center [660, 467] width 52 height 30
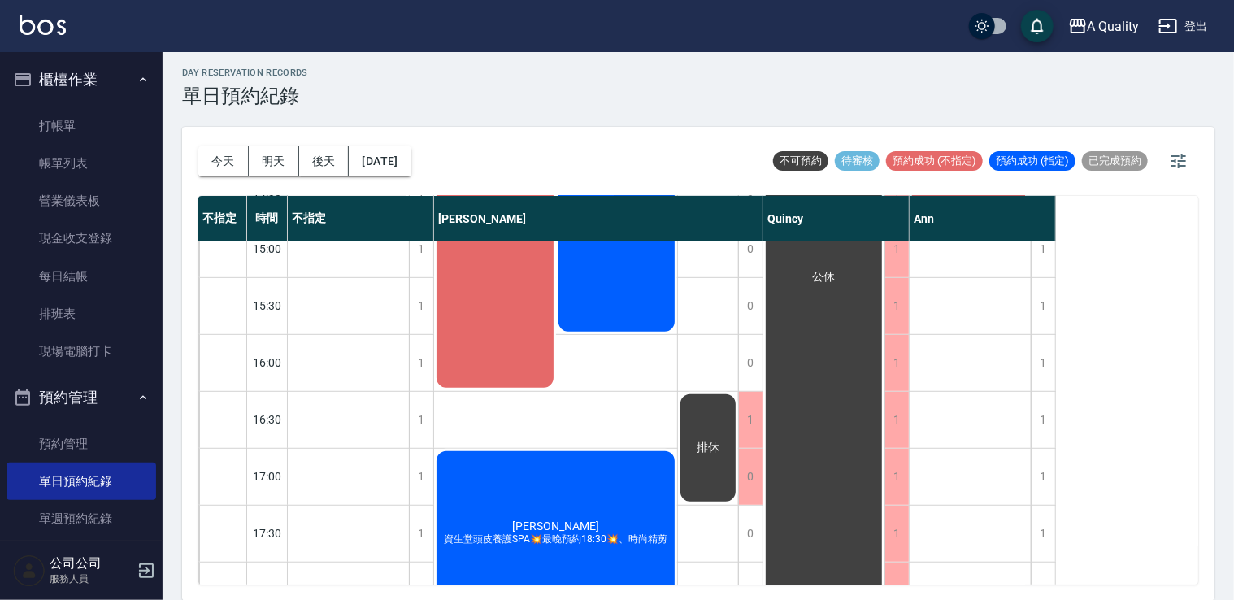
scroll to position [488, 0]
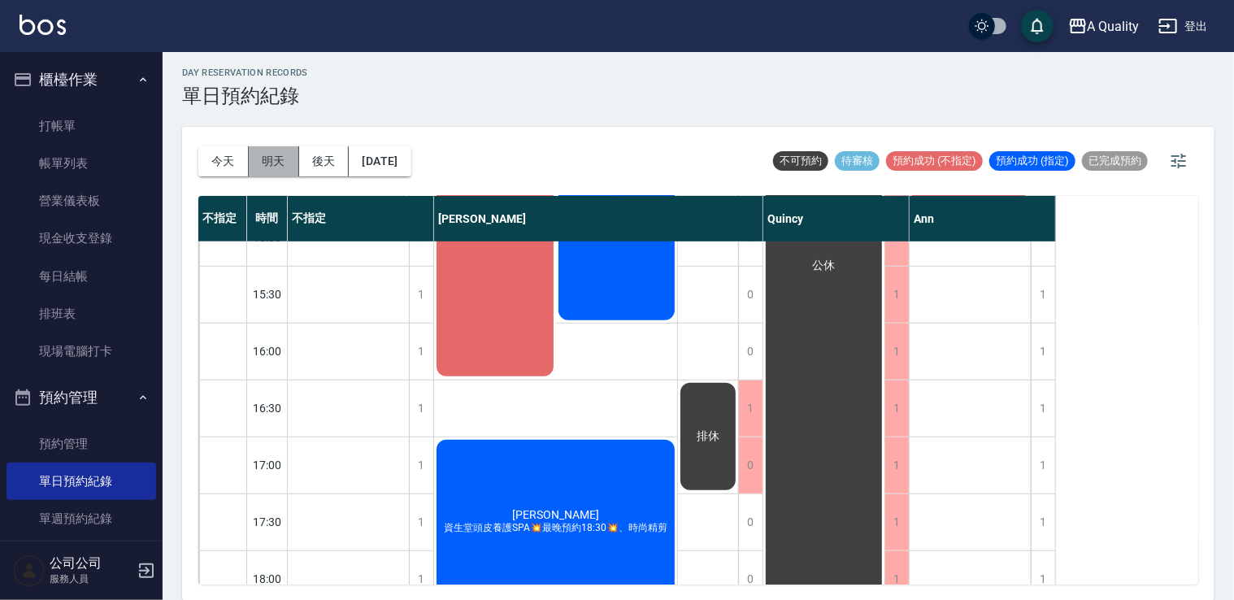
click at [276, 156] on button "明天" at bounding box center [274, 161] width 50 height 30
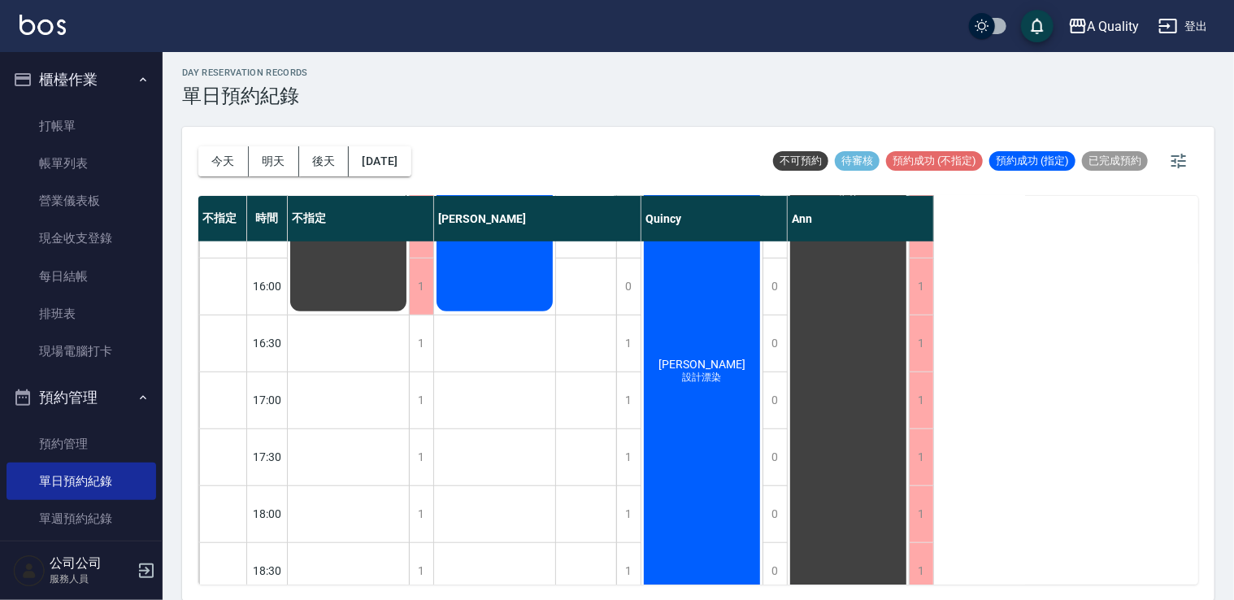
scroll to position [569, 0]
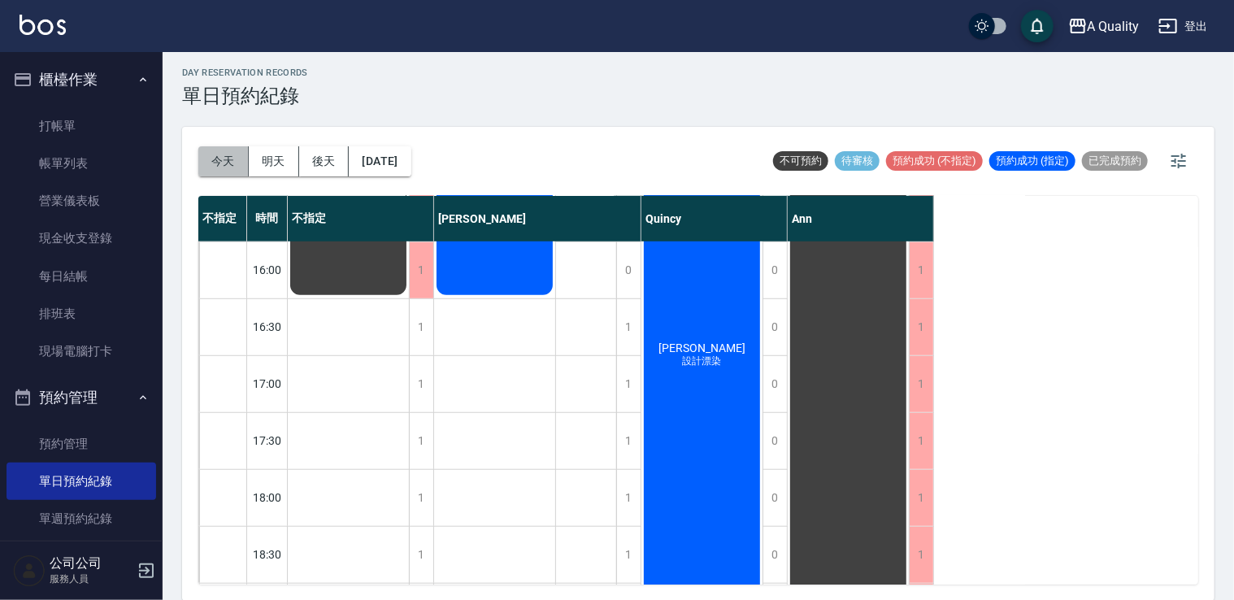
click at [211, 150] on button "今天" at bounding box center [223, 161] width 50 height 30
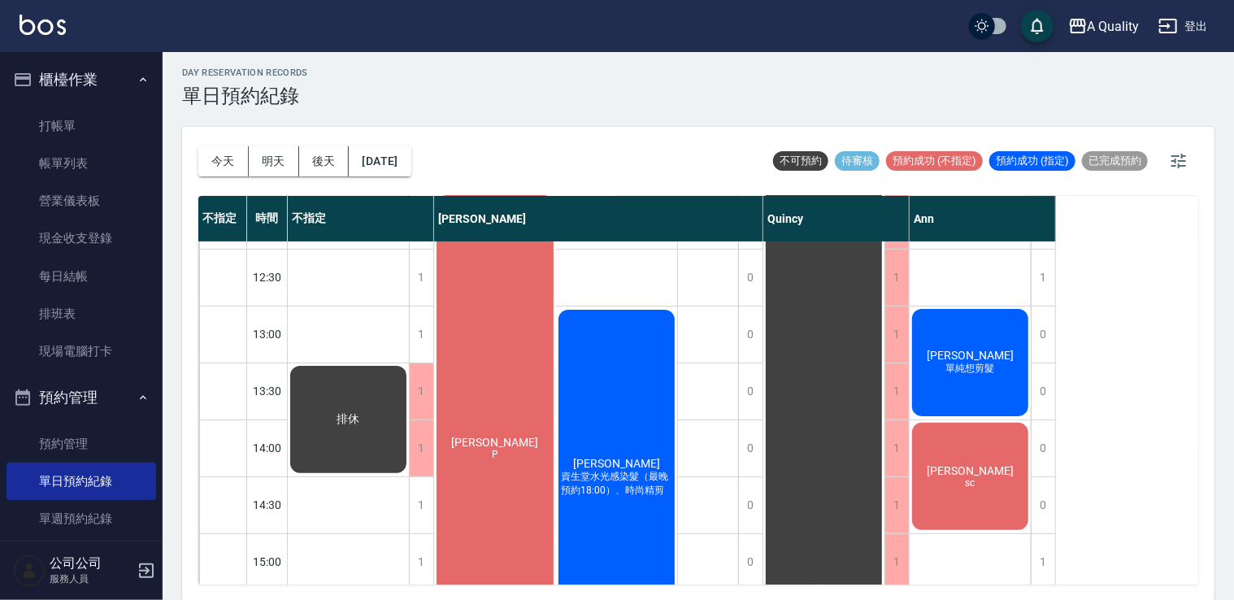
scroll to position [163, 0]
click at [287, 162] on button "明天" at bounding box center [274, 161] width 50 height 30
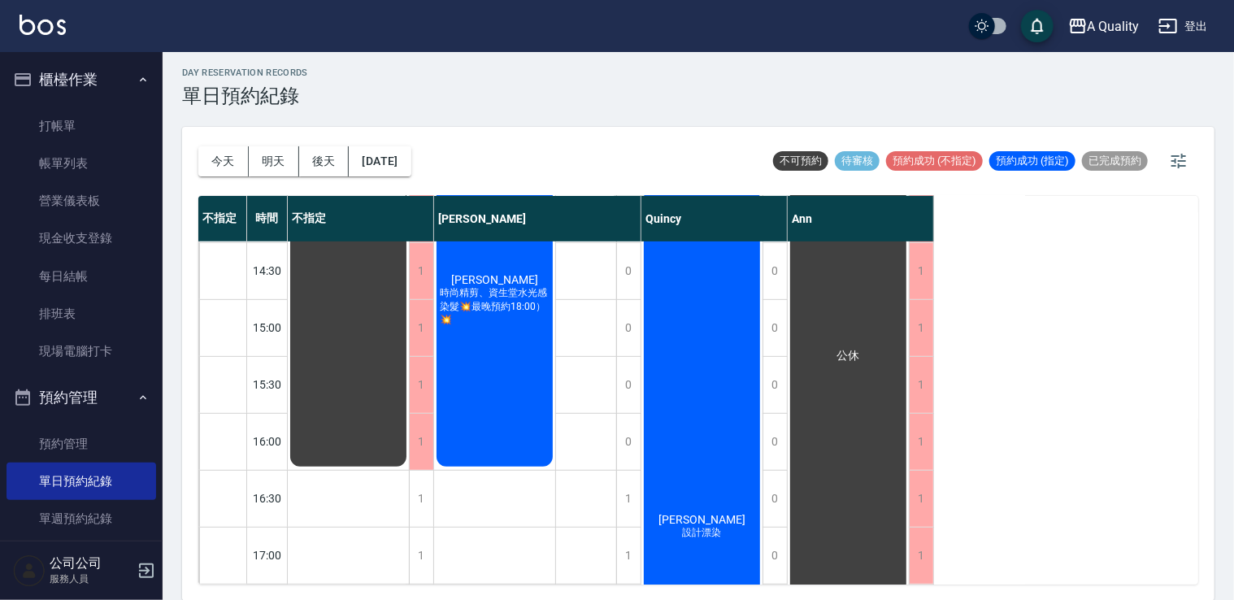
scroll to position [407, 0]
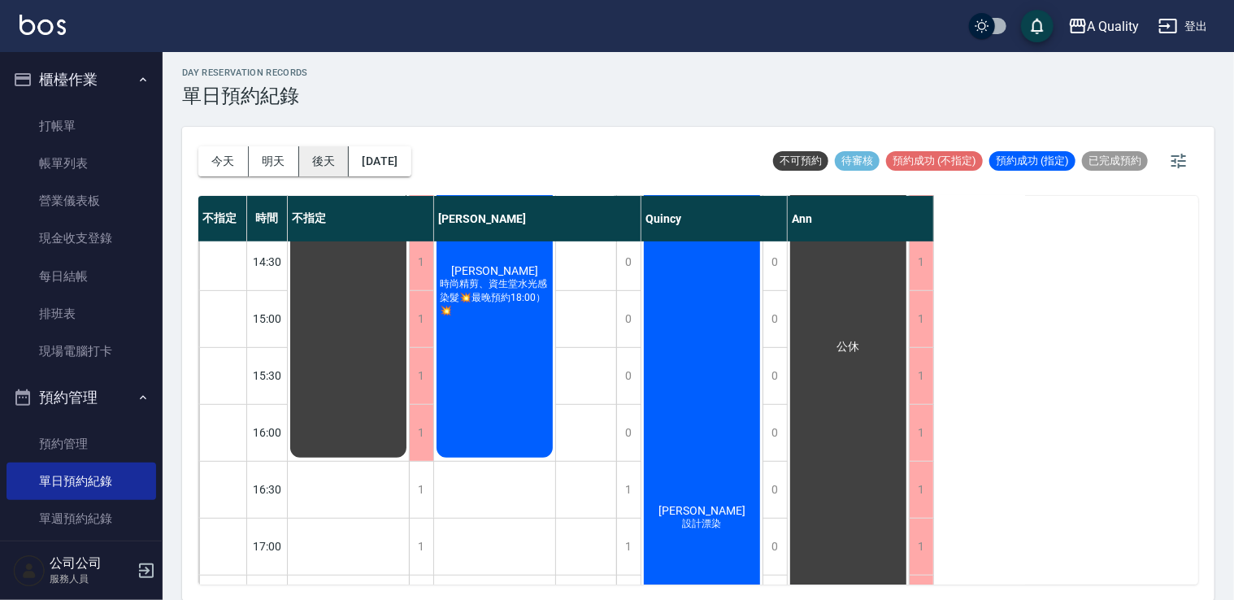
click at [324, 172] on button "後天" at bounding box center [324, 161] width 50 height 30
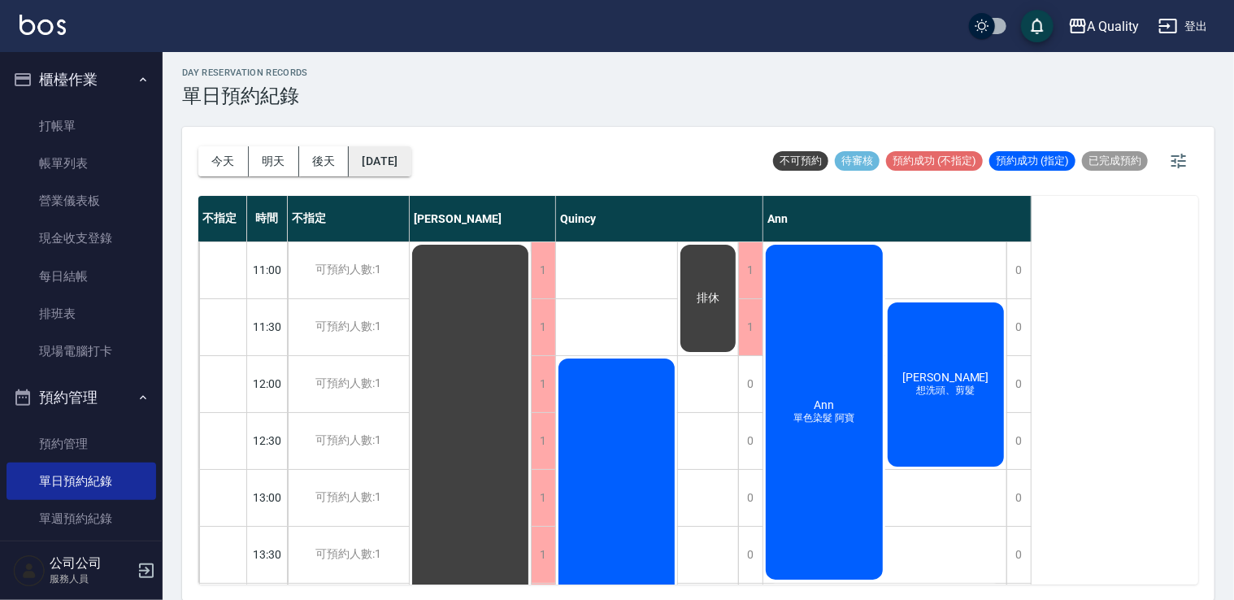
click at [411, 164] on button "2025/08/12" at bounding box center [380, 161] width 62 height 30
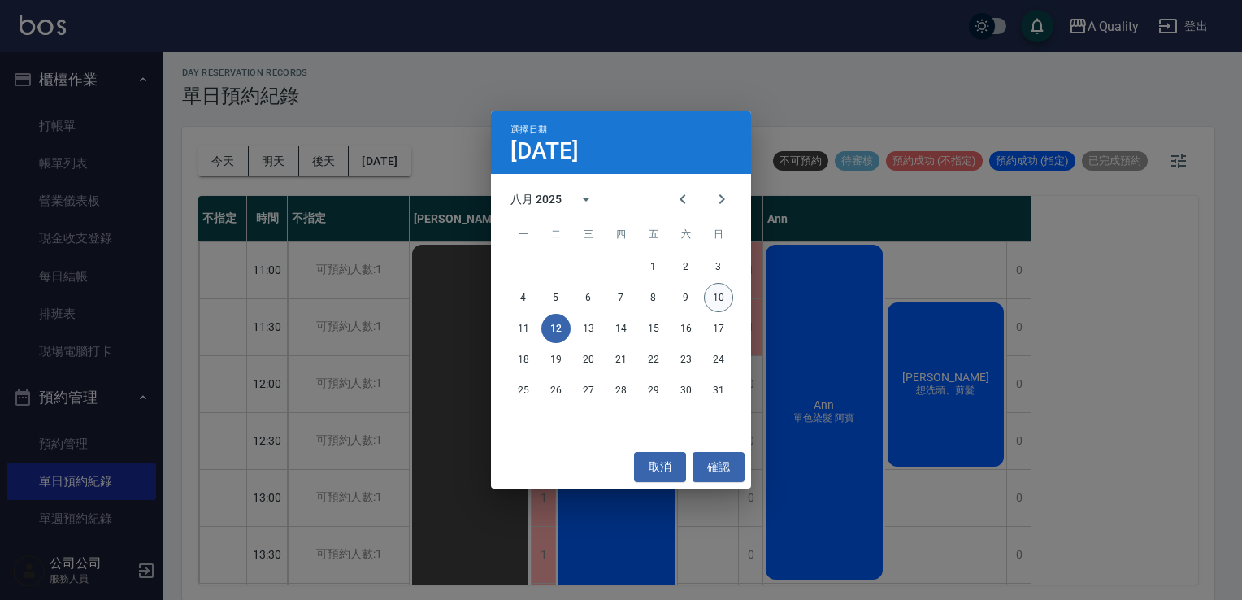
click at [723, 301] on button "10" at bounding box center [718, 297] width 29 height 29
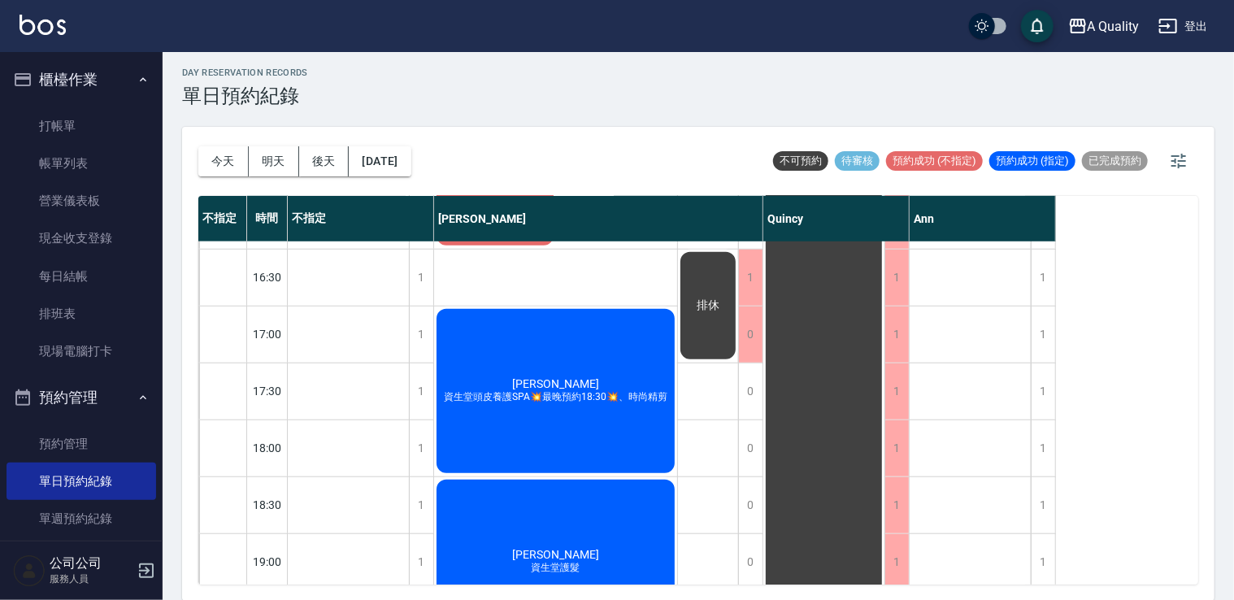
scroll to position [694, 0]
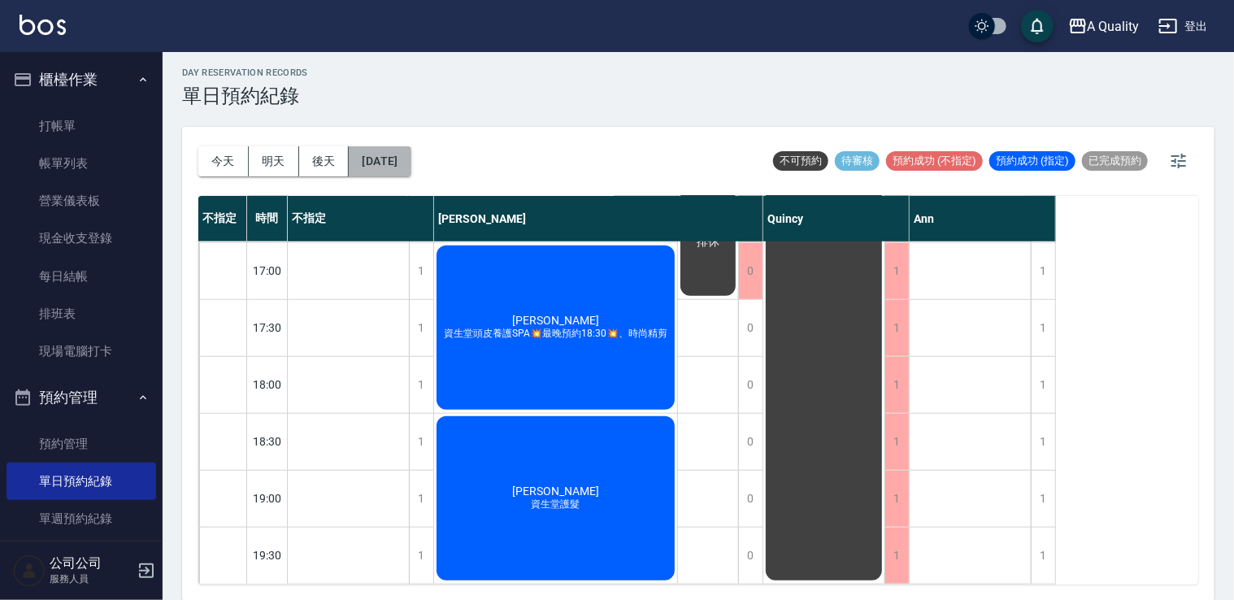
click at [395, 165] on button "[DATE]" at bounding box center [380, 161] width 62 height 30
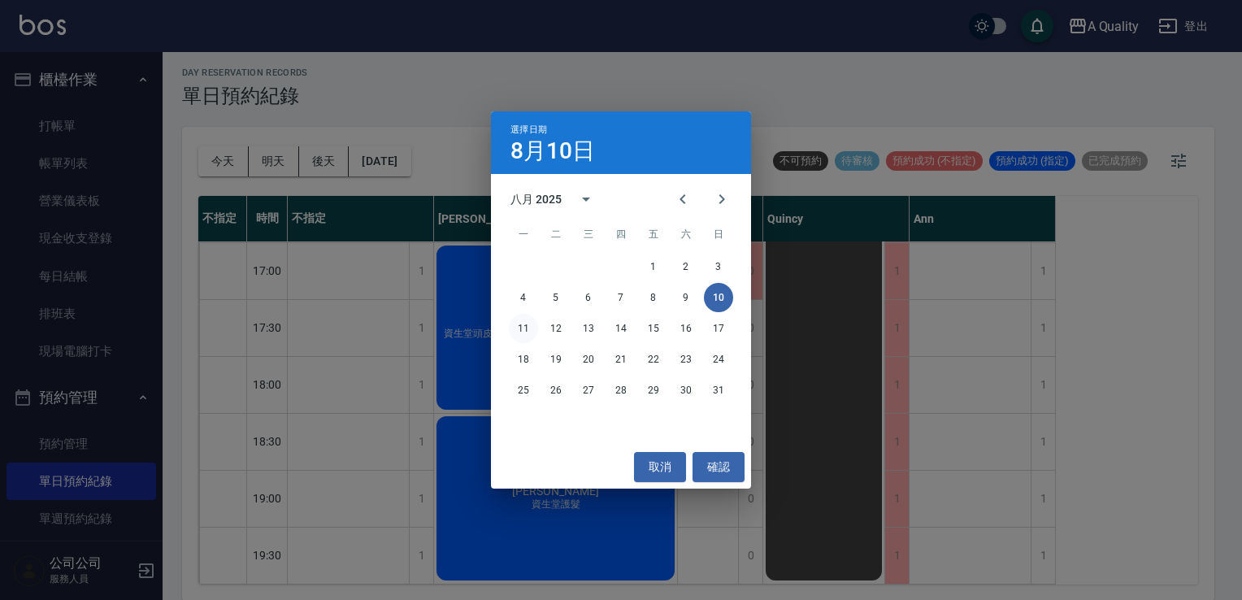
click at [520, 327] on button "11" at bounding box center [523, 328] width 29 height 29
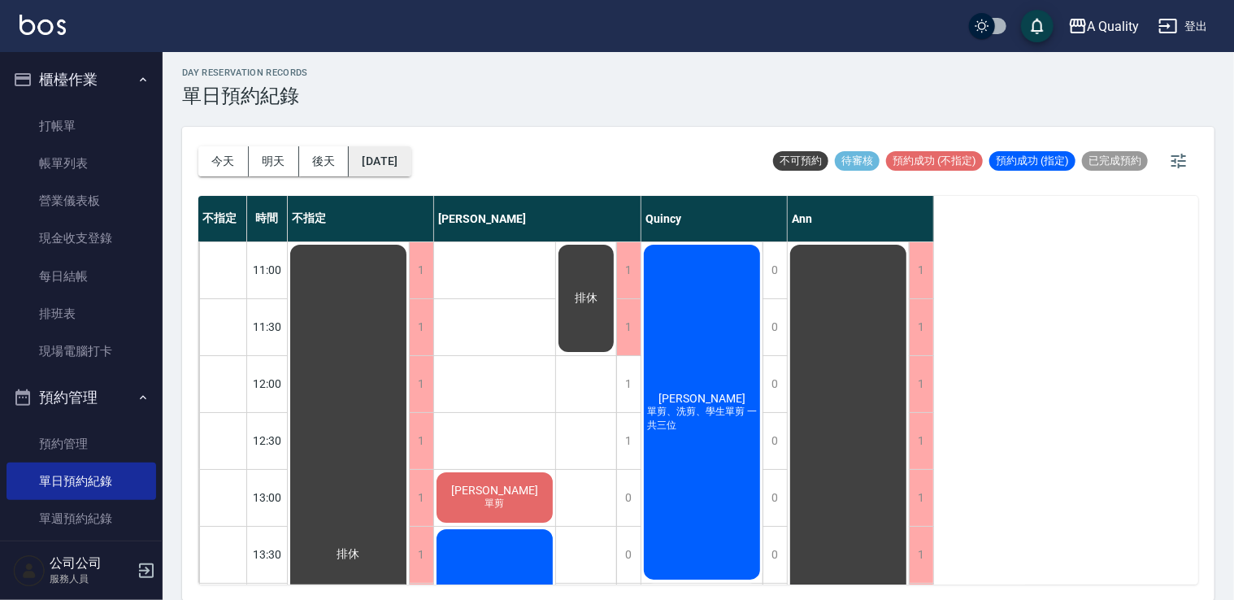
click at [404, 165] on button "2025/08/11" at bounding box center [380, 161] width 62 height 30
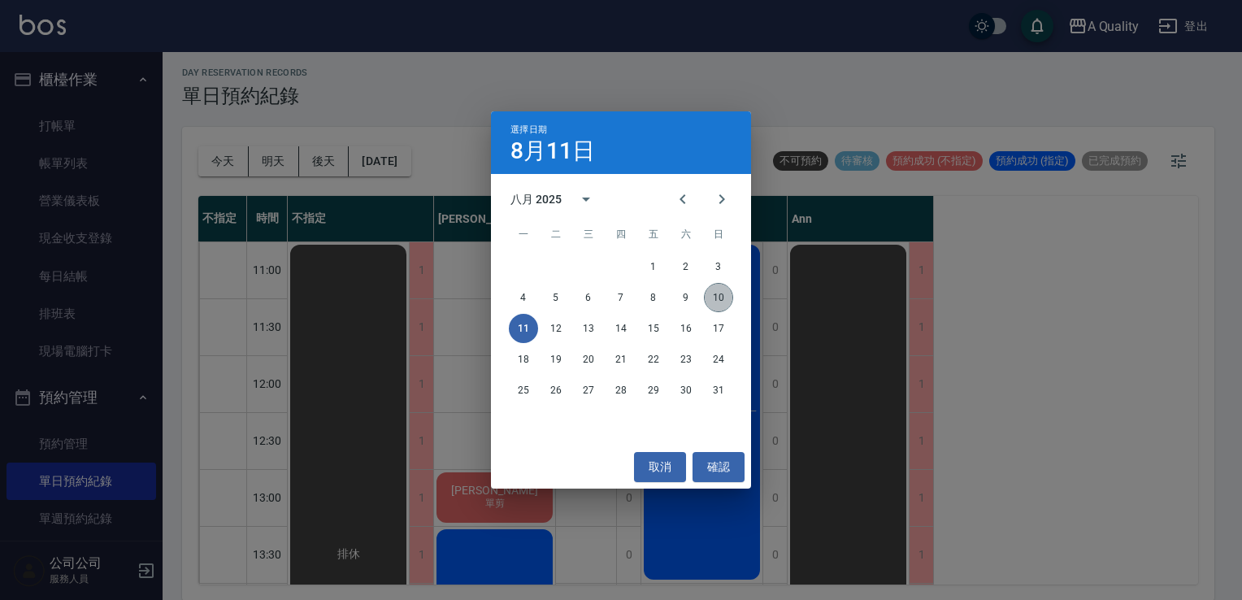
click at [719, 301] on button "10" at bounding box center [718, 297] width 29 height 29
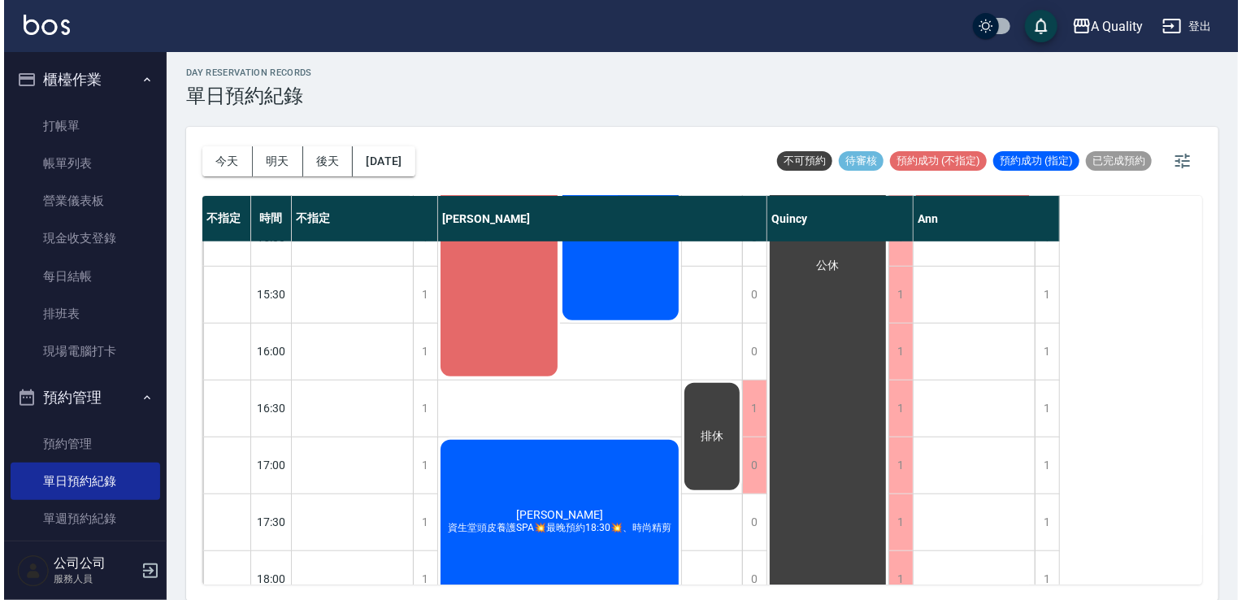
scroll to position [325, 0]
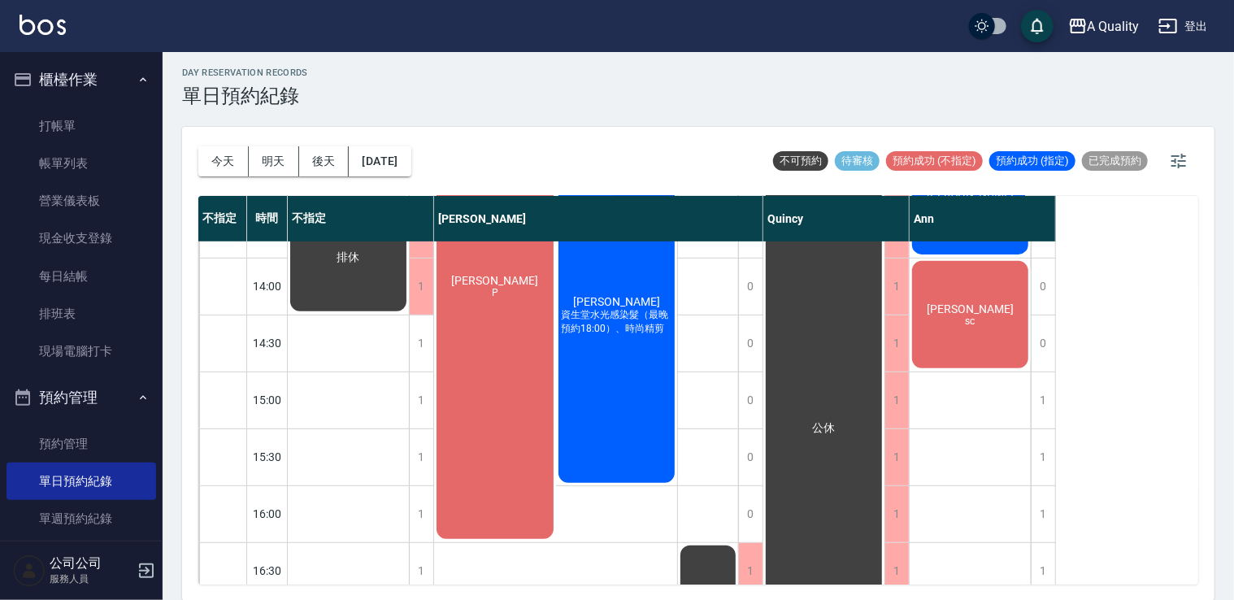
click at [621, 366] on div "林璟鈺 資生堂水光感染髮（最晚預約18:00）、時尚精剪" at bounding box center [617, 316] width 122 height 340
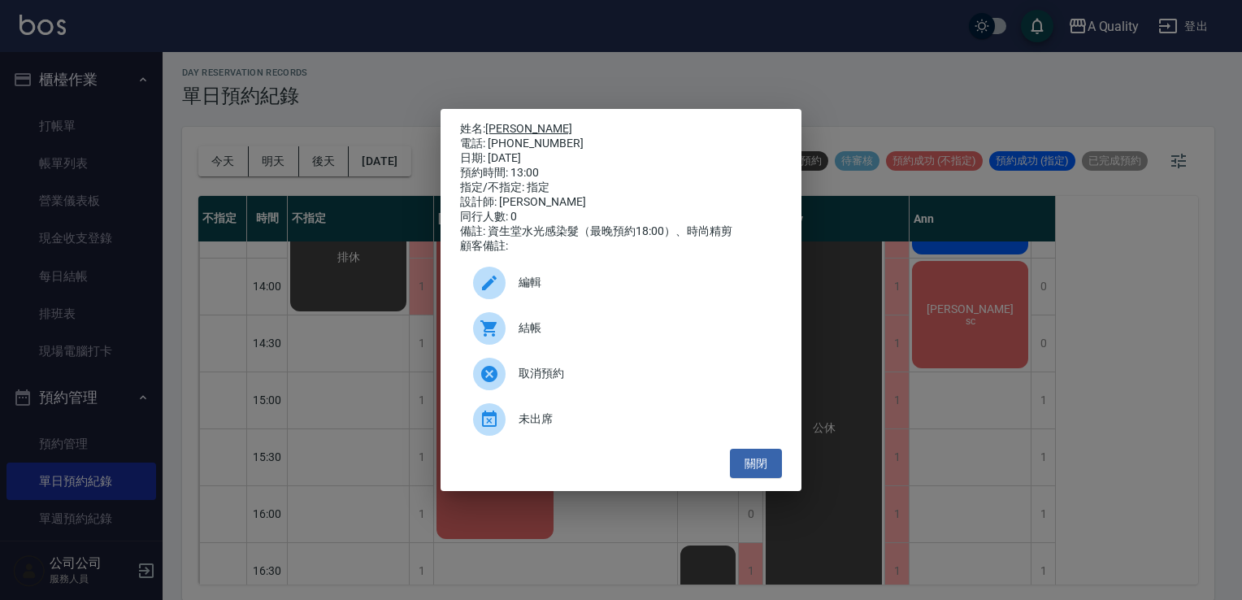
click at [500, 126] on link "[PERSON_NAME]" at bounding box center [528, 128] width 87 height 13
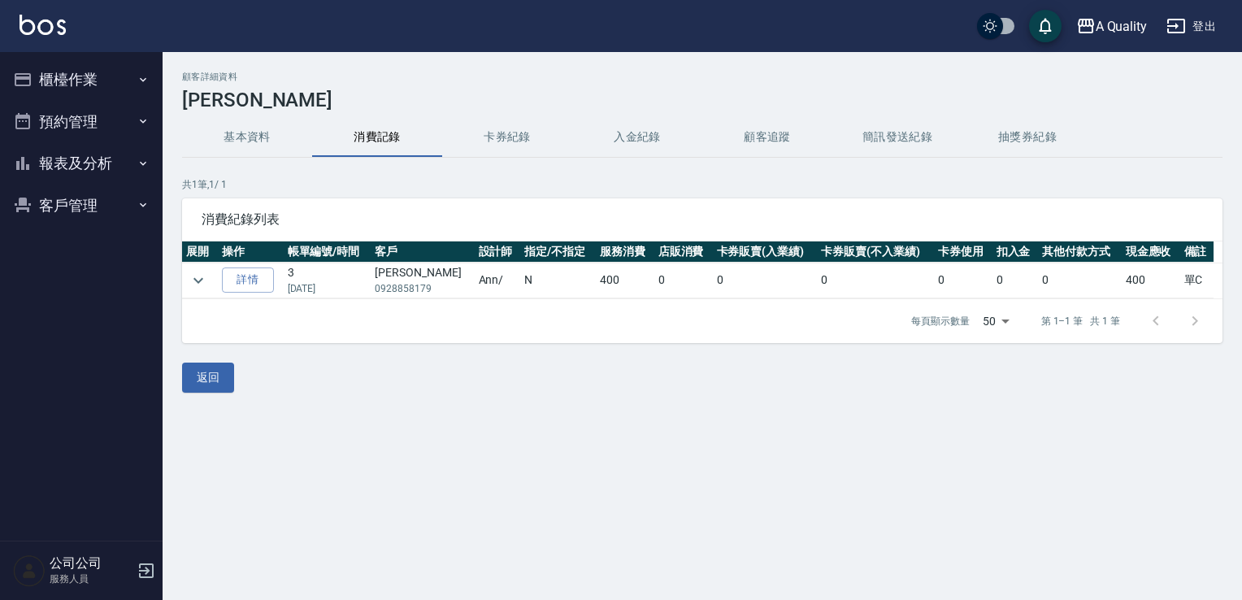
click at [246, 122] on button "基本資料" at bounding box center [247, 137] width 130 height 39
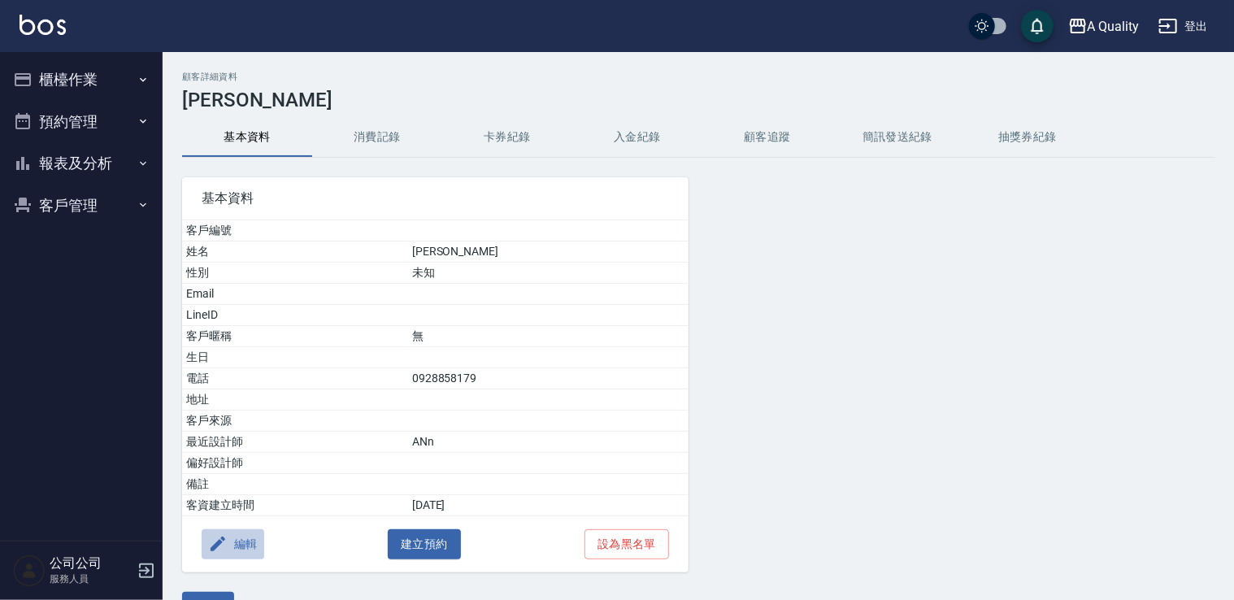
click at [237, 529] on button "編輯" at bounding box center [233, 544] width 63 height 30
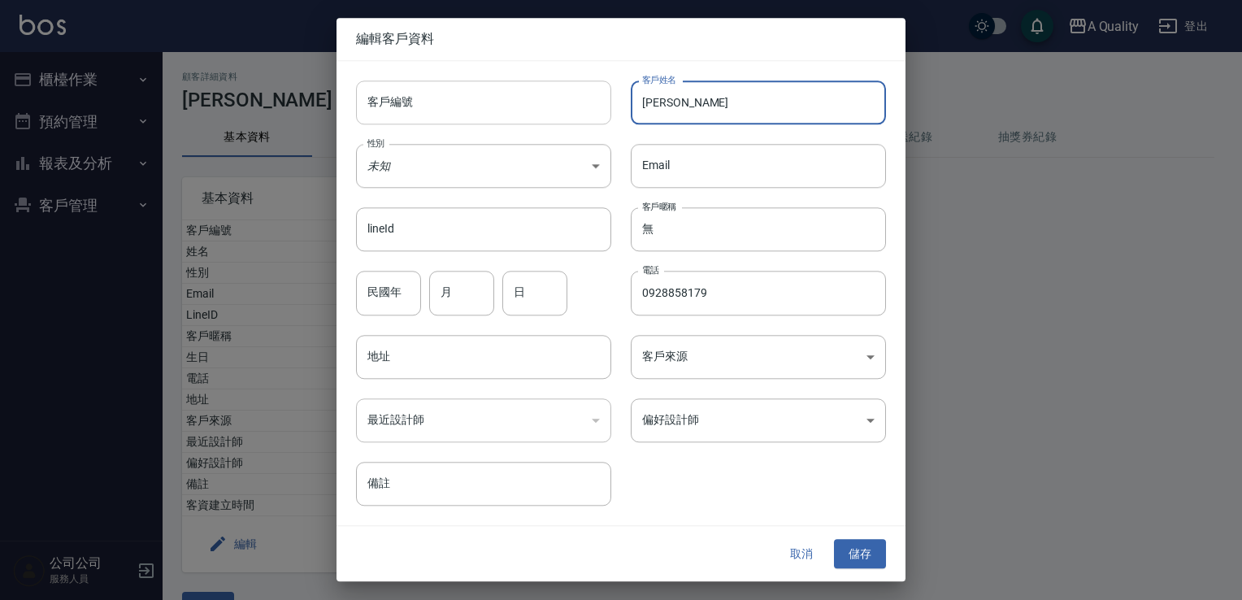
drag, startPoint x: 660, startPoint y: 112, endPoint x: 586, endPoint y: 122, distance: 74.6
click at [586, 122] on div "客戶編號 客戶編號 客戶姓名 李R 客戶姓名 性別 未知 UNKNOWN 性別 Email Email lineId lineId 客戶暱稱 無 客戶暱稱 民…" at bounding box center [612, 283] width 550 height 445
paste input "冠逸"
type input "[PERSON_NAME]"
click at [870, 548] on button "儲存" at bounding box center [860, 554] width 52 height 30
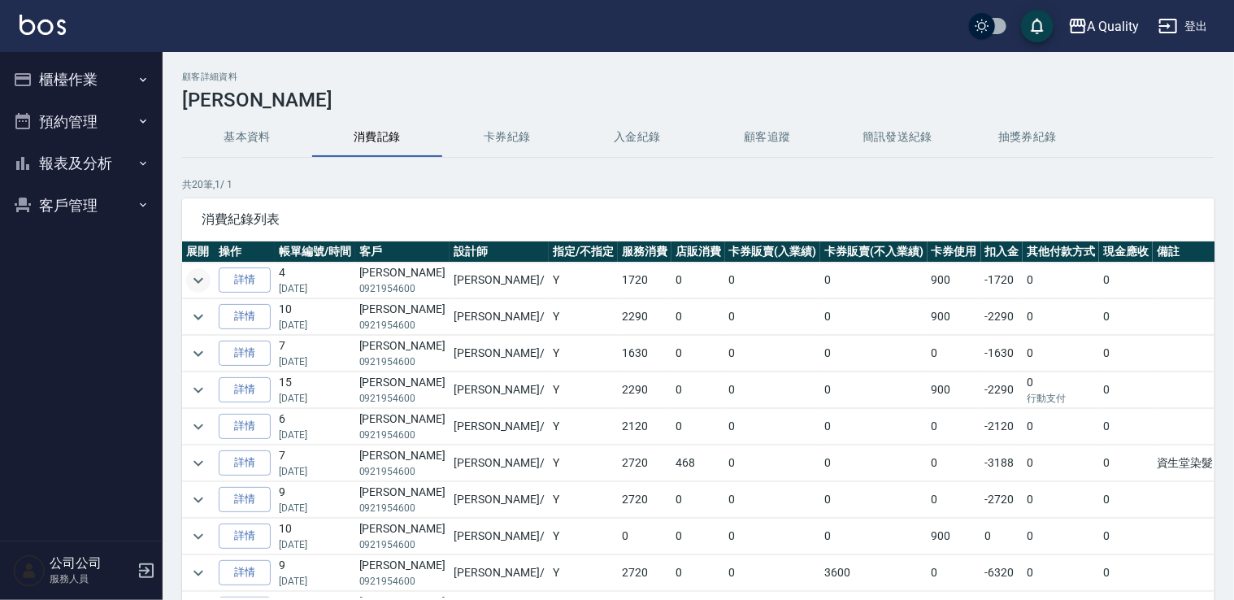
click at [207, 276] on icon "expand row" at bounding box center [199, 281] width 20 height 20
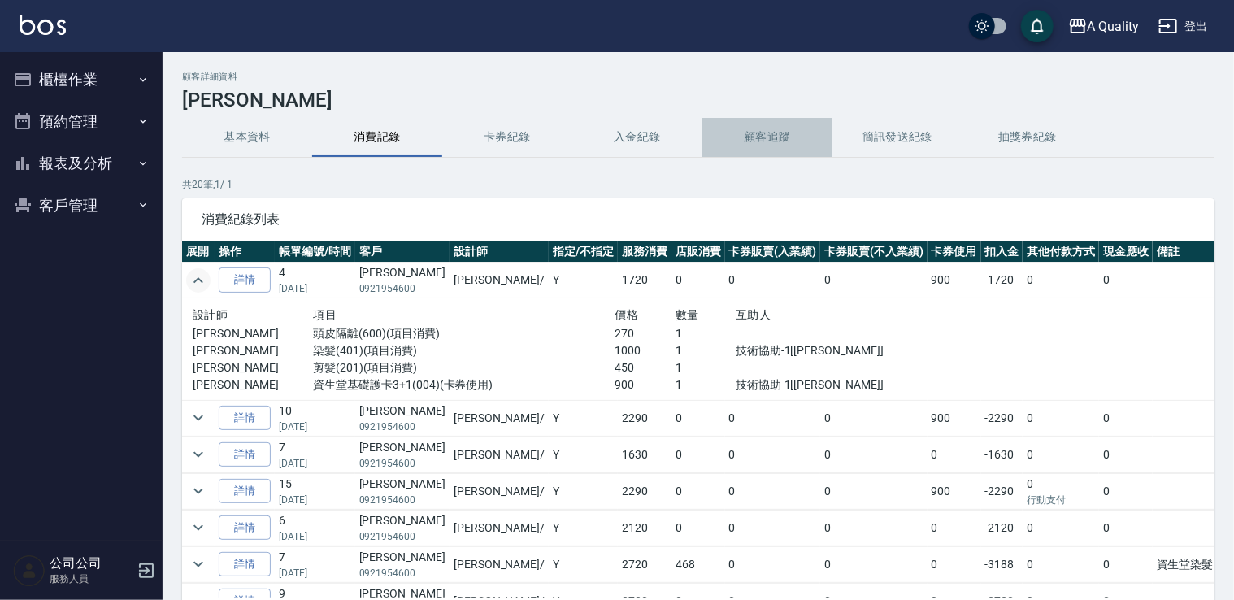
click at [777, 137] on button "顧客追蹤" at bounding box center [767, 137] width 130 height 39
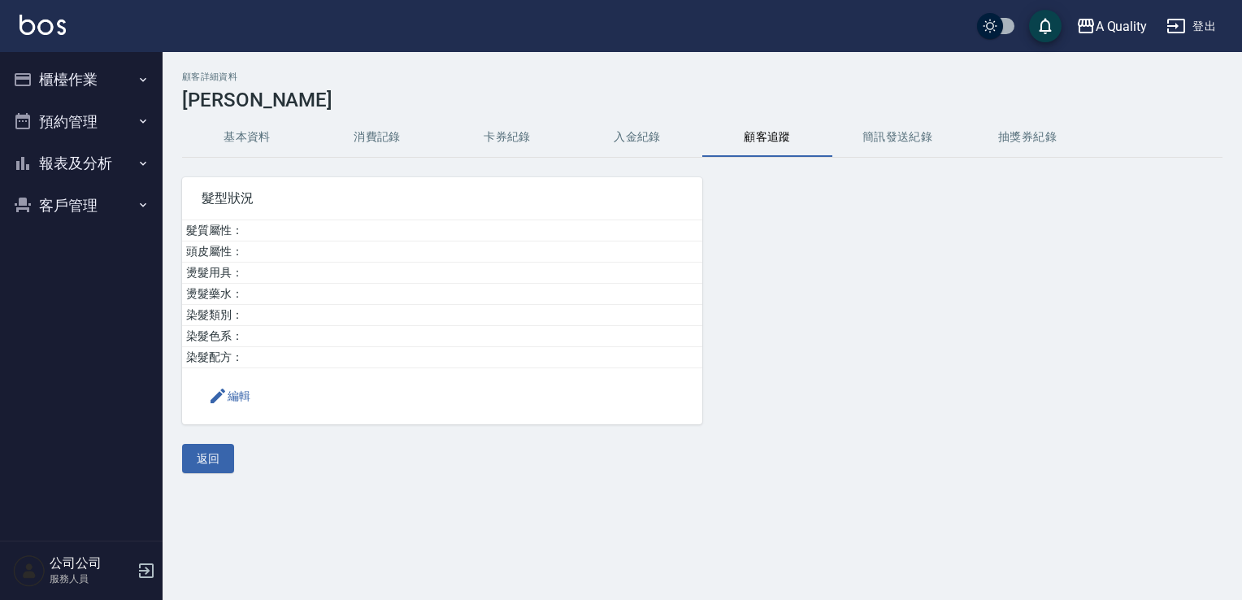
drag, startPoint x: 380, startPoint y: 132, endPoint x: 389, endPoint y: 118, distance: 16.5
click at [377, 128] on button "消費記錄" at bounding box center [377, 137] width 130 height 39
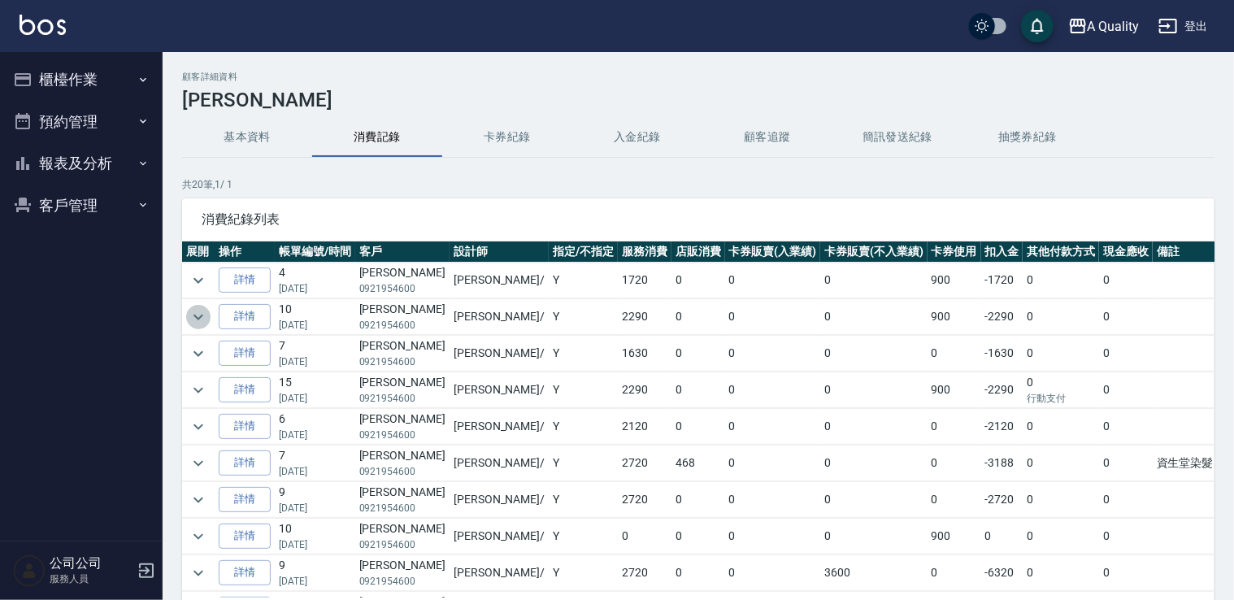
click at [192, 320] on icon "expand row" at bounding box center [199, 317] width 20 height 20
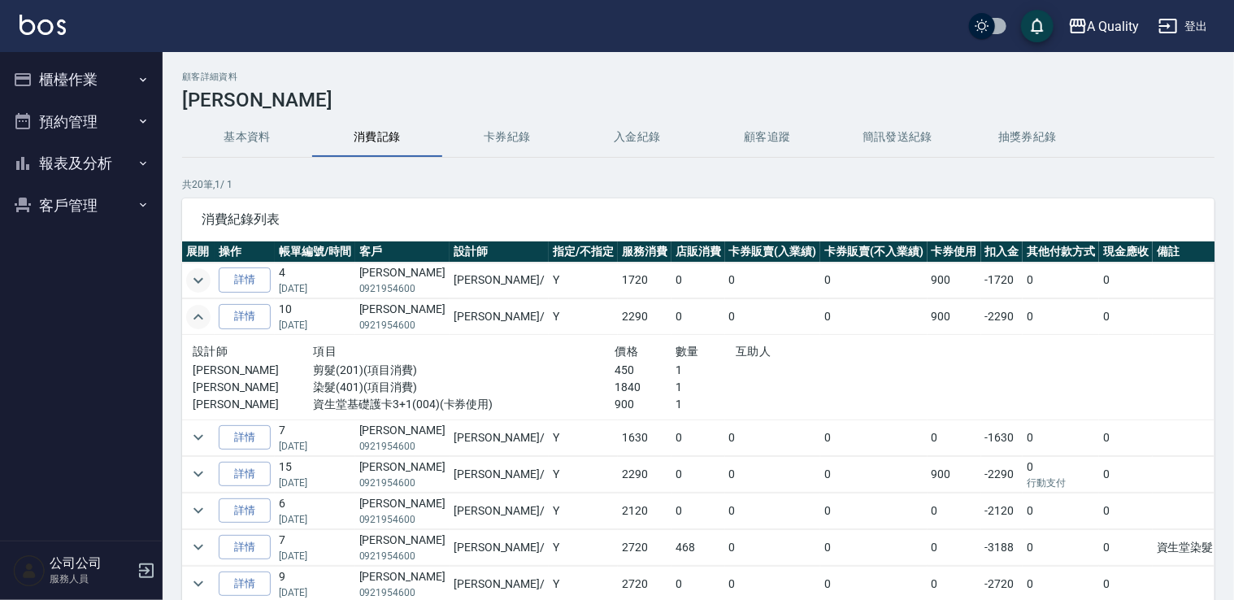
click at [195, 281] on icon "expand row" at bounding box center [199, 281] width 20 height 20
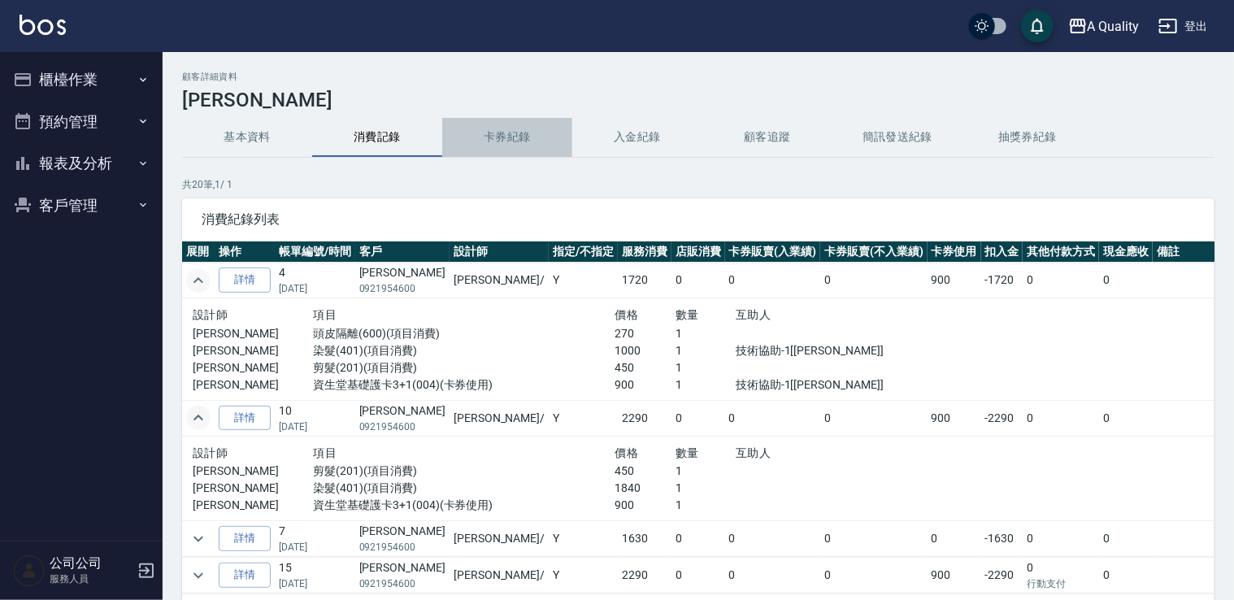
click at [553, 127] on button "卡券紀錄" at bounding box center [507, 137] width 130 height 39
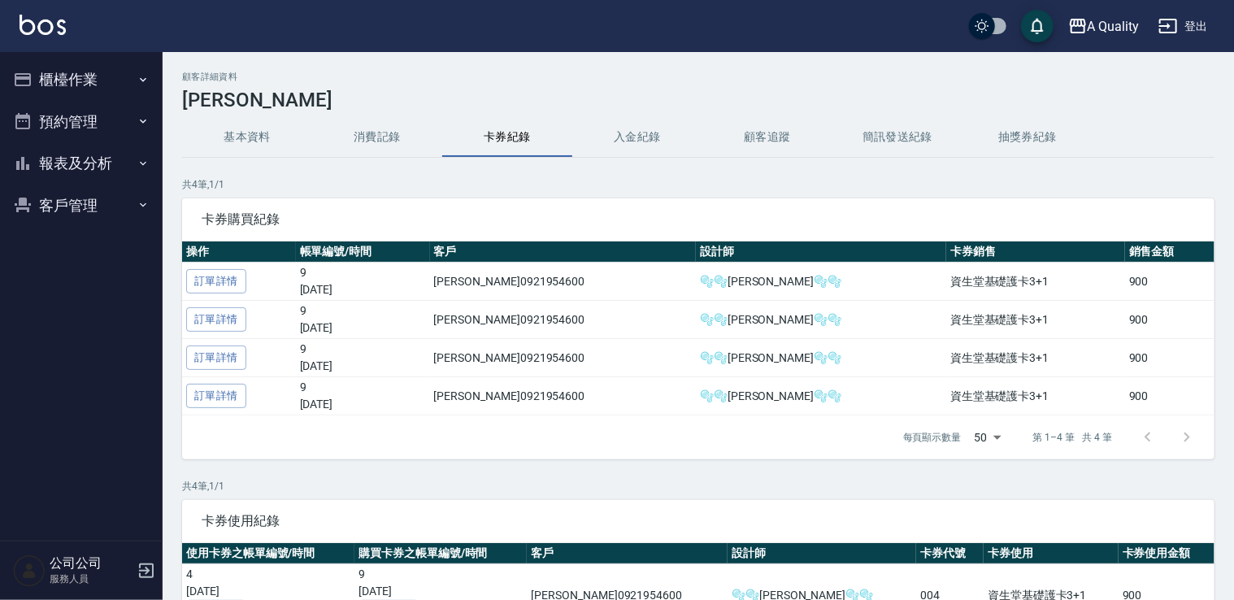
scroll to position [163, 0]
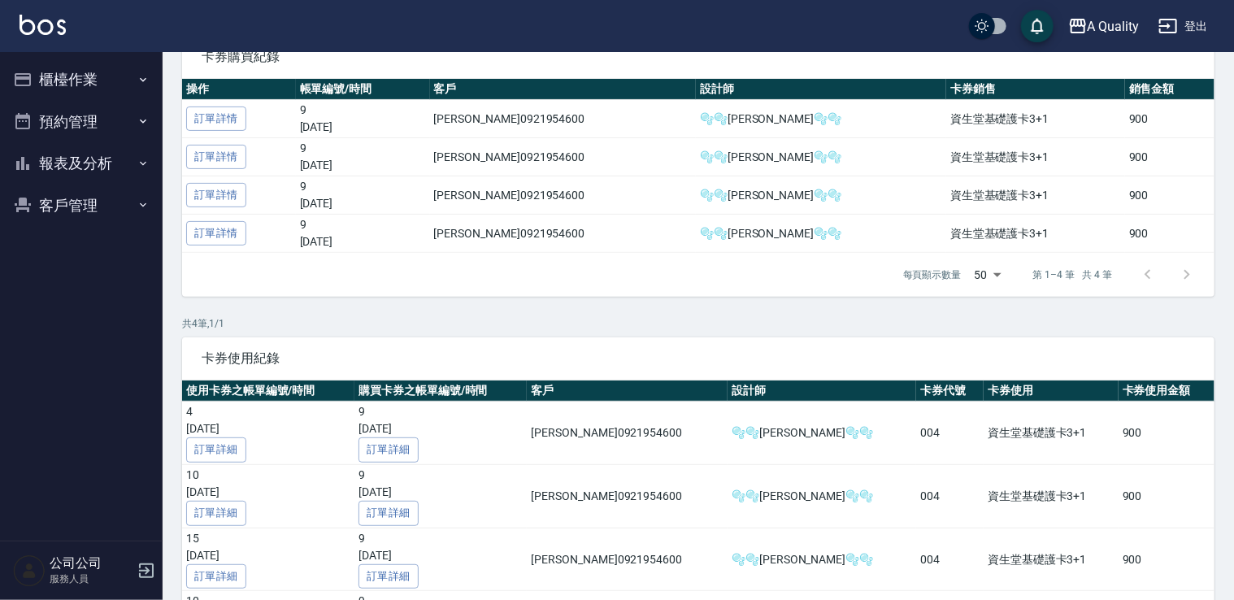
click at [104, 82] on button "櫃檯作業" at bounding box center [82, 80] width 150 height 42
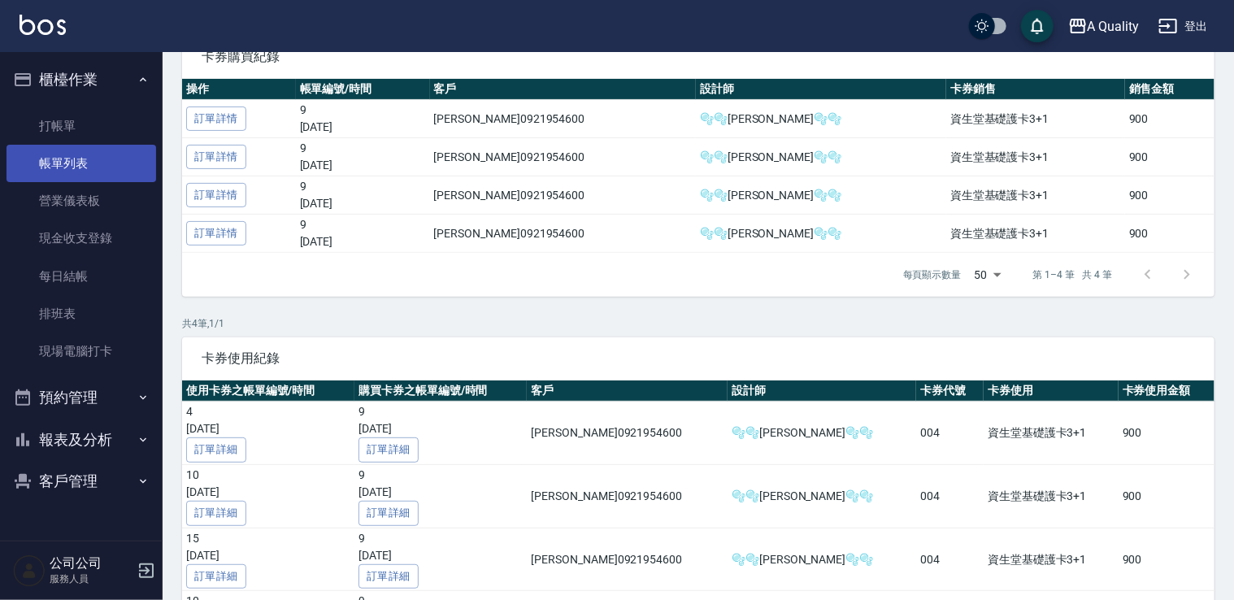
click at [84, 159] on link "帳單列表" at bounding box center [82, 163] width 150 height 37
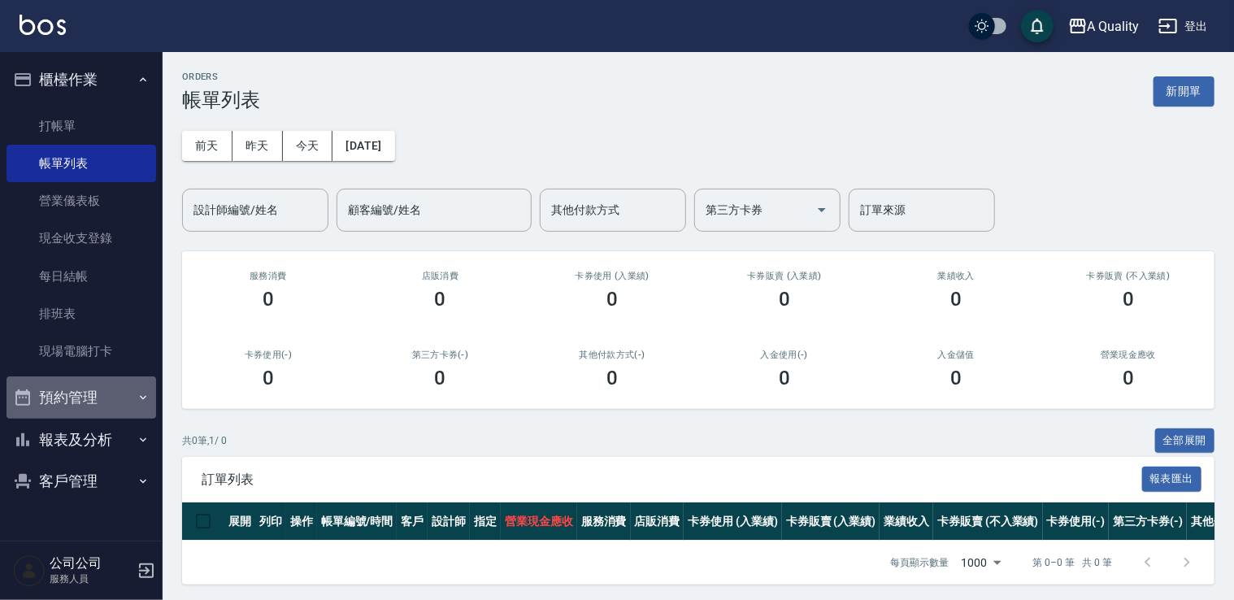
click at [91, 404] on button "預約管理" at bounding box center [82, 397] width 150 height 42
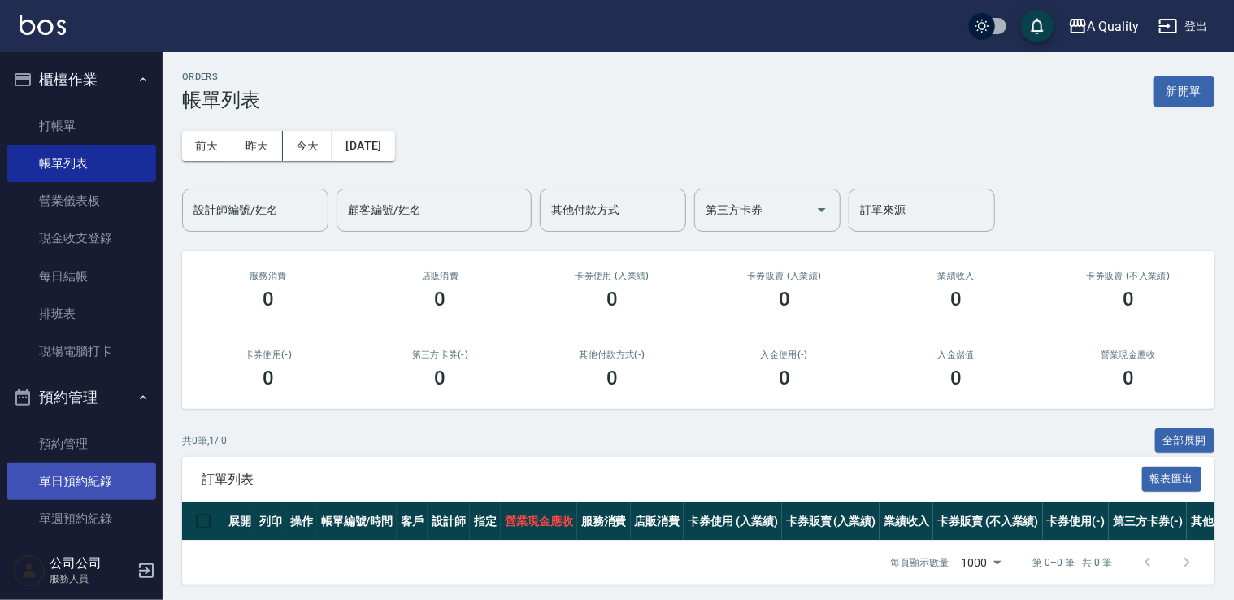
click at [125, 484] on link "單日預約紀錄" at bounding box center [82, 481] width 150 height 37
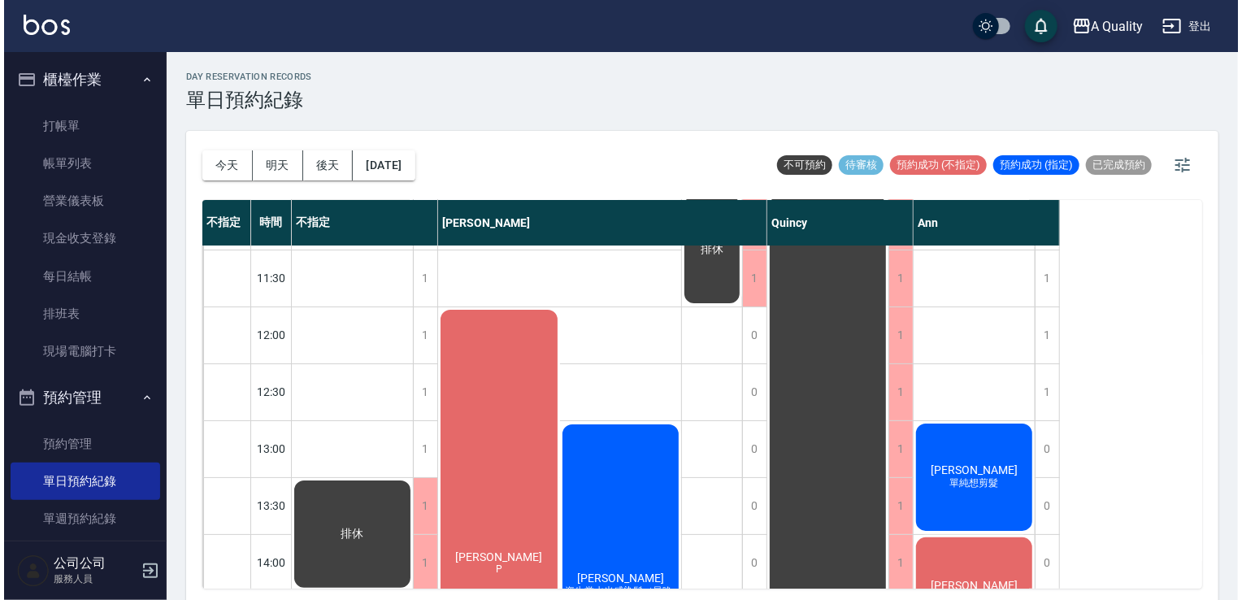
scroll to position [81, 0]
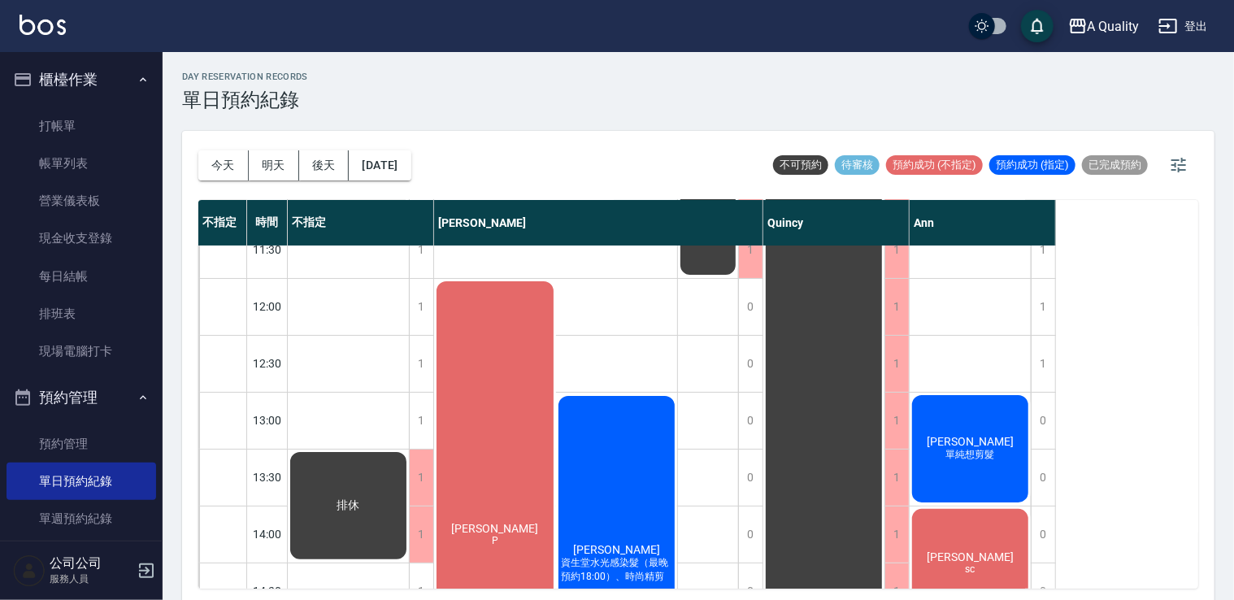
click at [600, 451] on div "林璟鈺 資生堂水光感染髮（最晚預約18:00）、時尚精剪" at bounding box center [617, 564] width 122 height 340
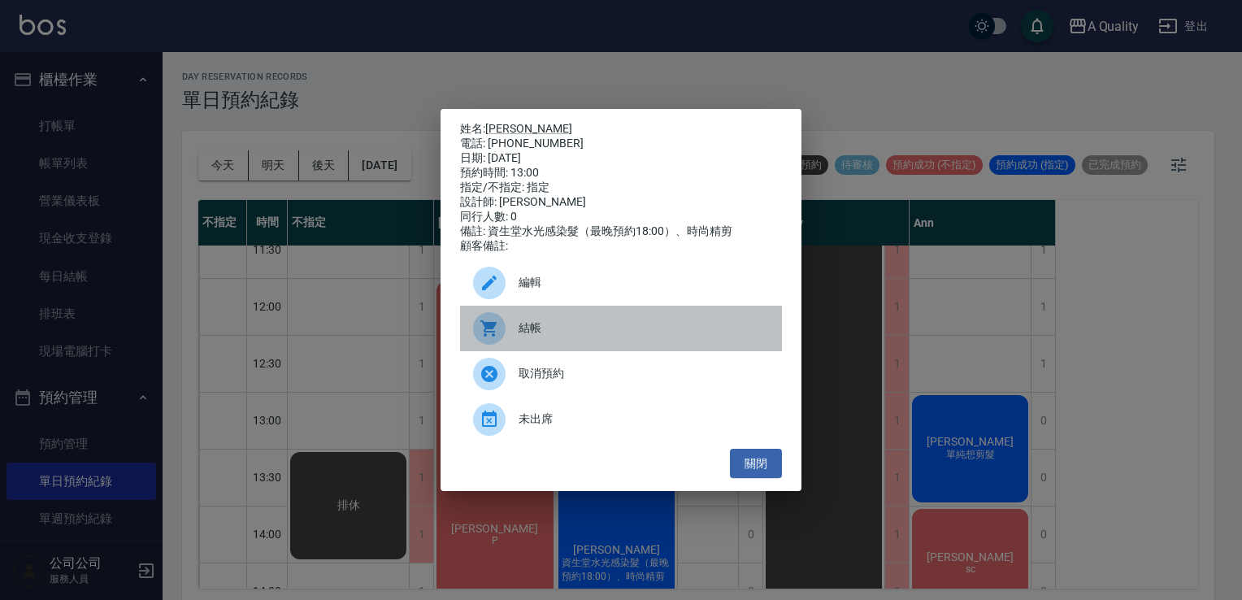
click at [527, 333] on span "結帳" at bounding box center [644, 328] width 250 height 17
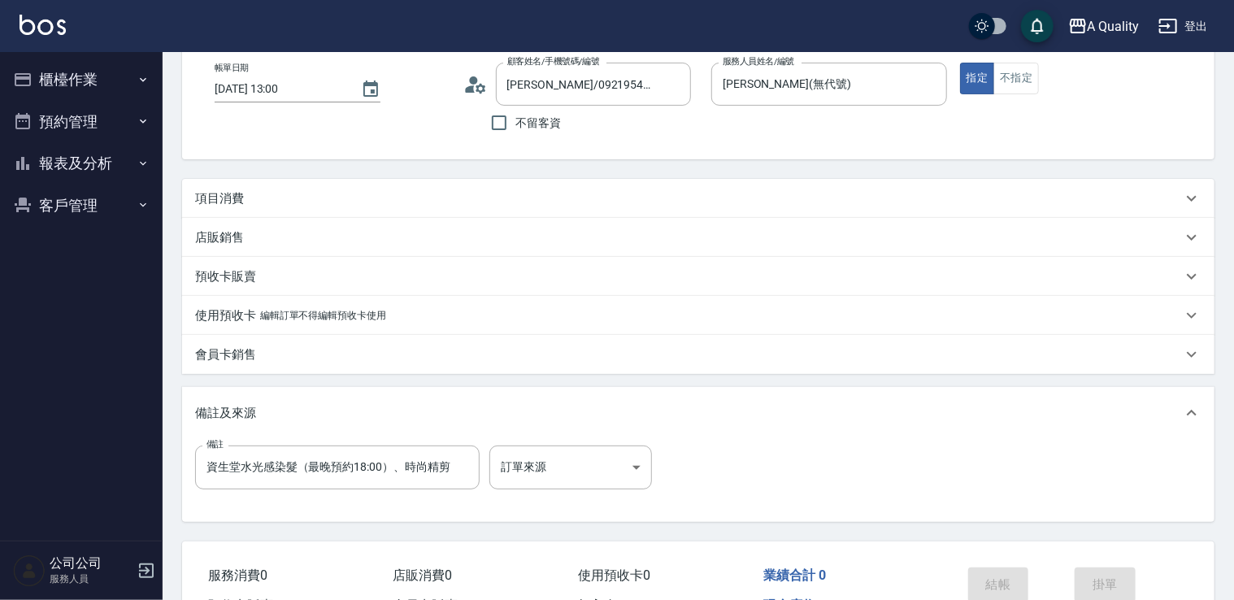
scroll to position [183, 0]
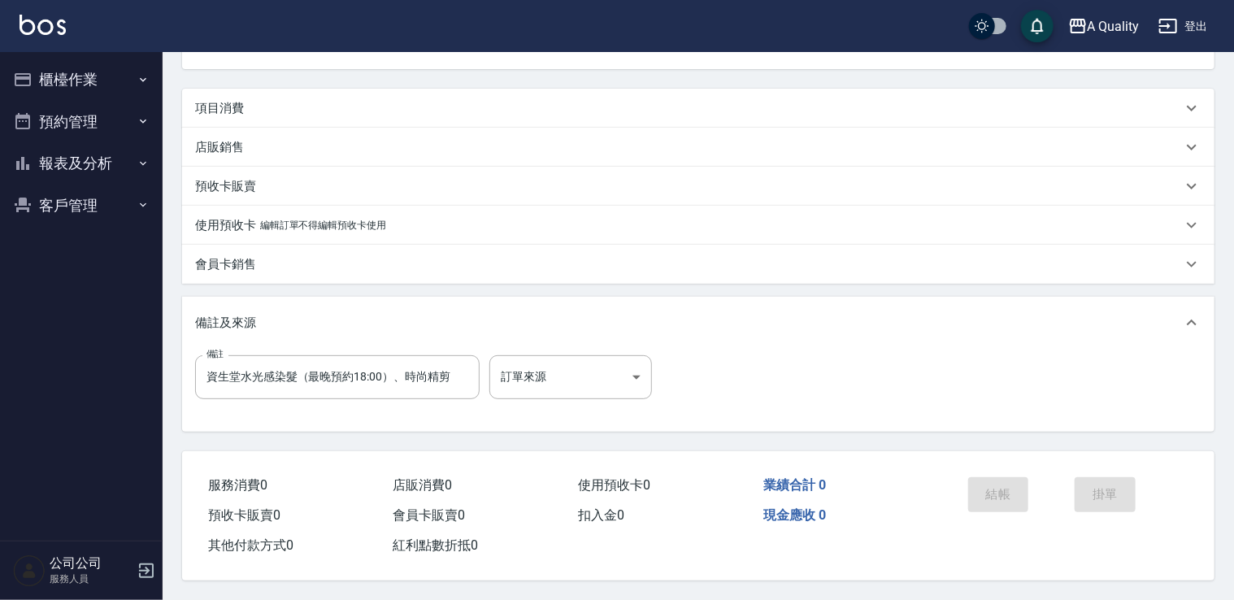
click at [261, 178] on div "預收卡販賣" at bounding box center [688, 186] width 987 height 17
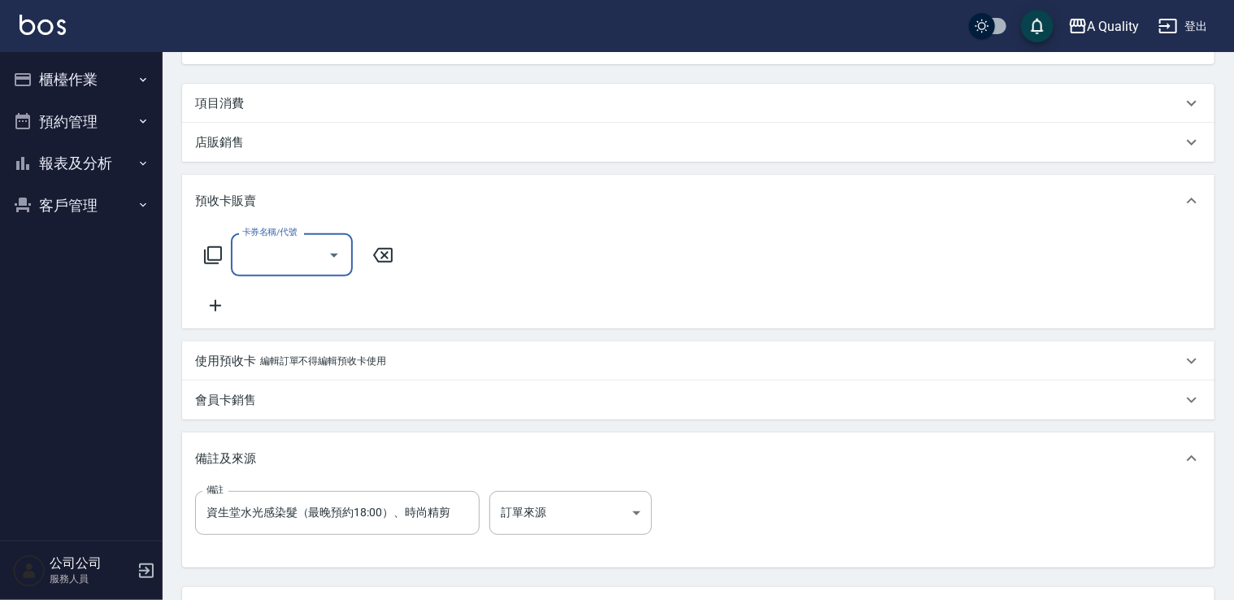
scroll to position [0, 0]
click at [259, 189] on div "預收卡販賣" at bounding box center [698, 201] width 1033 height 52
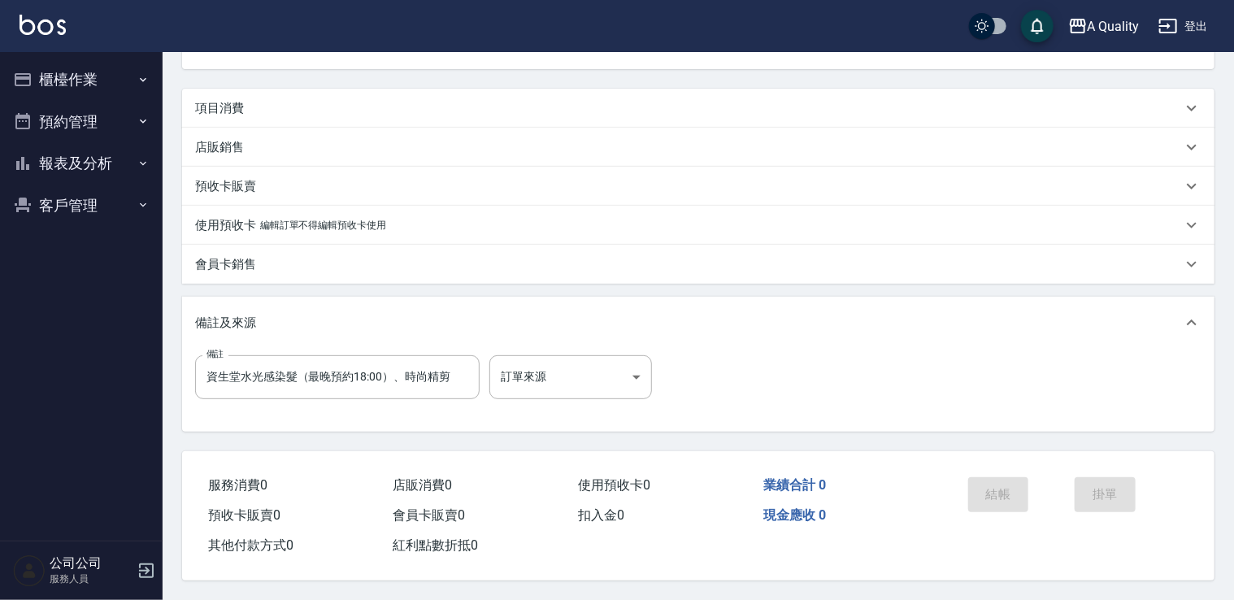
click at [273, 263] on div "會員卡銷售" at bounding box center [688, 264] width 987 height 17
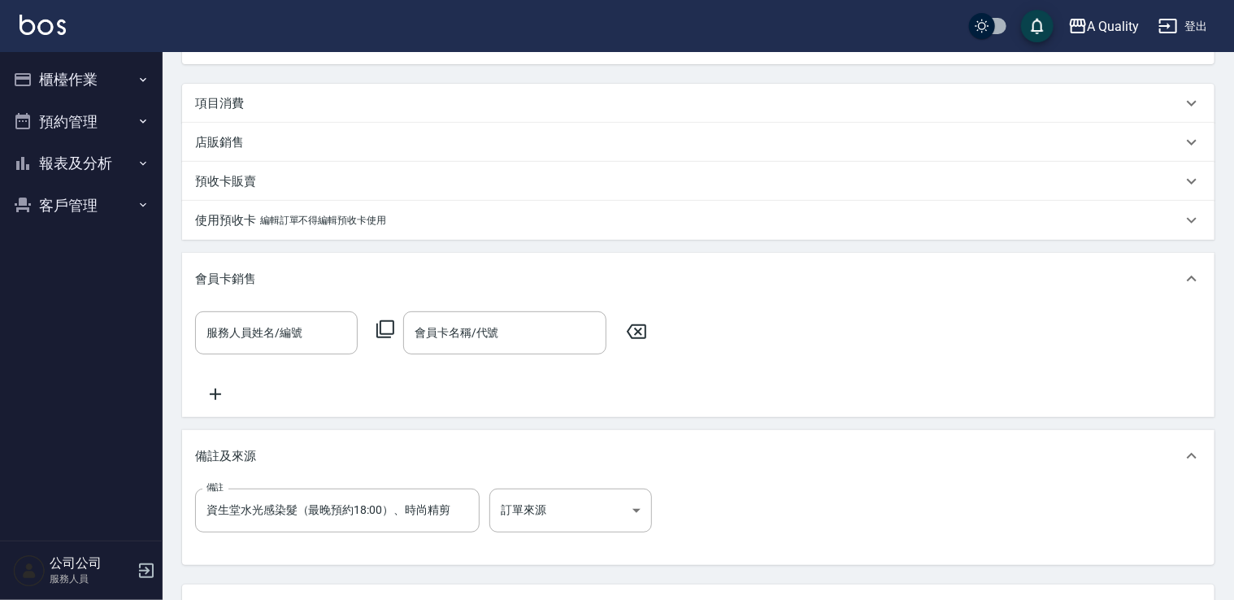
click at [273, 263] on div "會員卡銷售" at bounding box center [698, 279] width 1033 height 52
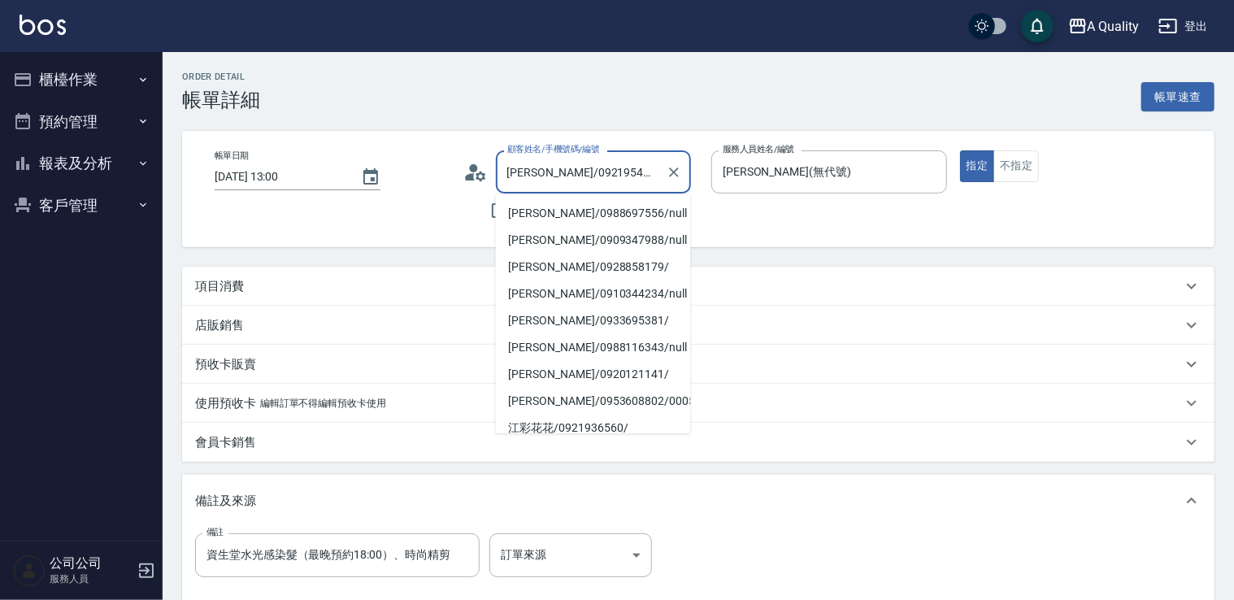
drag, startPoint x: 543, startPoint y: 171, endPoint x: 551, endPoint y: 170, distance: 8.2
click at [551, 170] on input "林璟鈺/0921954600/000538" at bounding box center [581, 172] width 156 height 28
click at [552, 158] on input "林璟鈺/0921954600/000538" at bounding box center [581, 172] width 156 height 28
drag, startPoint x: 546, startPoint y: 169, endPoint x: 609, endPoint y: 172, distance: 62.7
click at [609, 172] on input "林璟鈺/0921954600/000538" at bounding box center [581, 172] width 156 height 28
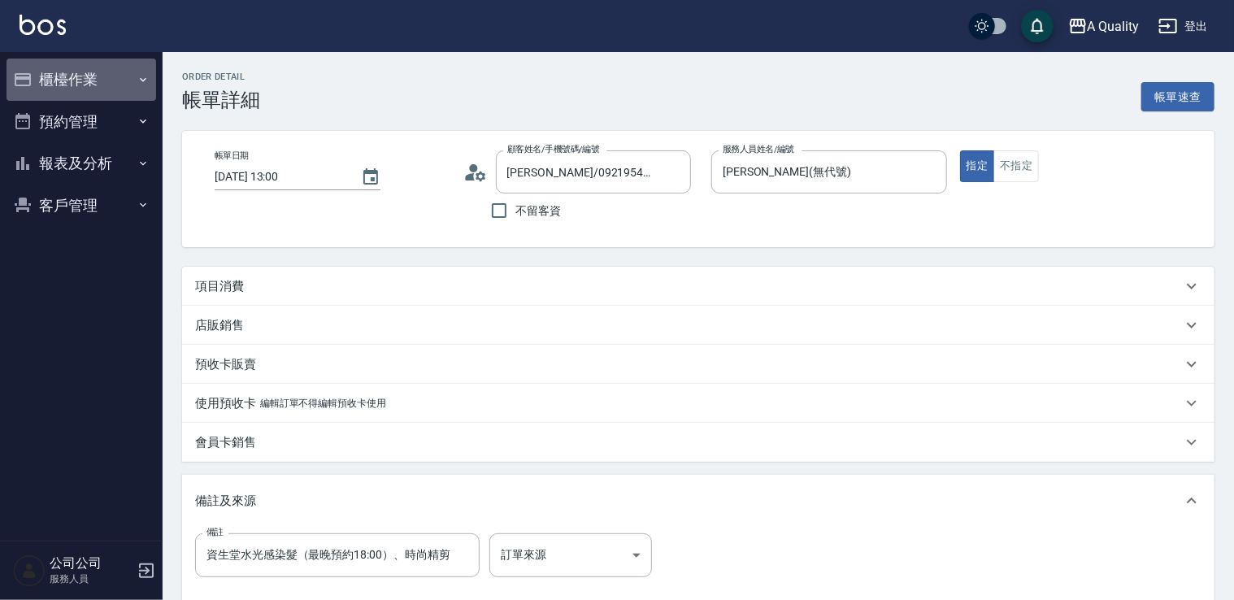
click at [106, 91] on button "櫃檯作業" at bounding box center [82, 80] width 150 height 42
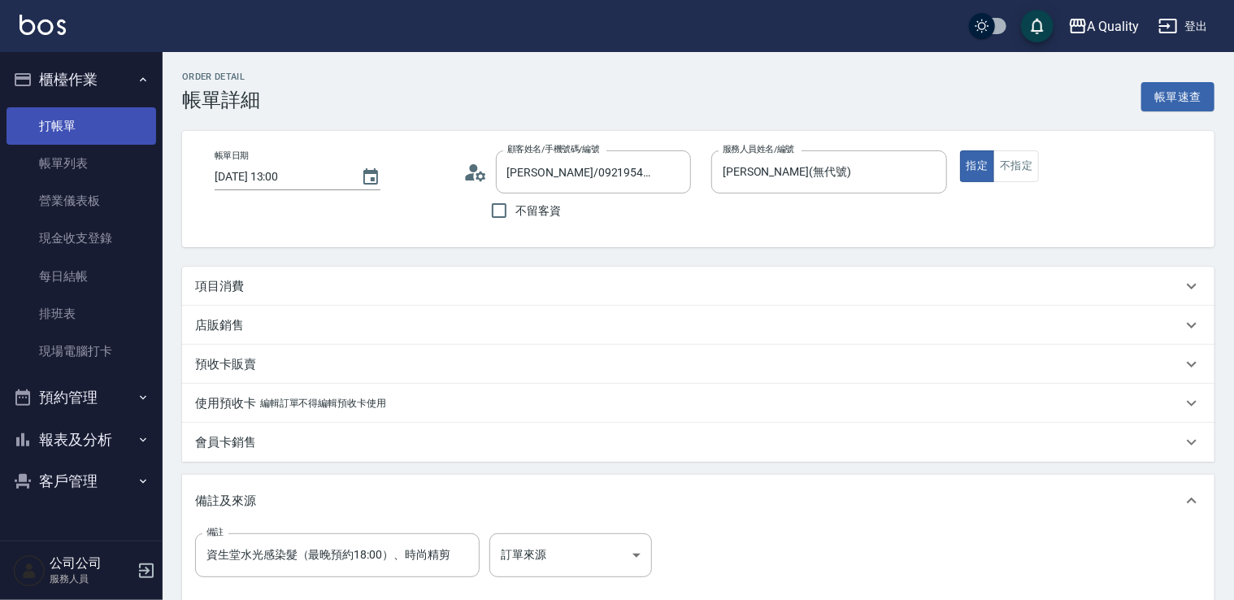
click at [79, 121] on link "打帳單" at bounding box center [82, 125] width 150 height 37
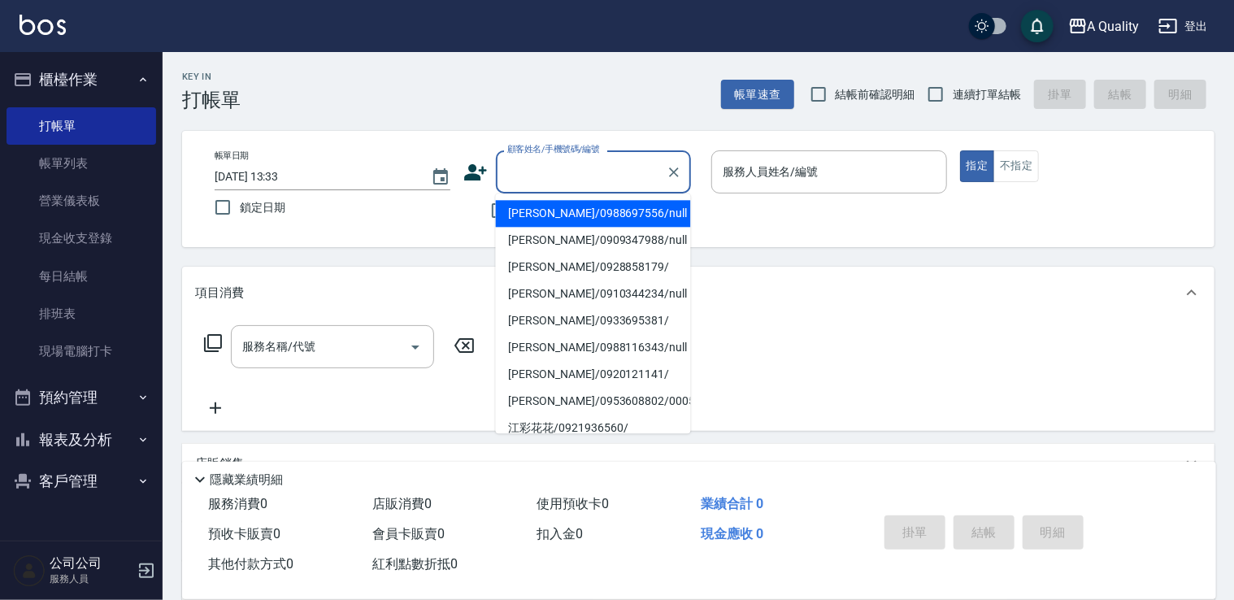
drag, startPoint x: 527, startPoint y: 161, endPoint x: 536, endPoint y: 192, distance: 32.2
click at [527, 164] on input "顧客姓名/手機號碼/編號" at bounding box center [581, 172] width 156 height 28
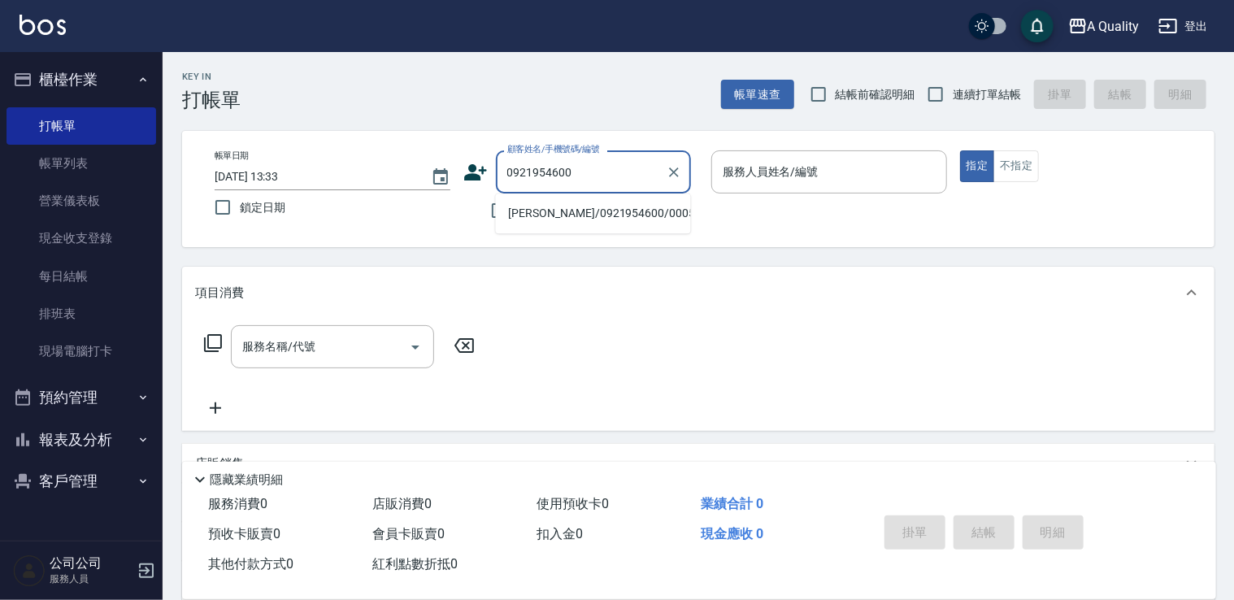
click at [602, 212] on li "林璟鈺/0921954600/000538" at bounding box center [593, 213] width 195 height 27
type input "林璟鈺/0921954600/000538"
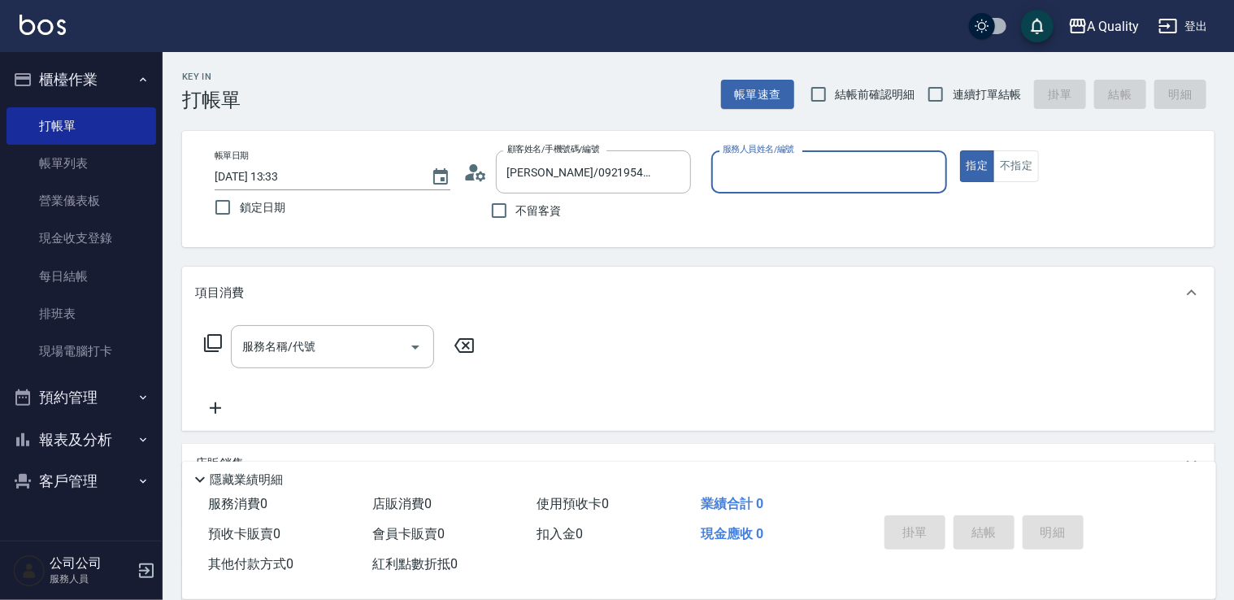
type input "Taylor(無代號)"
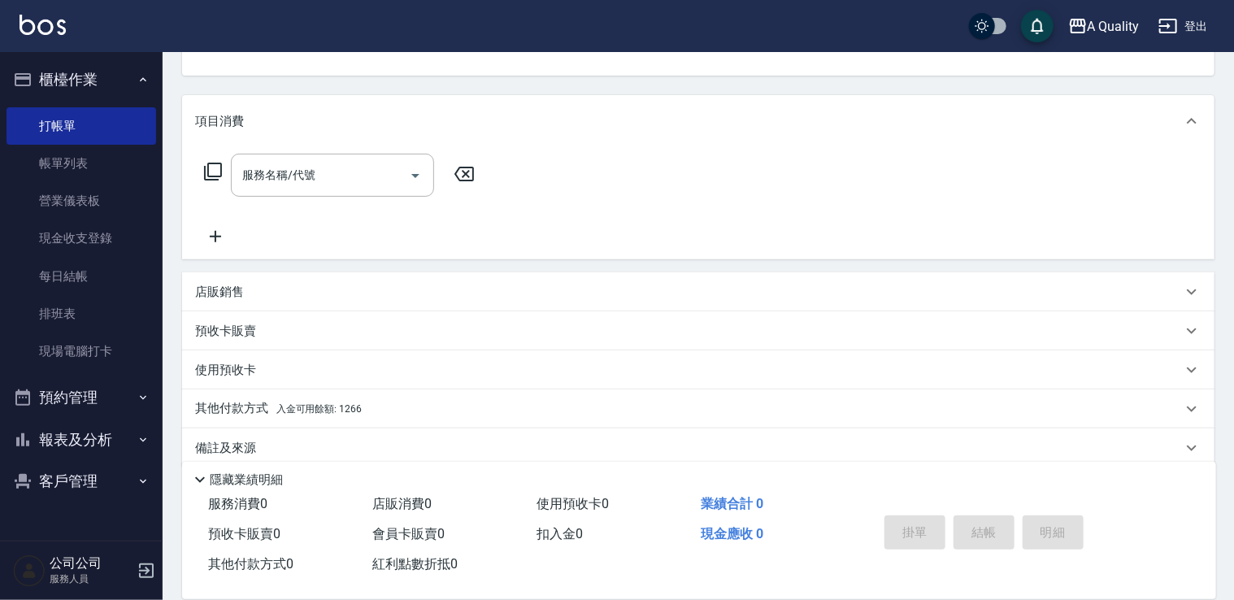
scroll to position [193, 0]
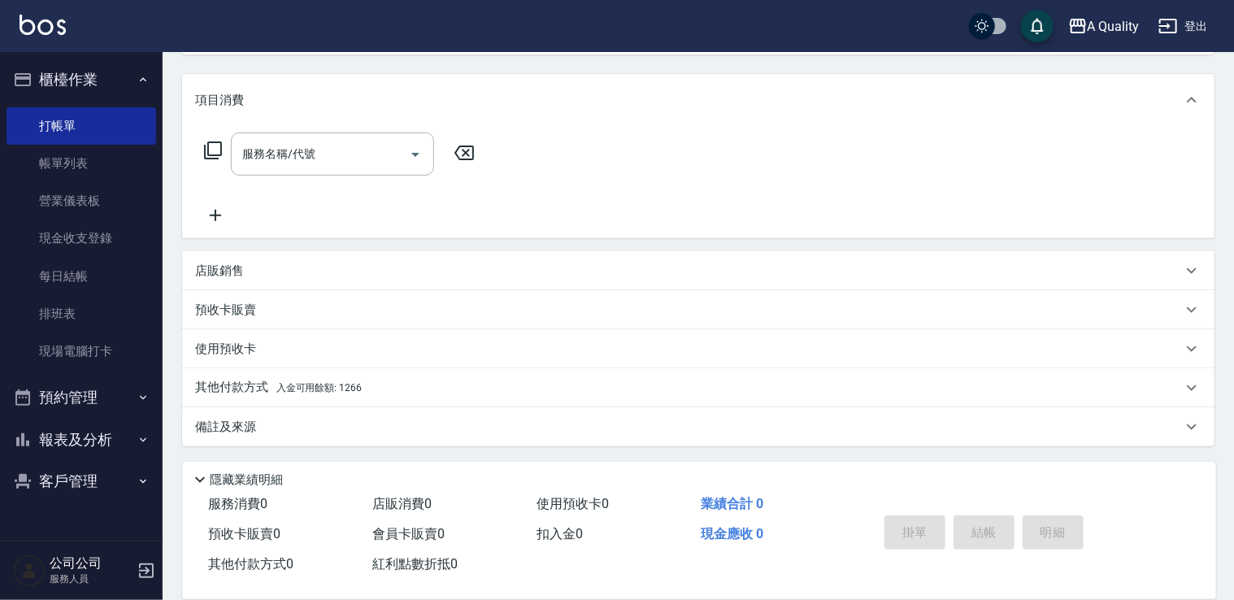
click at [293, 385] on span "入金可用餘額: 1266" at bounding box center [318, 387] width 85 height 11
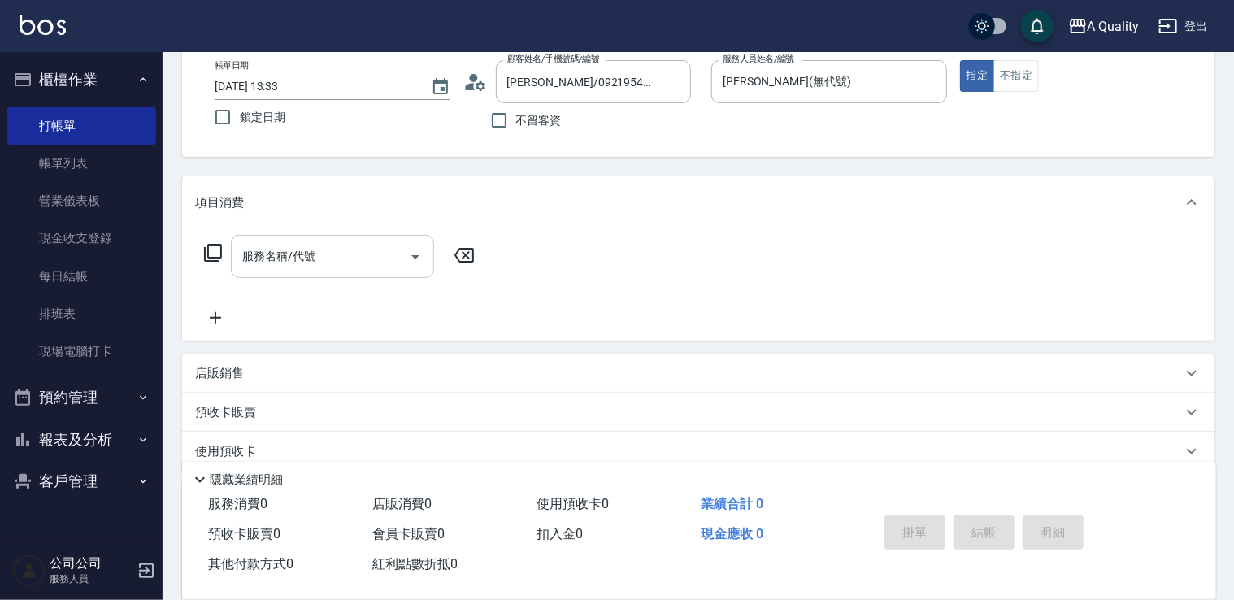
scroll to position [0, 0]
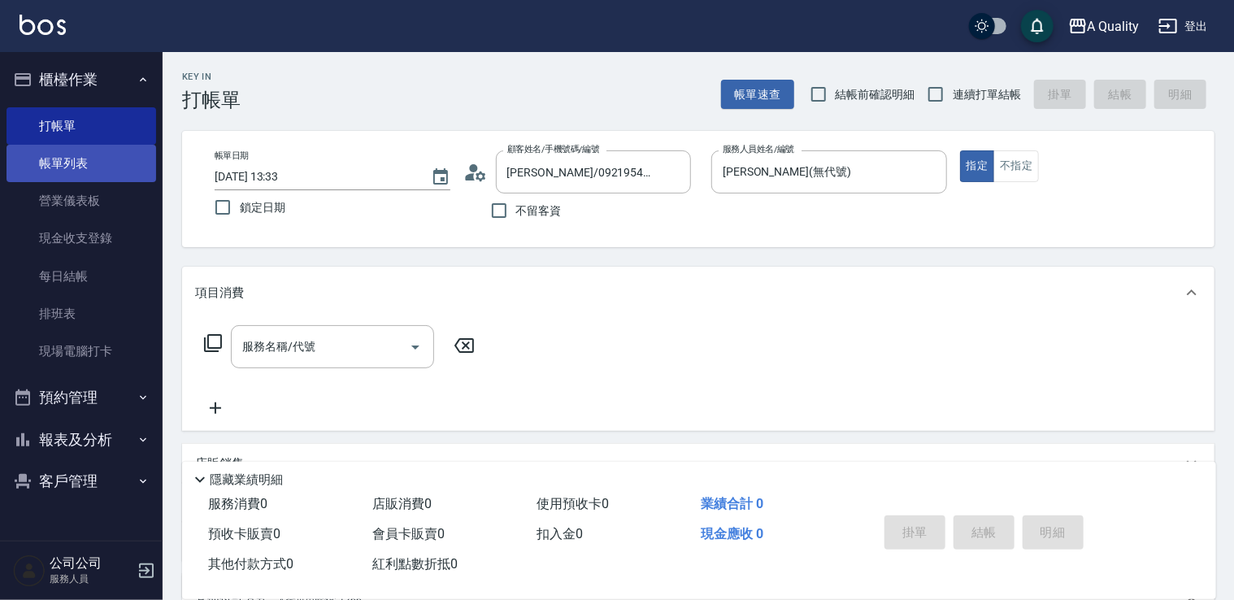
click at [76, 159] on link "帳單列表" at bounding box center [82, 163] width 150 height 37
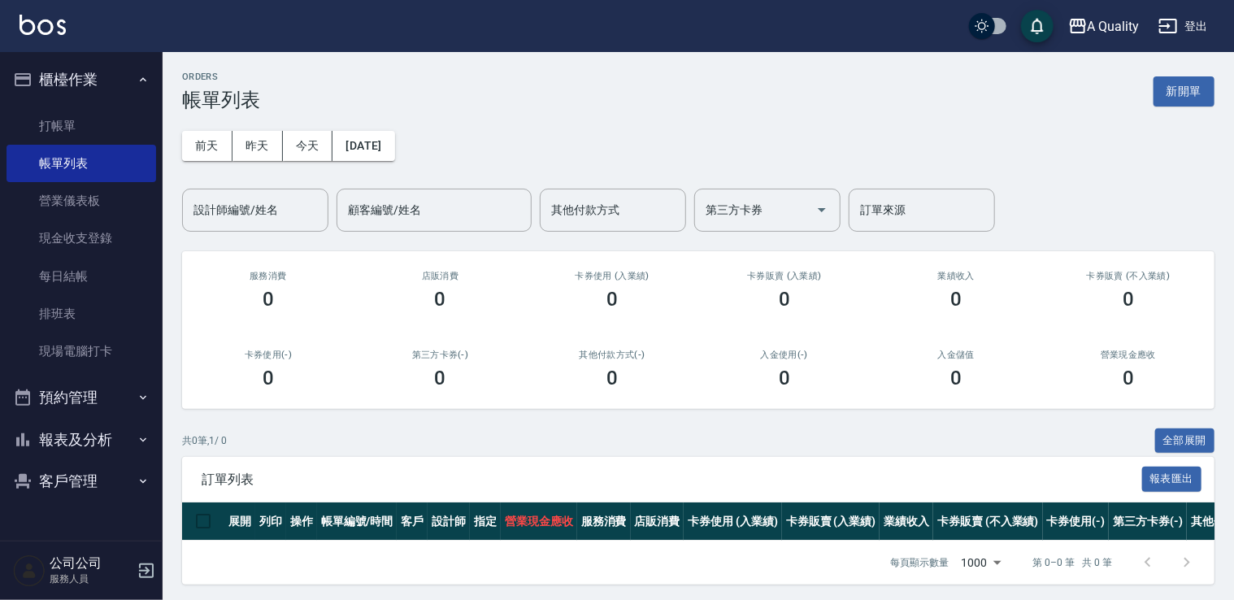
scroll to position [16, 0]
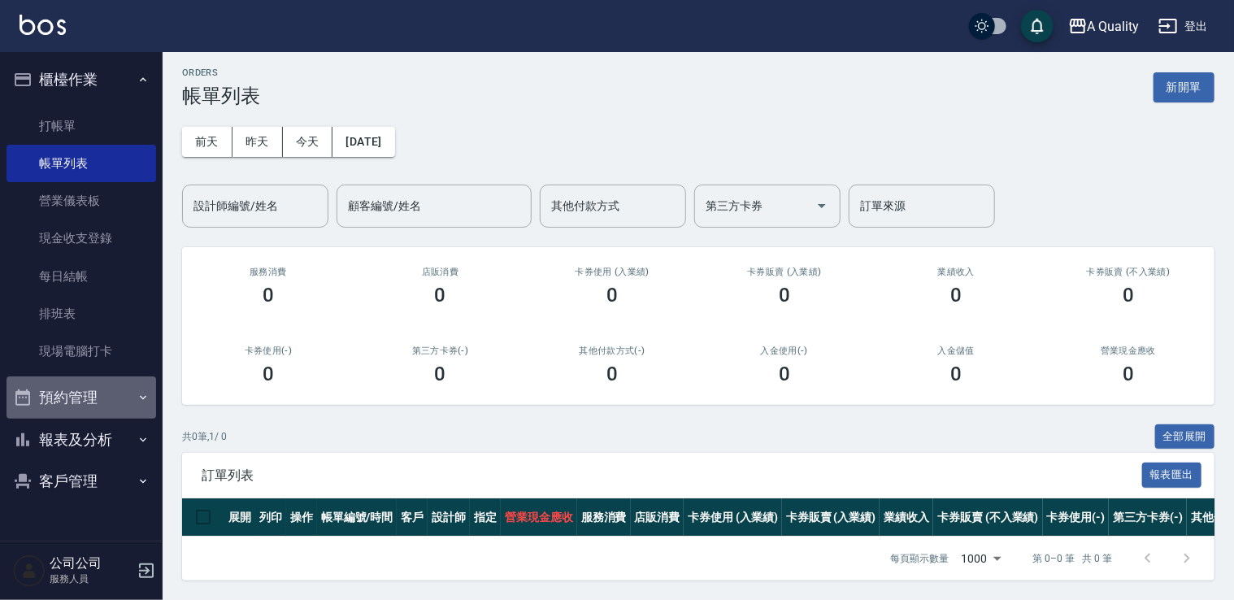
click at [72, 408] on button "預約管理" at bounding box center [82, 397] width 150 height 42
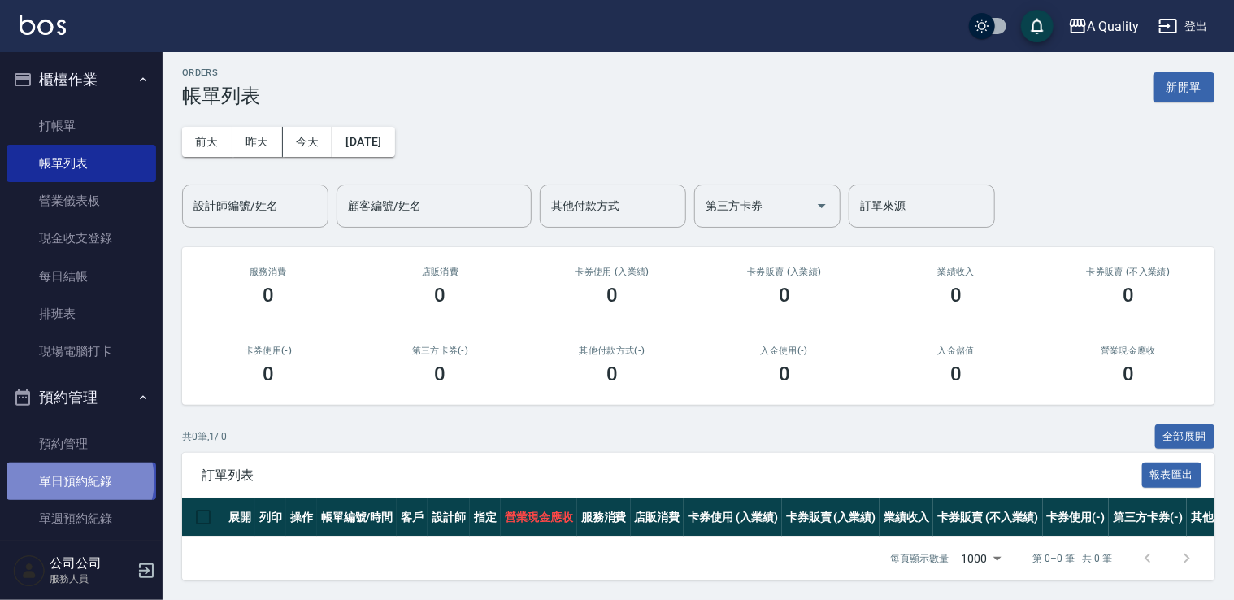
click at [79, 481] on link "單日預約紀錄" at bounding box center [82, 481] width 150 height 37
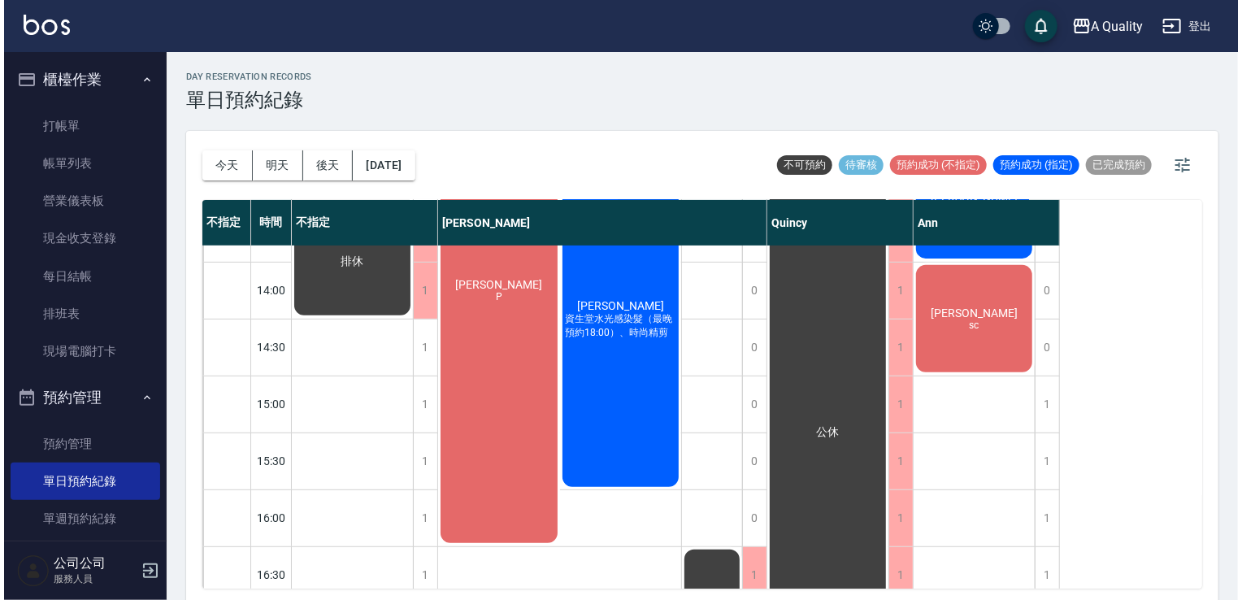
scroll to position [163, 0]
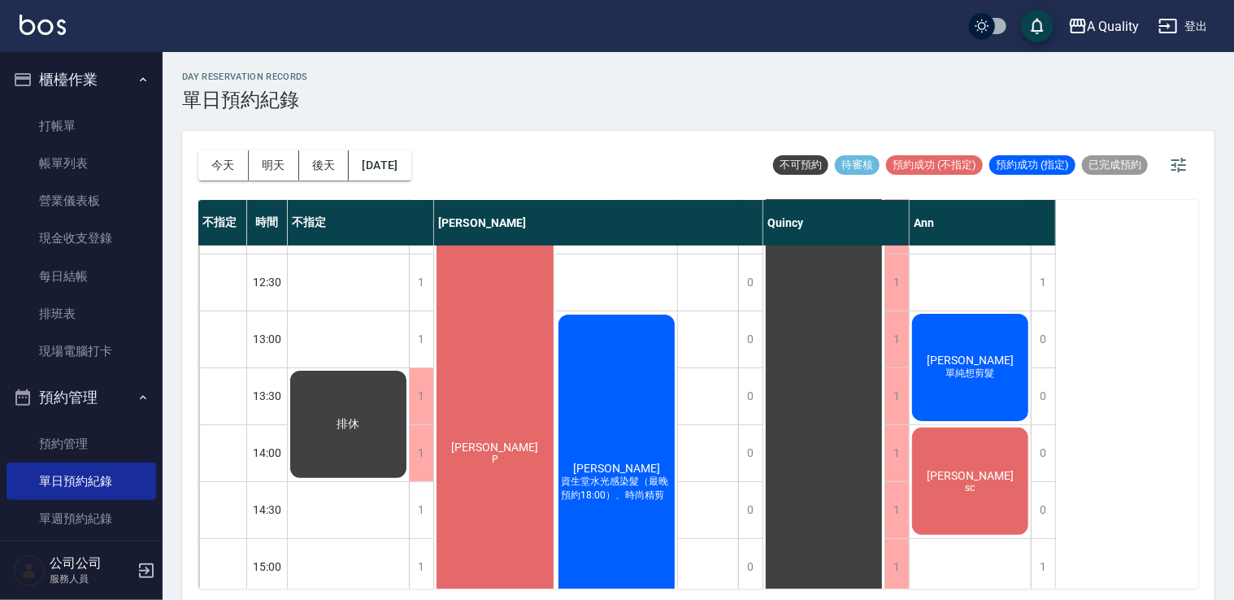
click at [409, 368] on div "李冠逸 單純想剪髮" at bounding box center [348, 424] width 121 height 112
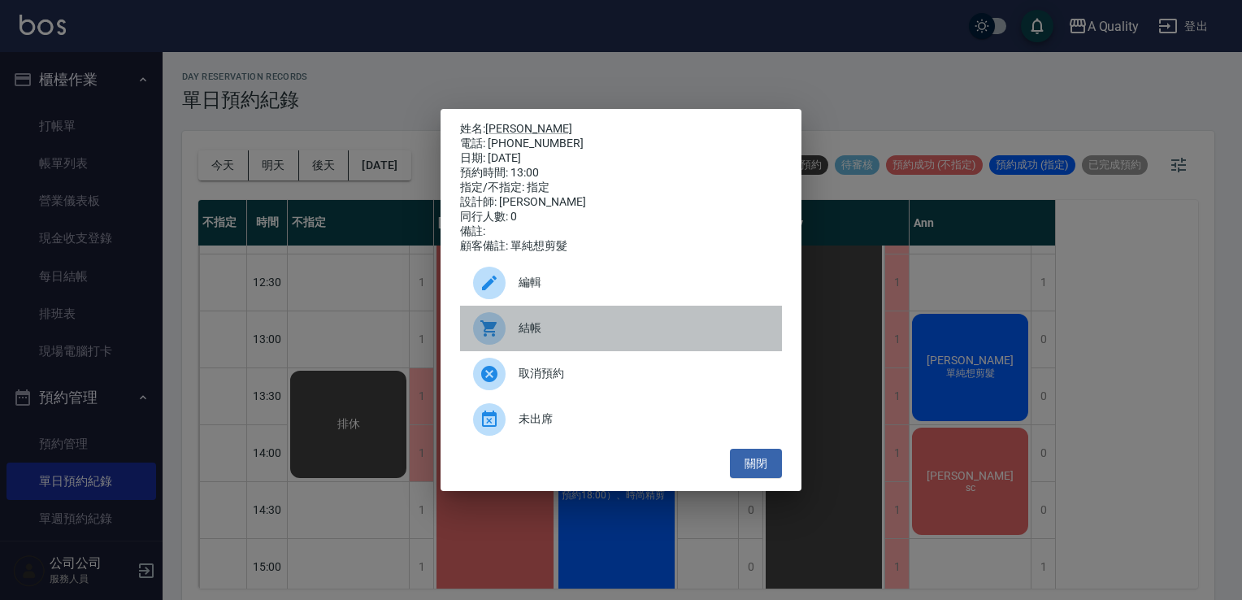
click at [582, 320] on div "結帳" at bounding box center [621, 329] width 322 height 46
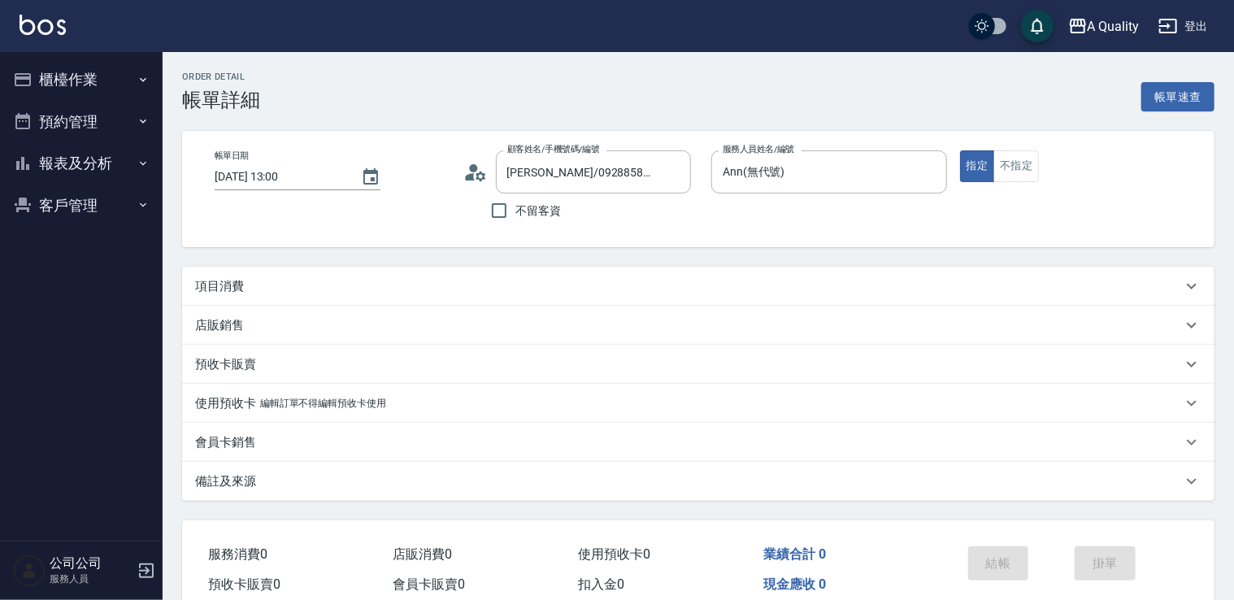
click at [241, 285] on p "項目消費" at bounding box center [219, 286] width 49 height 17
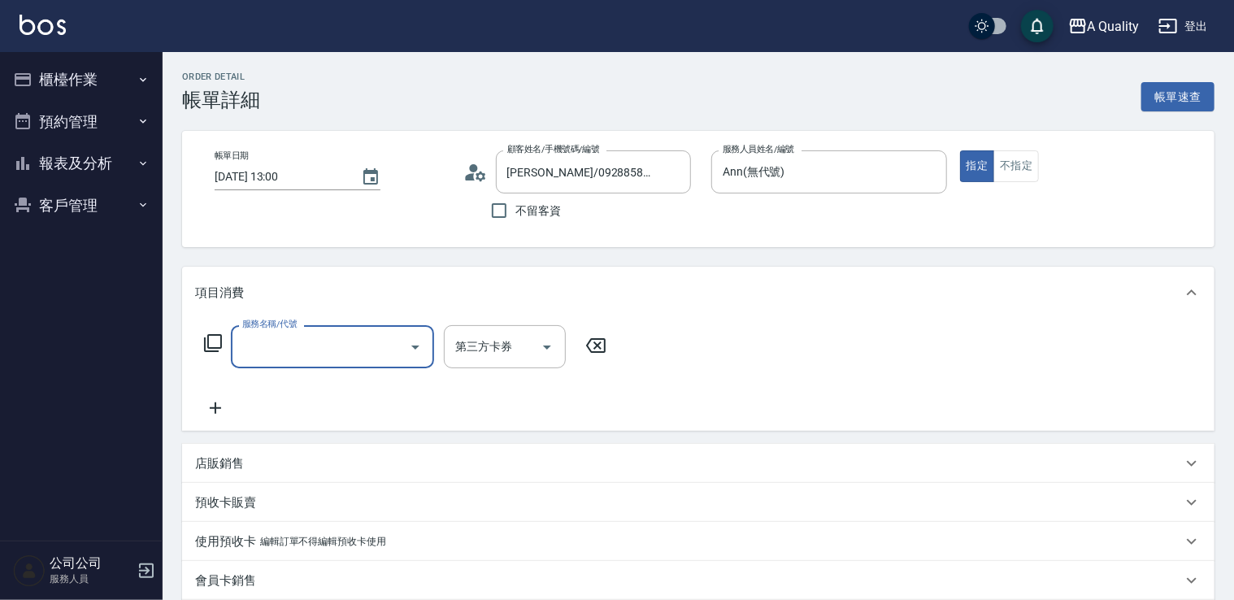
click at [280, 336] on input "服務名稱/代號" at bounding box center [320, 347] width 164 height 28
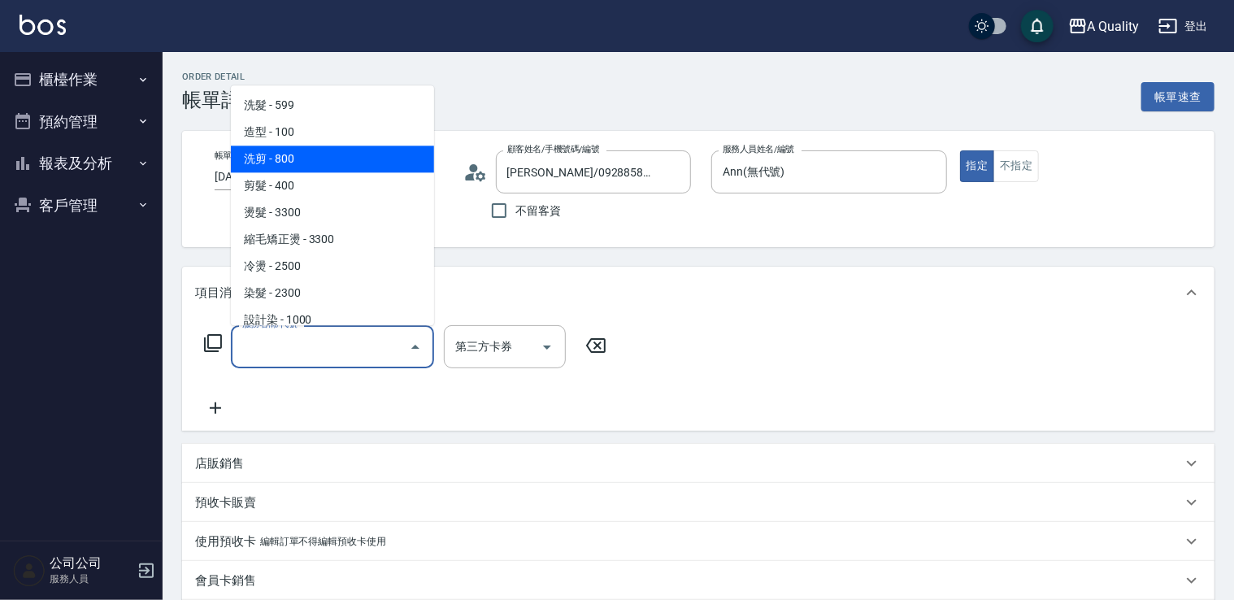
drag, startPoint x: 301, startPoint y: 164, endPoint x: 350, endPoint y: 208, distance: 66.2
click at [302, 164] on span "洗剪 - 800" at bounding box center [332, 159] width 203 height 27
type input "洗剪(103)"
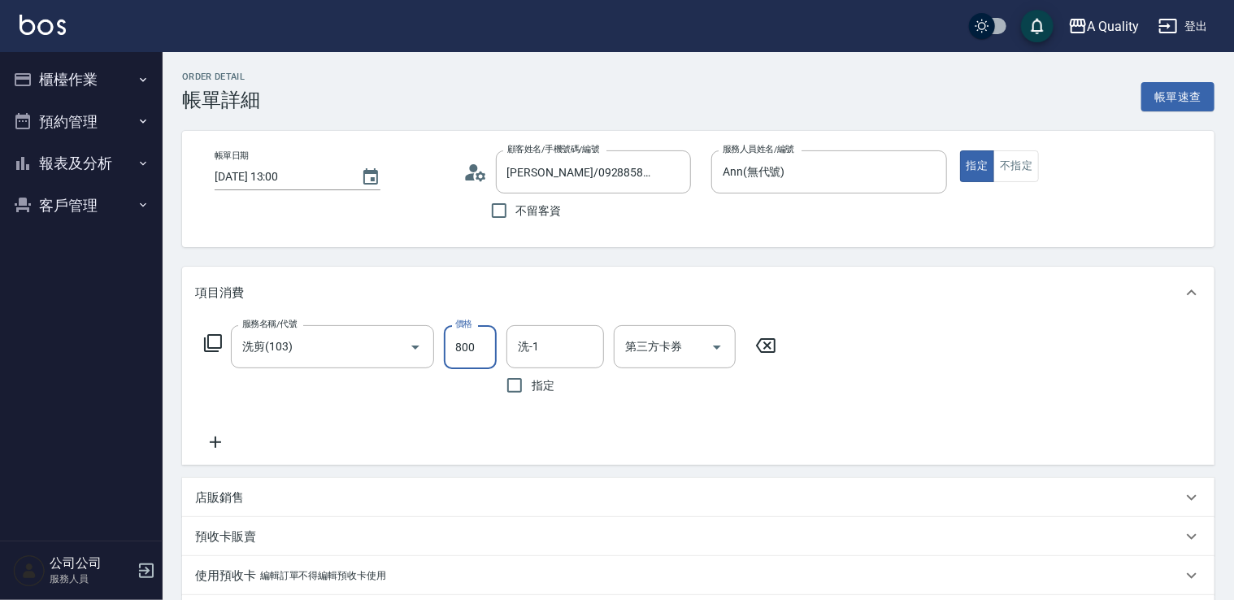
click at [477, 350] on input "800" at bounding box center [470, 347] width 53 height 44
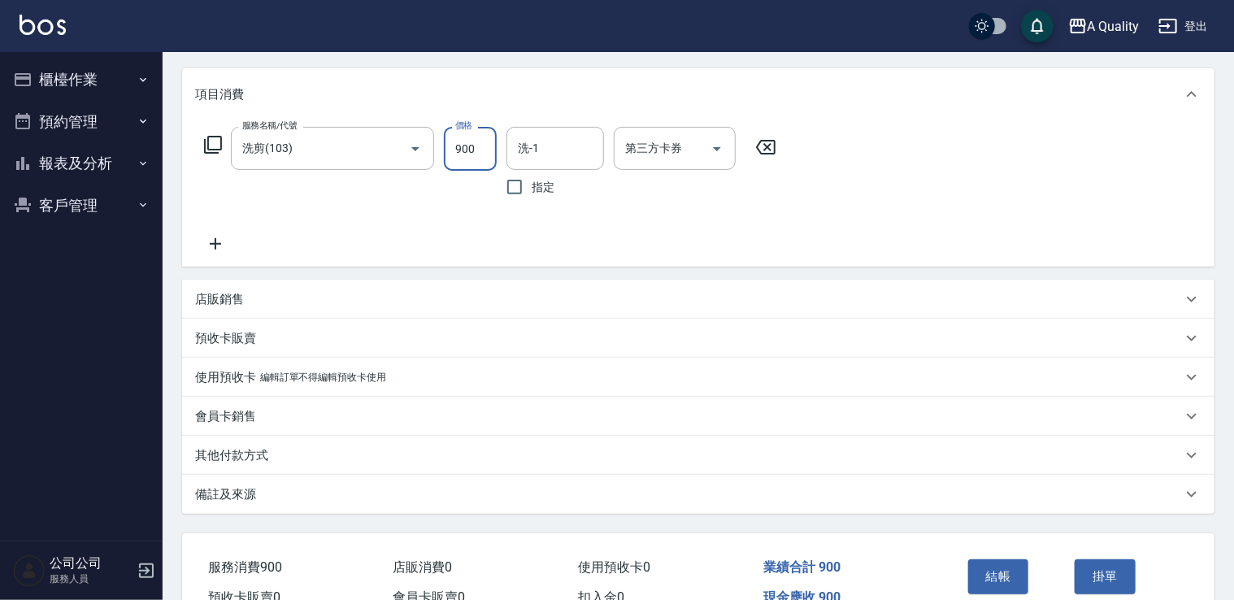
scroll to position [285, 0]
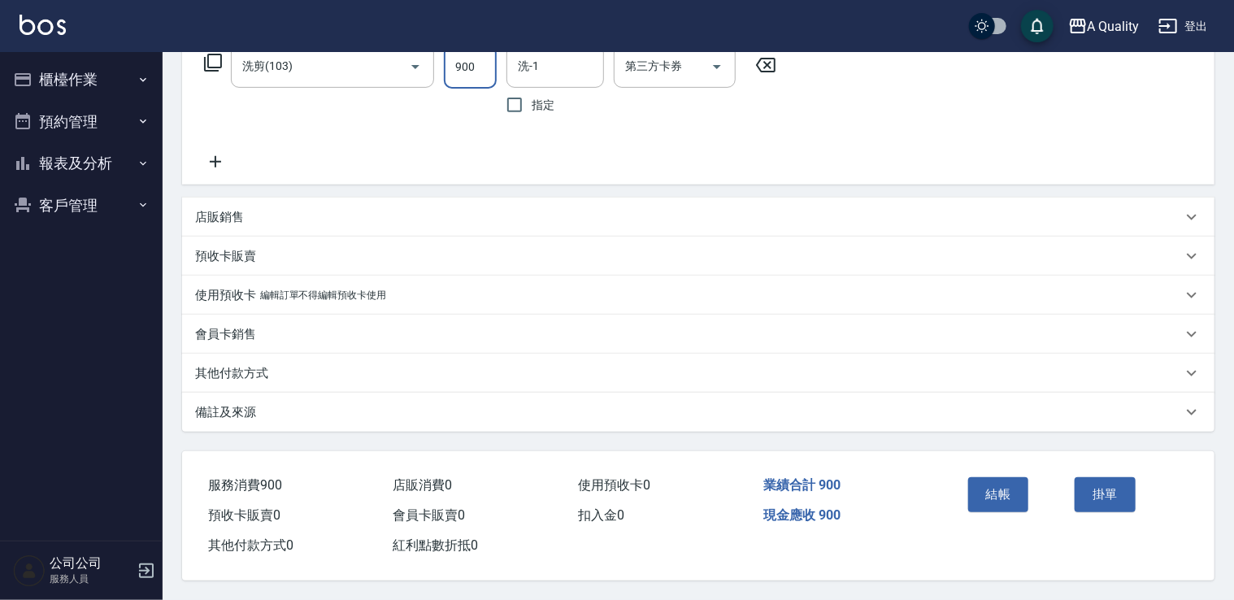
type input "900"
click at [257, 376] on p "其他付款方式" at bounding box center [231, 373] width 73 height 17
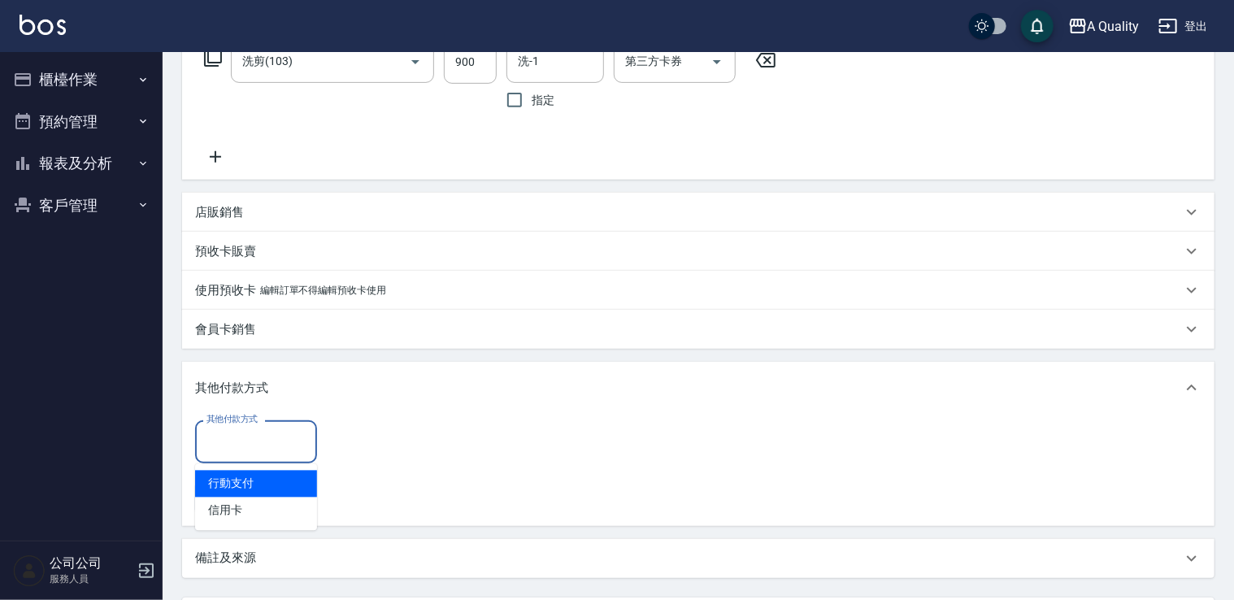
drag, startPoint x: 250, startPoint y: 447, endPoint x: 238, endPoint y: 475, distance: 30.2
click at [250, 446] on input "其他付款方式" at bounding box center [255, 442] width 107 height 28
drag, startPoint x: 239, startPoint y: 489, endPoint x: 266, endPoint y: 472, distance: 31.8
click at [241, 487] on span "行動支付" at bounding box center [256, 484] width 122 height 27
type input "行動支付"
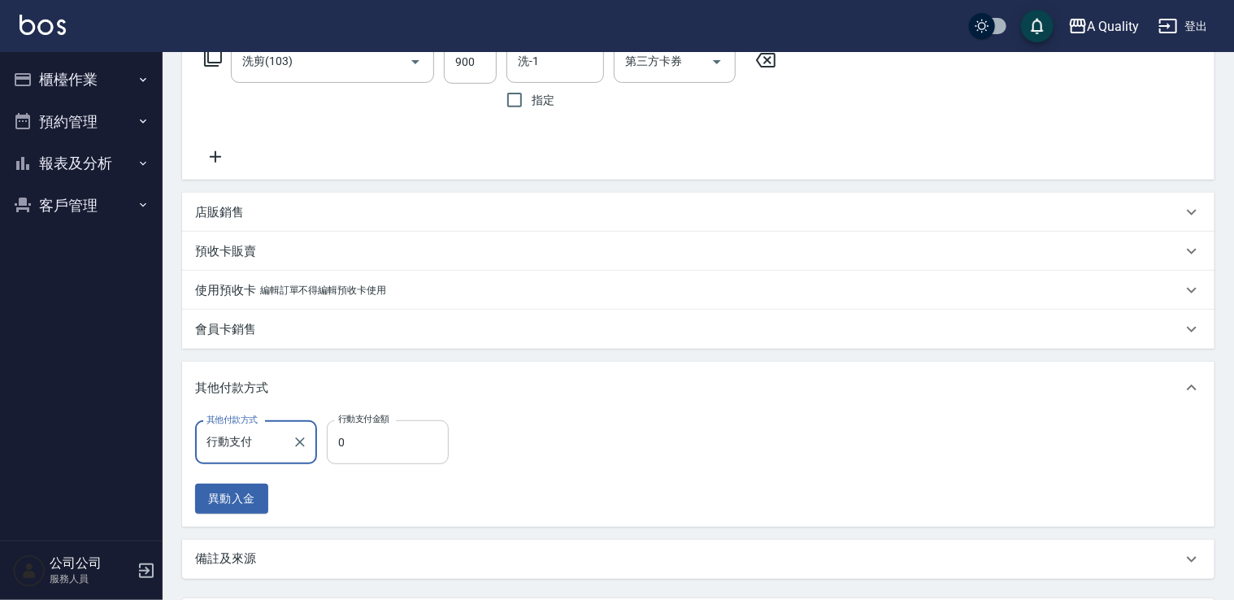
click at [352, 441] on input "0" at bounding box center [388, 442] width 122 height 44
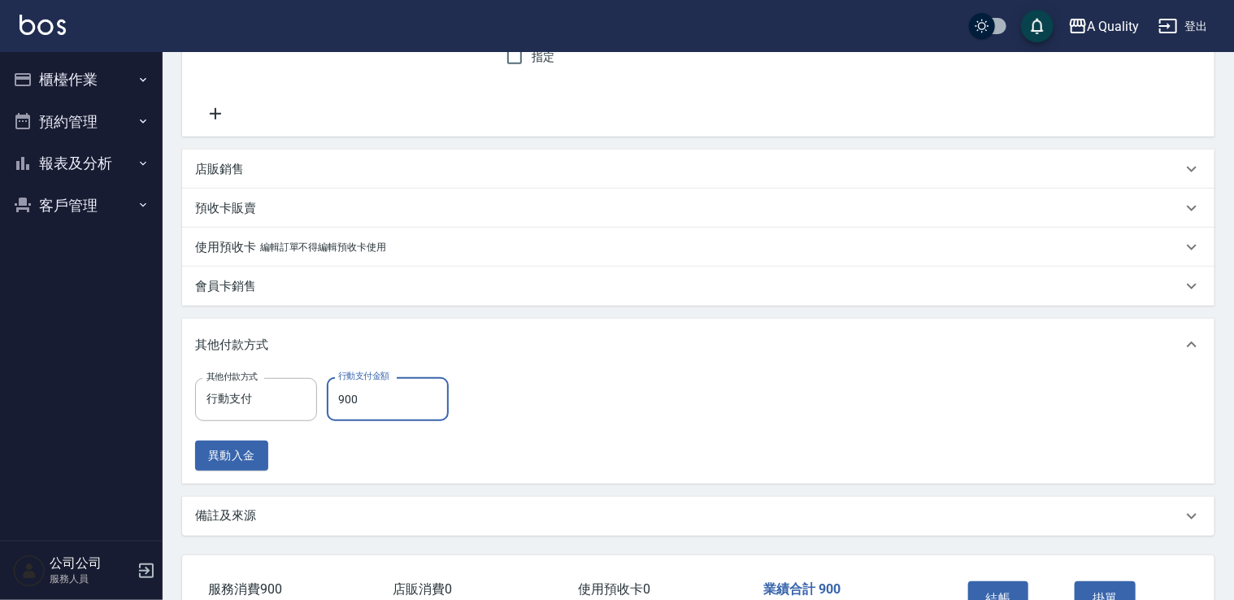
scroll to position [367, 0]
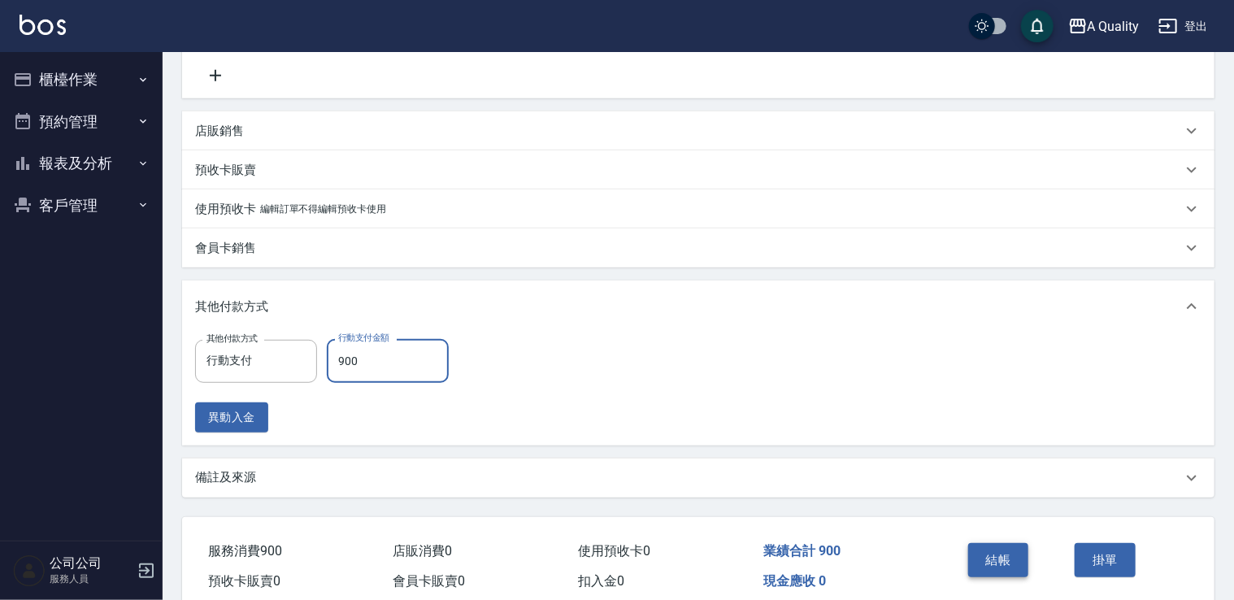
type input "900"
click at [1007, 559] on button "結帳" at bounding box center [998, 560] width 61 height 34
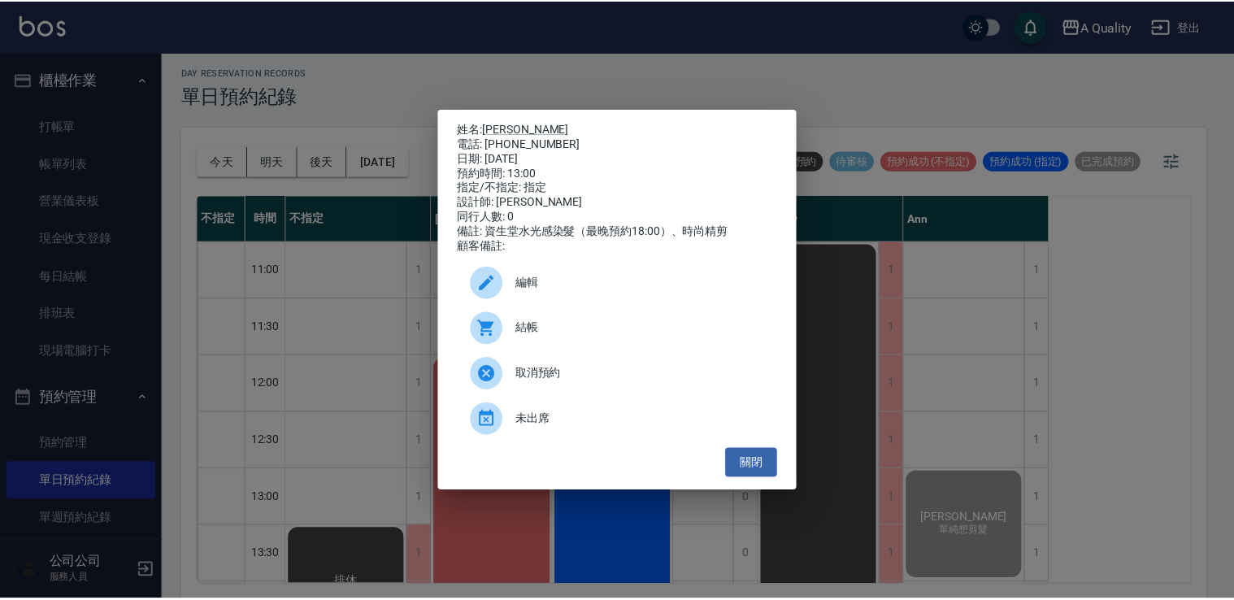
scroll to position [325, 0]
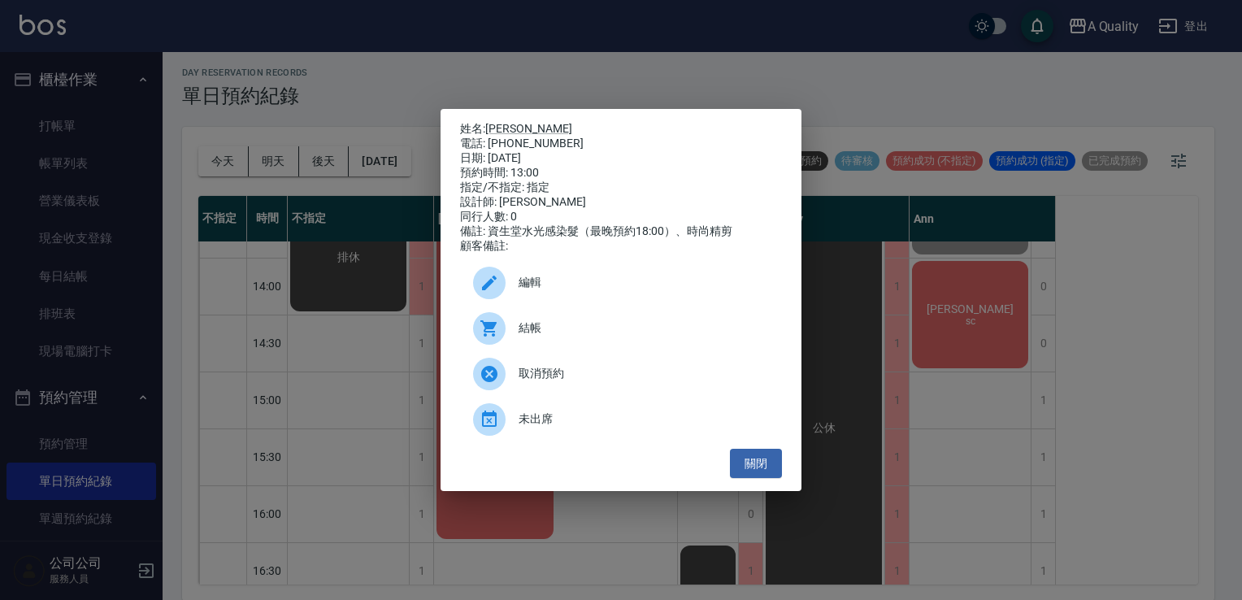
drag, startPoint x: 759, startPoint y: 471, endPoint x: 721, endPoint y: 459, distance: 39.3
click at [754, 468] on button "關閉" at bounding box center [756, 464] width 52 height 30
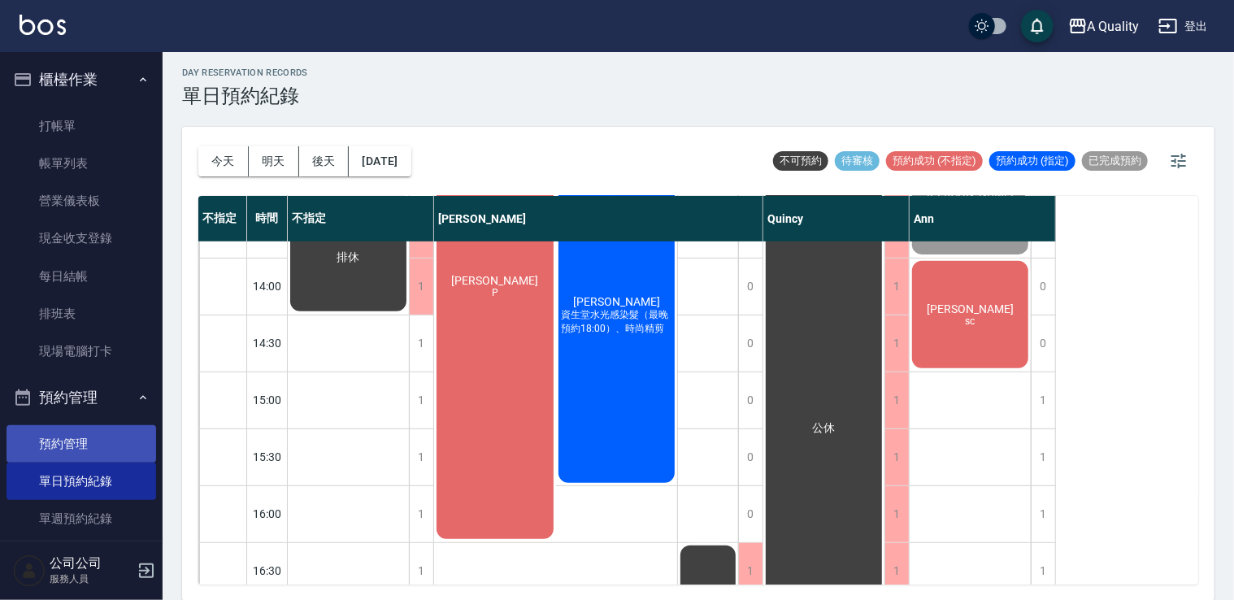
click at [82, 445] on link "預約管理" at bounding box center [82, 443] width 150 height 37
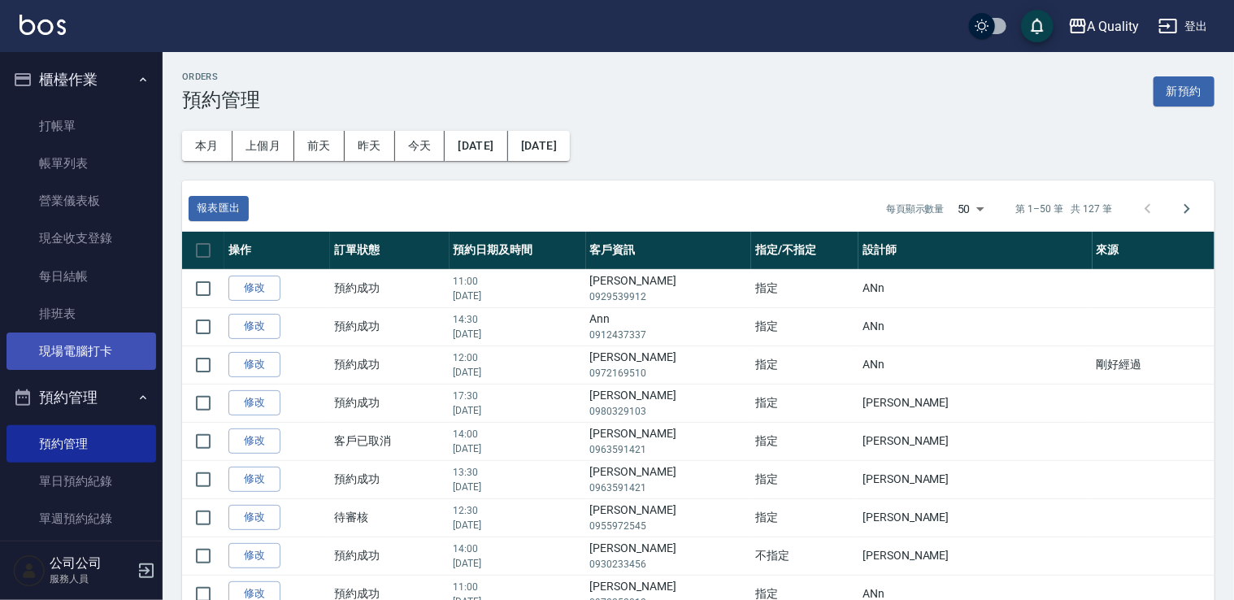
click at [93, 345] on link "現場電腦打卡" at bounding box center [82, 351] width 150 height 37
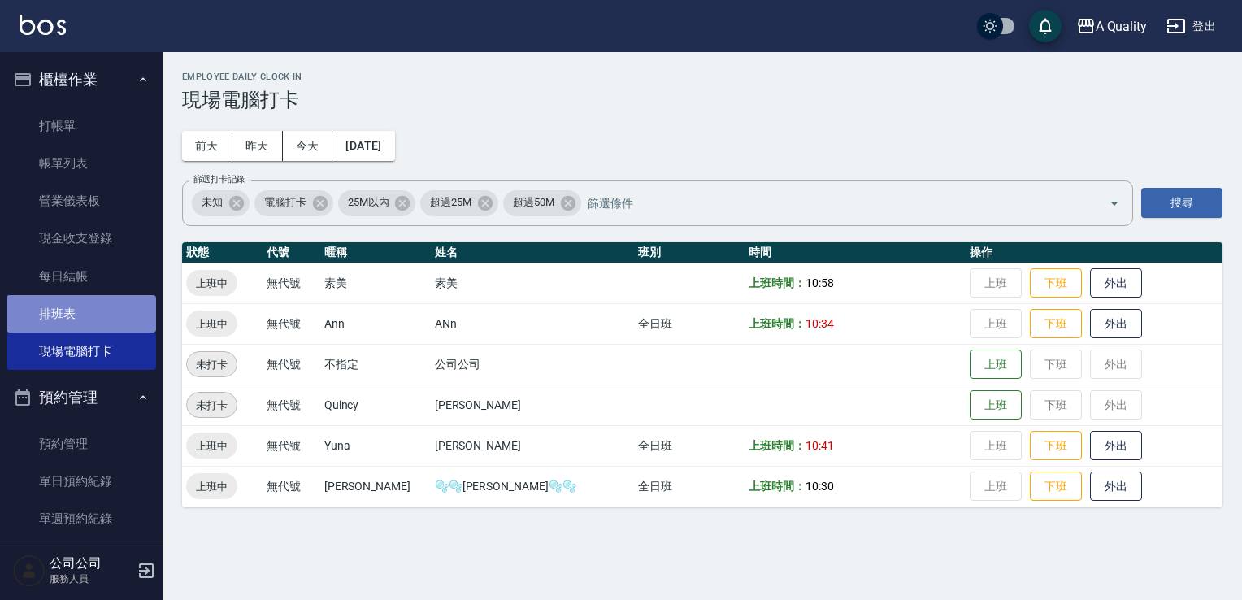
click at [81, 311] on link "排班表" at bounding box center [82, 313] width 150 height 37
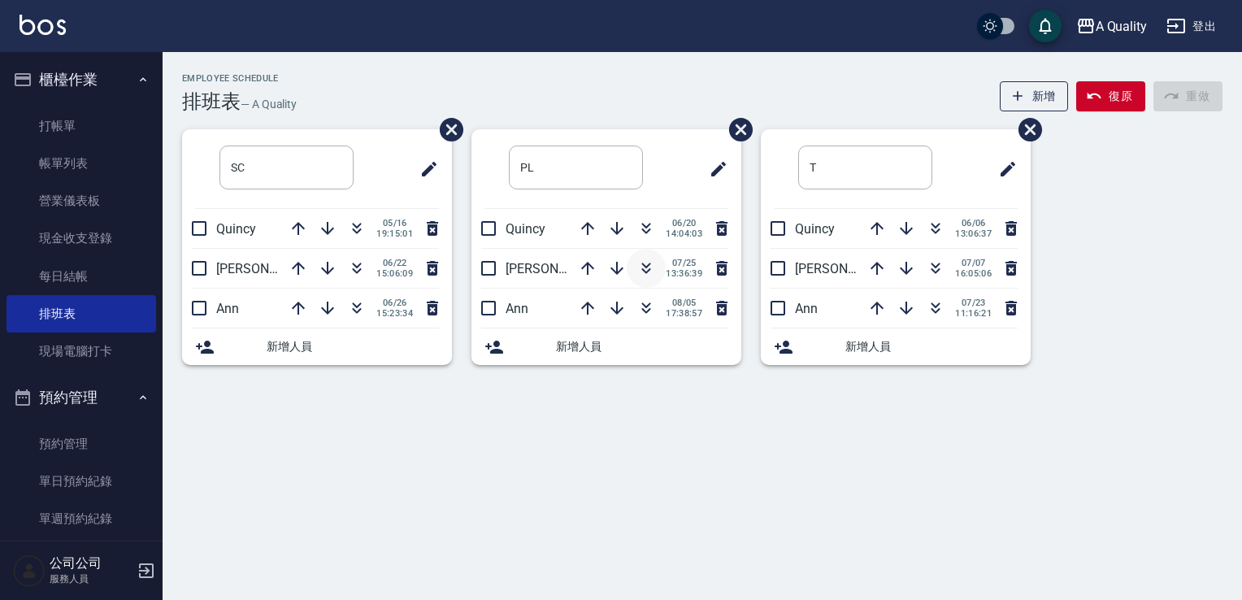
click at [645, 270] on icon "button" at bounding box center [647, 269] width 20 height 20
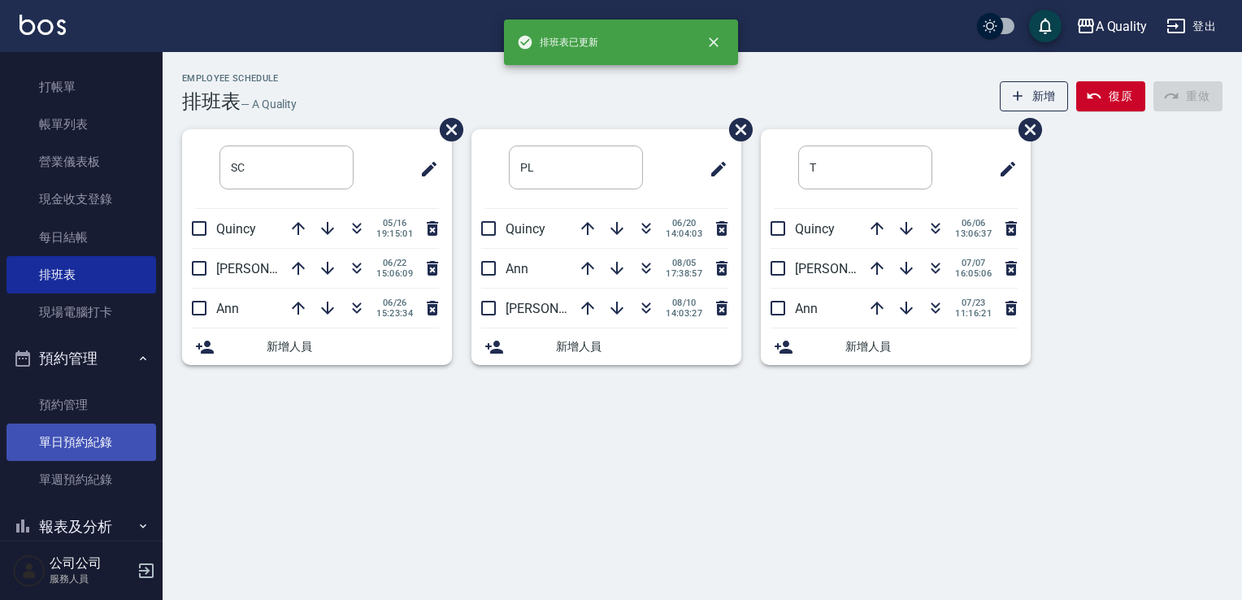
scroll to position [107, 0]
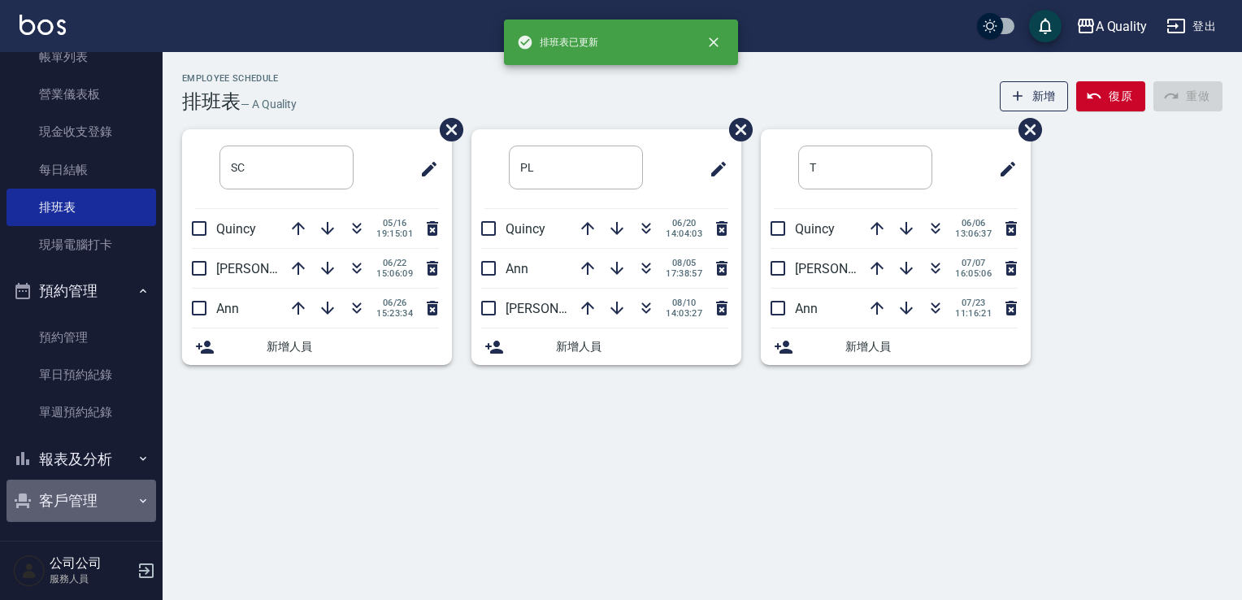
click at [97, 495] on button "客戶管理" at bounding box center [82, 501] width 150 height 42
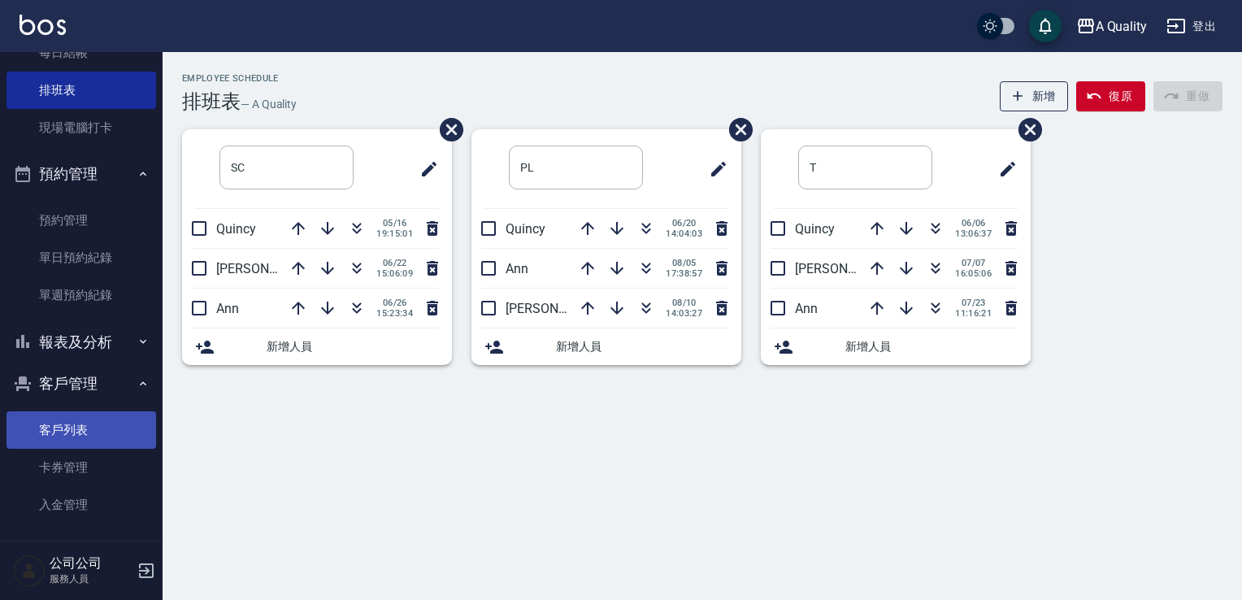
scroll to position [232, 0]
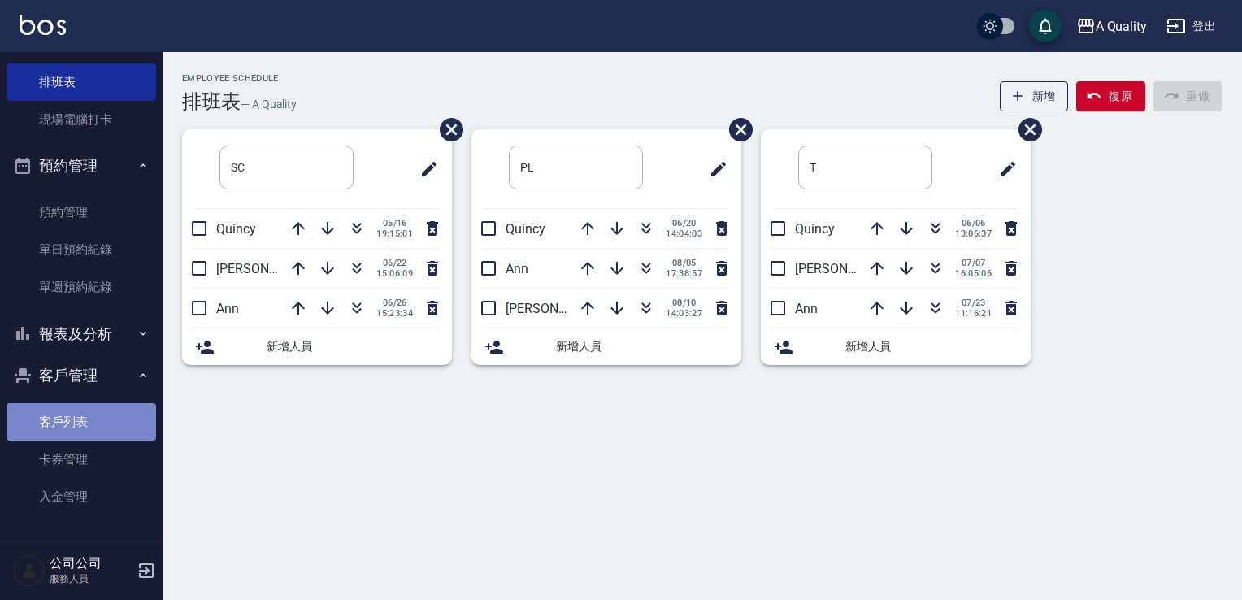
click at [85, 431] on link "客戶列表" at bounding box center [82, 421] width 150 height 37
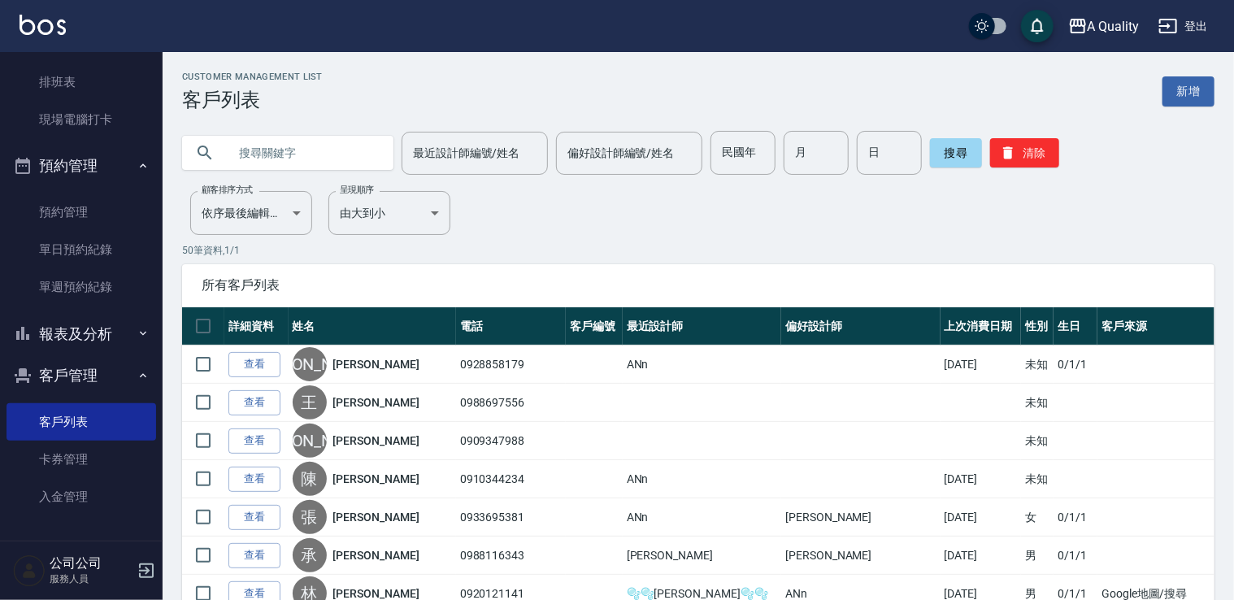
paste input "[PERSON_NAME]"
type input "[PERSON_NAME]"
click at [953, 158] on button "搜尋" at bounding box center [956, 152] width 52 height 29
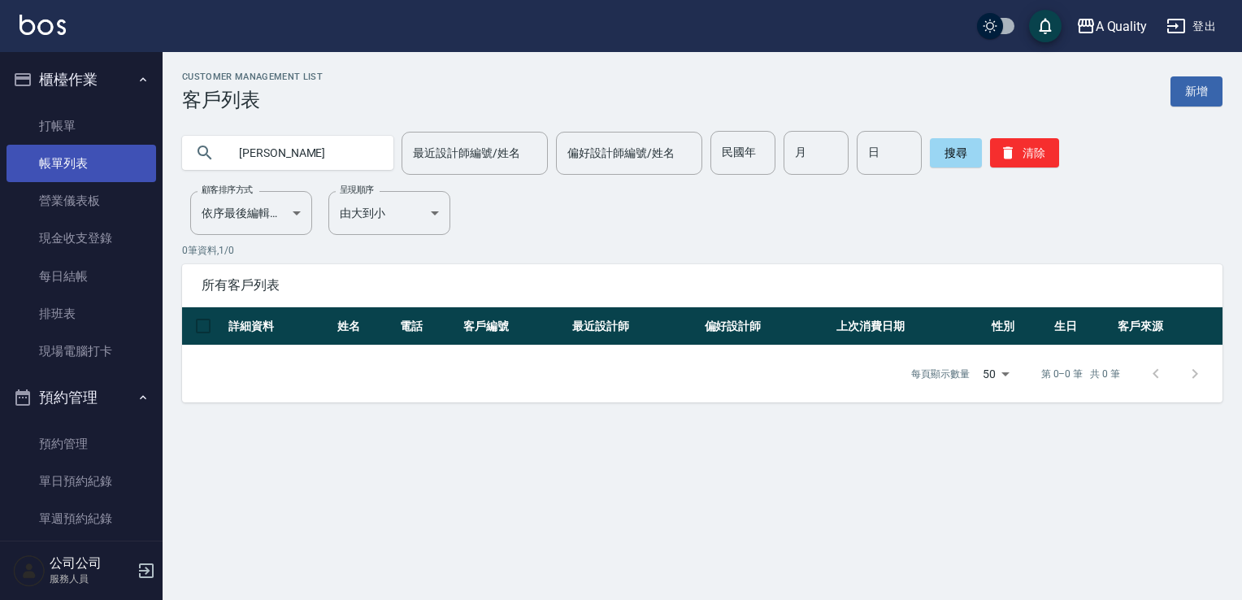
click at [116, 147] on link "帳單列表" at bounding box center [82, 163] width 150 height 37
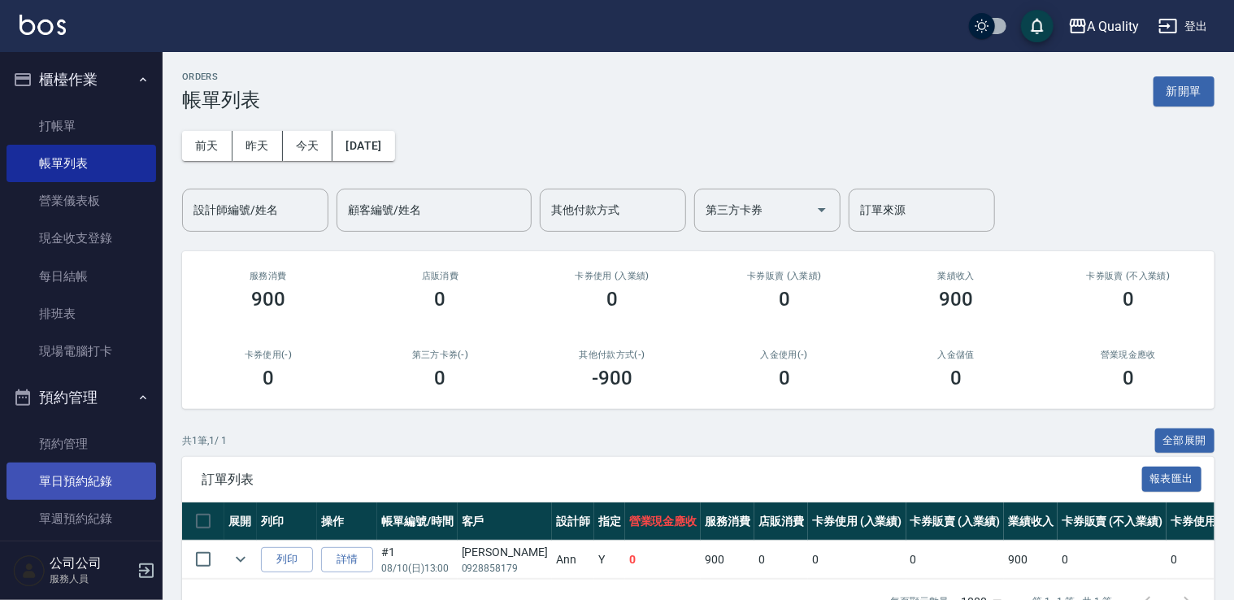
click at [88, 472] on link "單日預約紀錄" at bounding box center [82, 481] width 150 height 37
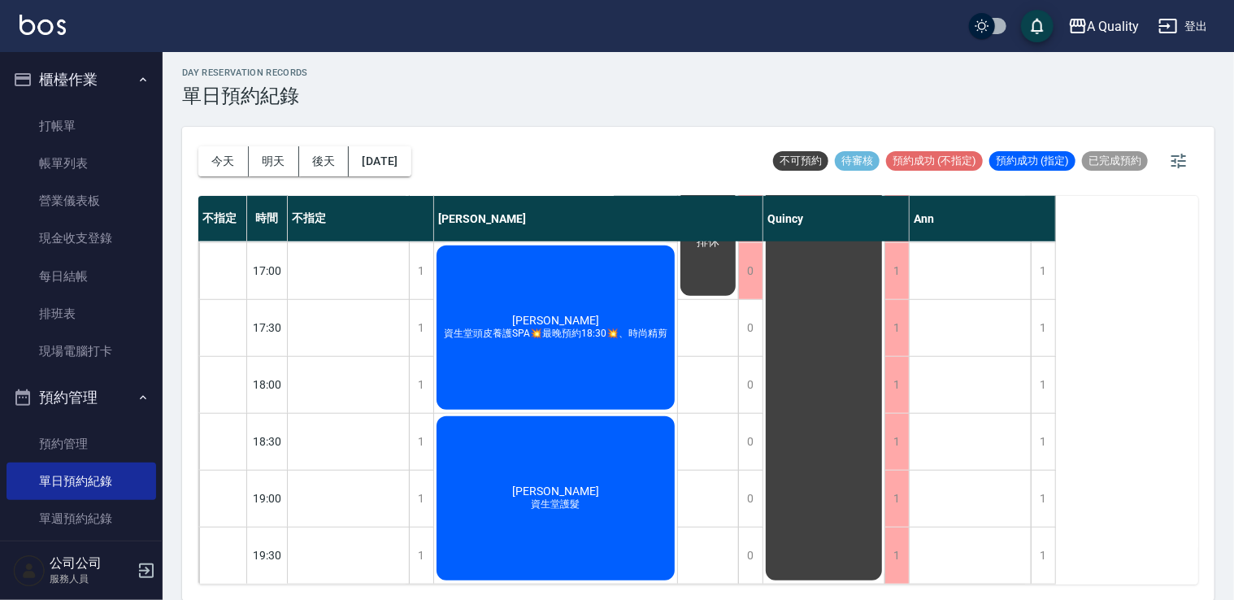
scroll to position [612, 0]
